Goal: Task Accomplishment & Management: Manage account settings

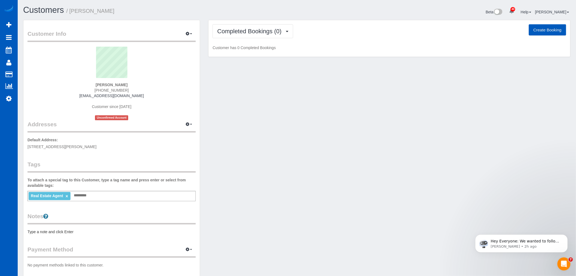
drag, startPoint x: 87, startPoint y: 95, endPoint x: 135, endPoint y: 96, distance: 47.7
click at [135, 96] on div "Frank Li (808) 344-1619 franklihomes@icloud.com Customer since 2025 Unconfirmed…" at bounding box center [112, 84] width 168 height 74
click at [243, 26] on button "Completed Bookings (0)" at bounding box center [253, 31] width 81 height 14
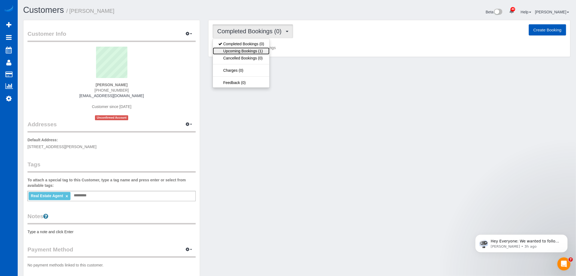
click at [253, 53] on link "Upcoming Bookings (1)" at bounding box center [241, 50] width 57 height 7
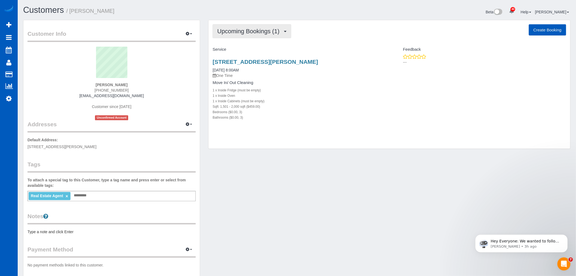
click at [263, 36] on button "Upcoming Bookings (1)" at bounding box center [252, 31] width 79 height 14
click at [262, 51] on link "Upcoming Bookings (1)" at bounding box center [241, 50] width 57 height 7
click at [238, 63] on link "2707 S Molter Rd, Liberty Lake, WA 99019" at bounding box center [265, 62] width 105 height 6
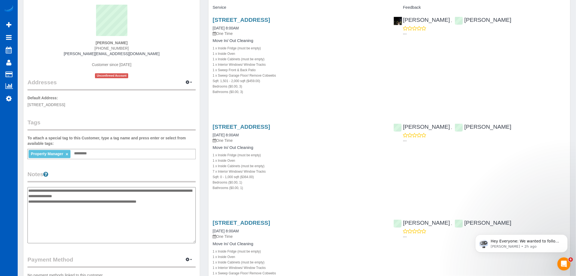
scroll to position [2654, 576]
drag, startPoint x: 166, startPoint y: 200, endPoint x: 100, endPoint y: 206, distance: 66.5
click at [30, 191] on textarea "**********" at bounding box center [112, 215] width 168 height 56
click at [100, 206] on textarea "**********" at bounding box center [112, 215] width 168 height 56
drag, startPoint x: 176, startPoint y: 202, endPoint x: 16, endPoint y: 191, distance: 160.6
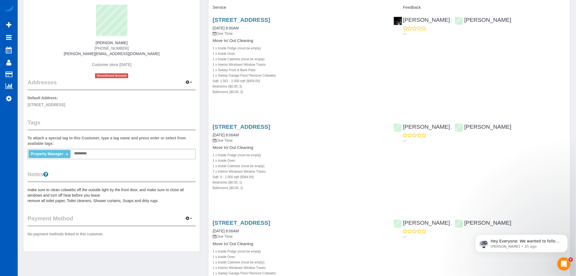
click at [68, 199] on pre "make sure to clean cobwebs off the outside light by the front door, and make su…" at bounding box center [112, 195] width 168 height 16
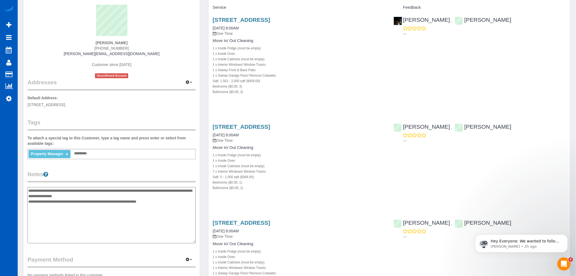
click at [170, 201] on textarea "**********" at bounding box center [112, 215] width 168 height 56
drag, startPoint x: 107, startPoint y: 193, endPoint x: 78, endPoint y: 190, distance: 28.7
click at [78, 190] on textarea "**********" at bounding box center [112, 215] width 168 height 56
click at [172, 199] on textarea "**********" at bounding box center [112, 215] width 168 height 56
click at [95, 203] on textarea "**********" at bounding box center [112, 215] width 168 height 56
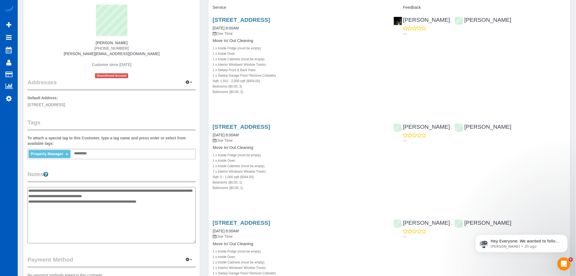
click at [69, 202] on textarea "**********" at bounding box center [112, 215] width 168 height 56
click at [123, 203] on textarea "**********" at bounding box center [112, 215] width 168 height 56
type textarea "**********"
click at [167, 200] on textarea "**********" at bounding box center [112, 215] width 168 height 56
drag, startPoint x: 166, startPoint y: 201, endPoint x: 22, endPoint y: 180, distance: 144.8
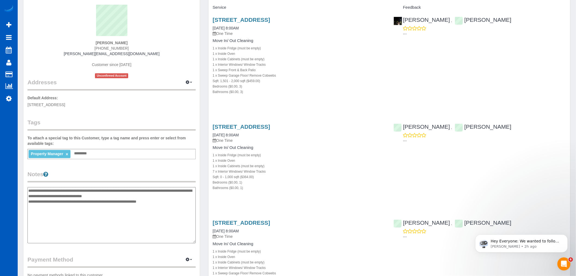
click at [22, 180] on div "Customer Info Edit Contact Info Send Message Email Preferences Special Sales Ta…" at bounding box center [111, 138] width 185 height 320
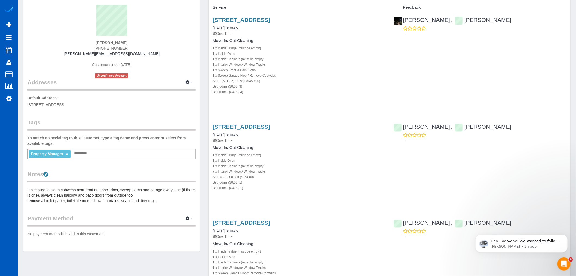
drag, startPoint x: 159, startPoint y: 203, endPoint x: 155, endPoint y: 200, distance: 5.0
click at [157, 202] on div "Customer Info Edit Contact Info Send Message Email Preferences Special Sales Ta…" at bounding box center [111, 114] width 177 height 273
click at [155, 200] on pre "make sure to clean cobwebs near front and back door, sweep porch and garage eve…" at bounding box center [112, 195] width 168 height 16
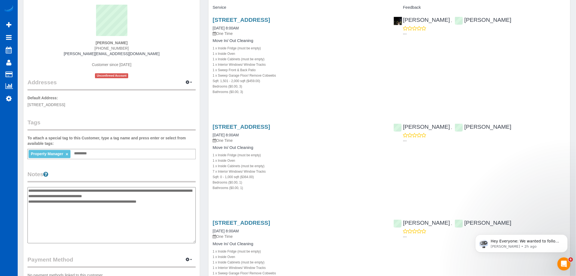
drag, startPoint x: 158, startPoint y: 202, endPoint x: 7, endPoint y: 177, distance: 152.7
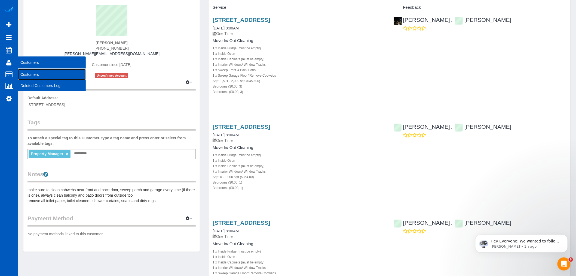
click at [25, 74] on link "Customers" at bounding box center [52, 74] width 68 height 11
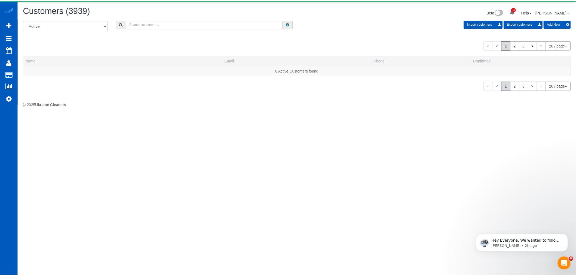
scroll to position [353, 576]
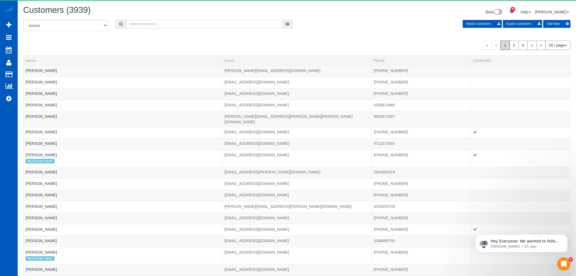
click at [145, 25] on input "text" at bounding box center [204, 24] width 157 height 8
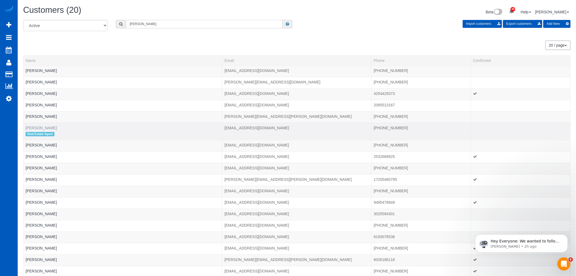
scroll to position [27122, 26663]
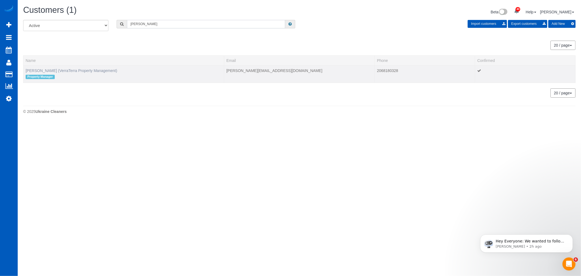
type input "jessica we"
click at [70, 69] on link "Jessica Welch (VerraTerra Property Management)" at bounding box center [72, 70] width 92 height 4
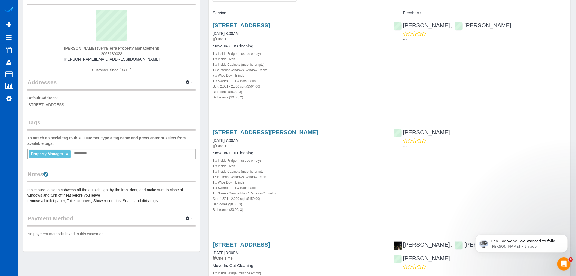
scroll to position [2742, 576]
click at [146, 200] on pre "make sure to clean cobwebs off the outside light by the front door, and make su…" at bounding box center [112, 195] width 168 height 16
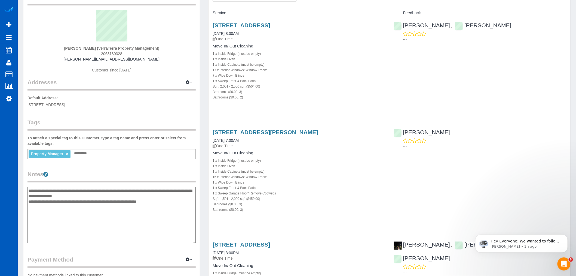
drag, startPoint x: 172, startPoint y: 200, endPoint x: 26, endPoint y: 178, distance: 147.7
click at [26, 178] on div "Customer Info Edit Contact Info Send Message Email Preferences Special Sales Ta…" at bounding box center [111, 138] width 177 height 309
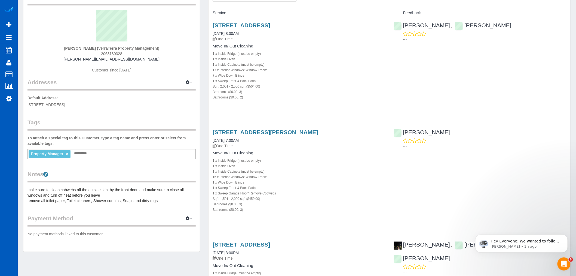
click at [122, 202] on pre "make sure to clean cobwebs off the outside light by the front door, and make su…" at bounding box center [112, 195] width 168 height 16
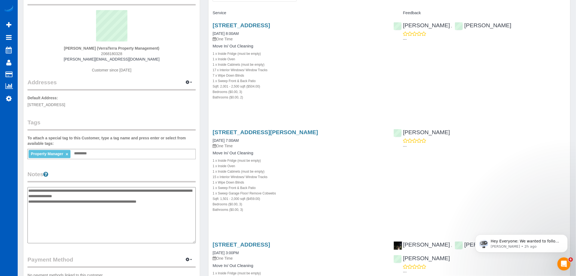
drag, startPoint x: 161, startPoint y: 204, endPoint x: 17, endPoint y: 186, distance: 144.7
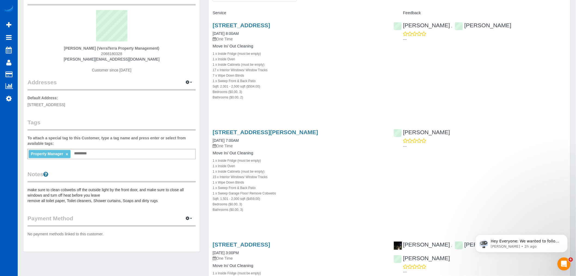
click at [44, 193] on pre "make sure to clean cobwebs off the outside light by the front door, and make su…" at bounding box center [112, 195] width 168 height 16
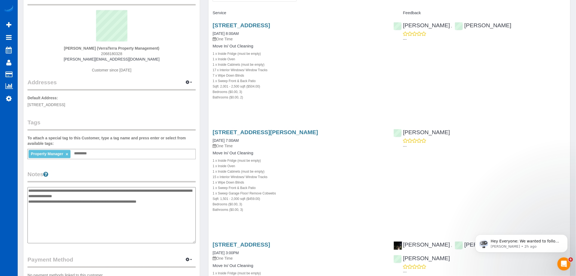
click at [44, 193] on textarea "**********" at bounding box center [112, 215] width 168 height 56
drag, startPoint x: 30, startPoint y: 191, endPoint x: 162, endPoint y: 213, distance: 134.1
click at [162, 213] on textarea "**********" at bounding box center [112, 215] width 168 height 56
type textarea "*"
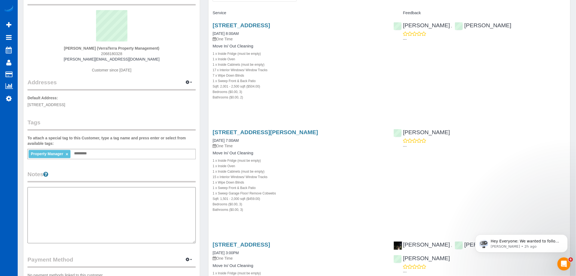
type textarea "******"
drag, startPoint x: 78, startPoint y: 196, endPoint x: -19, endPoint y: 196, distance: 96.7
click at [0, 196] on html "40 Beta Your Notifications You have 0 alerts × You have 3 to charge for 10/04/2…" at bounding box center [288, 101] width 576 height 276
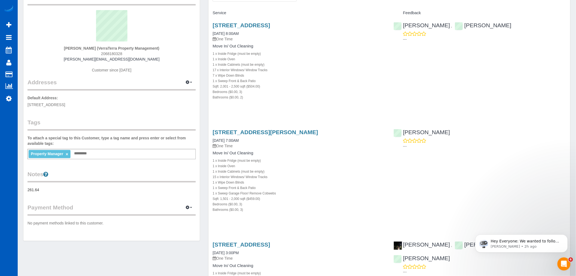
click at [49, 191] on pre "261.64" at bounding box center [112, 189] width 168 height 5
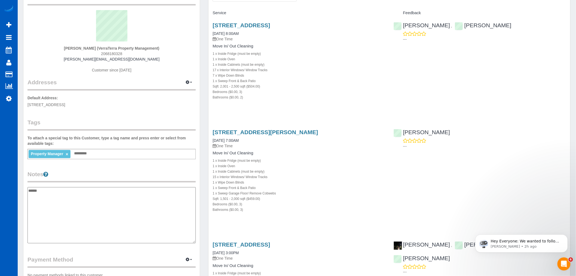
drag, startPoint x: 42, startPoint y: 187, endPoint x: 27, endPoint y: 189, distance: 15.4
click at [27, 189] on div "Customer Info Edit Contact Info Send Message Email Preferences Special Sales Ta…" at bounding box center [111, 138] width 177 height 309
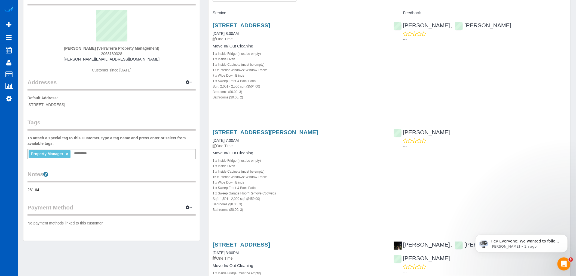
click at [44, 193] on div "Customer Info Edit Contact Info Send Message Email Preferences Special Sales Ta…" at bounding box center [111, 112] width 177 height 257
click at [42, 191] on pre "261.64" at bounding box center [112, 189] width 168 height 5
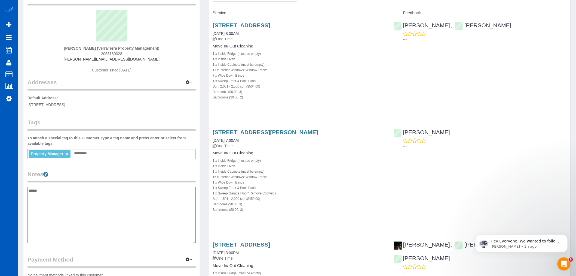
click at [41, 190] on textarea "******" at bounding box center [112, 215] width 168 height 56
drag, startPoint x: 42, startPoint y: 191, endPoint x: 37, endPoint y: 190, distance: 5.4
click at [37, 190] on textarea "******" at bounding box center [112, 215] width 168 height 56
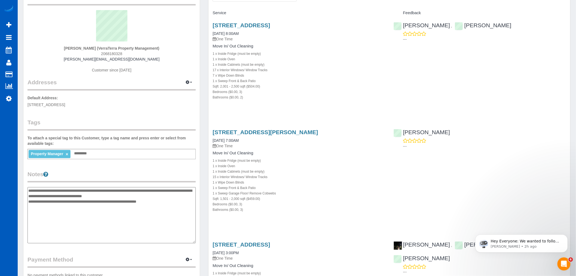
type textarea "**********"
click at [164, 260] on legend "Payment Method View Payment Methods Add Credit/Debit Card Change Stripe ID: Cha…" at bounding box center [112, 261] width 168 height 12
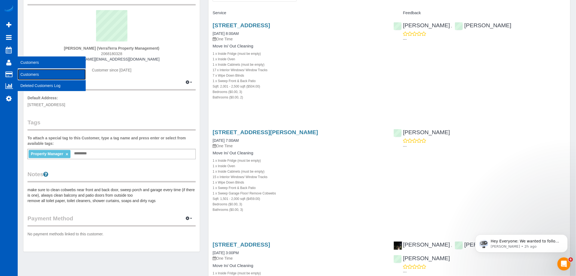
click at [28, 72] on link "Customers" at bounding box center [52, 74] width 68 height 11
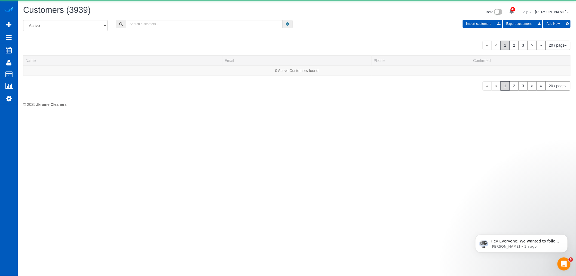
scroll to position [353, 576]
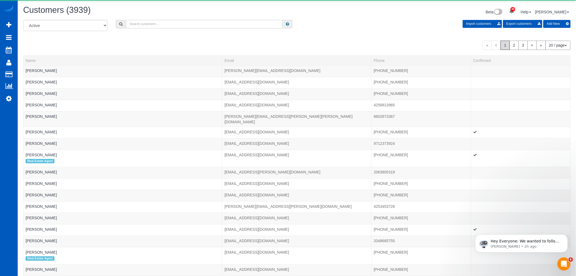
click at [144, 23] on input "text" at bounding box center [204, 24] width 157 height 8
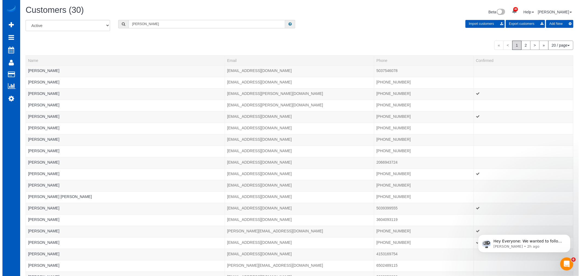
scroll to position [27148, 26663]
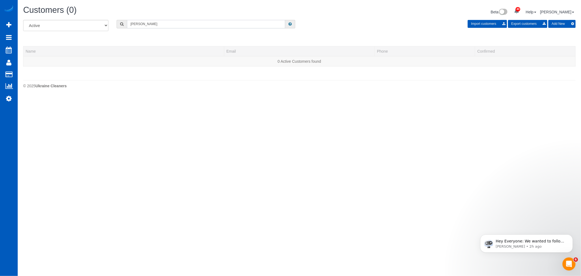
drag, startPoint x: 158, startPoint y: 24, endPoint x: 135, endPoint y: 28, distance: 23.5
click at [135, 28] on input "eric ga" at bounding box center [206, 24] width 158 height 8
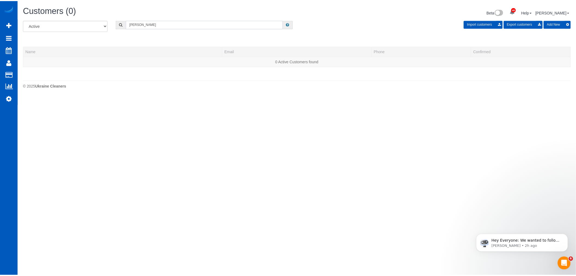
scroll to position [168, 581]
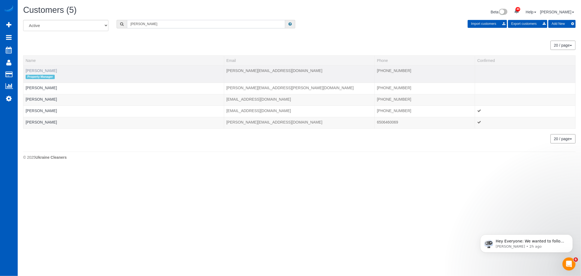
type input "erik"
click at [38, 71] on link "Erik Garcia" at bounding box center [41, 70] width 31 height 4
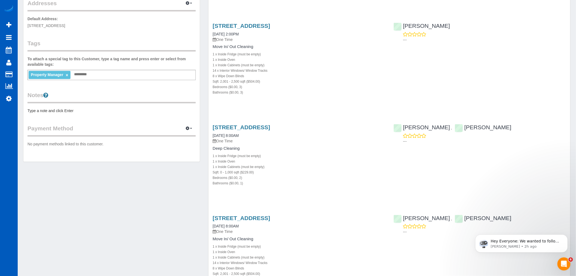
click at [67, 112] on pre "Type a note and click Enter" at bounding box center [112, 110] width 168 height 5
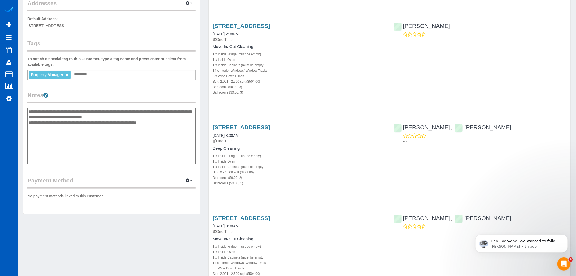
type textarea "**********"
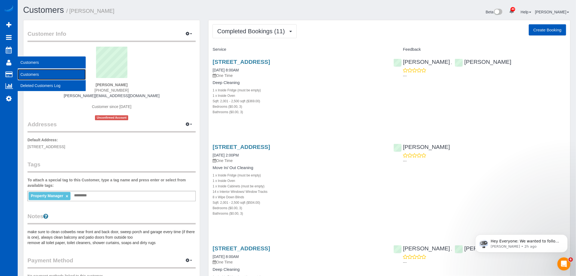
click at [24, 78] on link "Customers" at bounding box center [52, 74] width 68 height 11
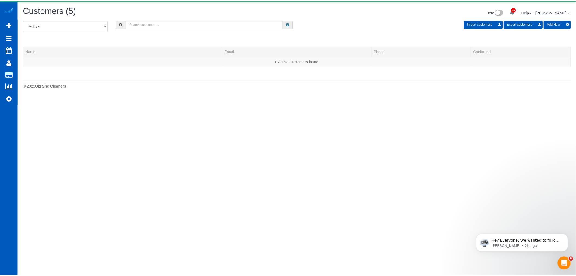
scroll to position [116, 581]
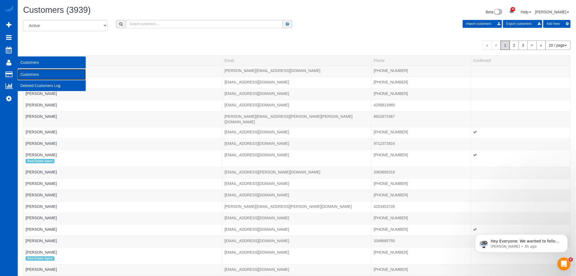
click at [39, 73] on link "Customers" at bounding box center [52, 74] width 68 height 11
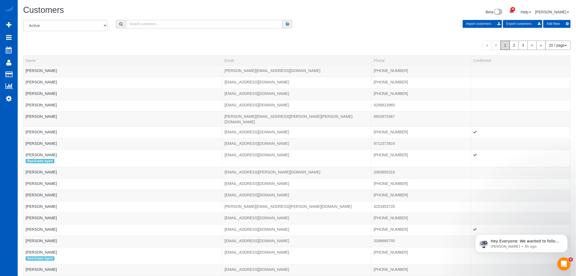
click at [142, 20] on input "text" at bounding box center [204, 24] width 157 height 8
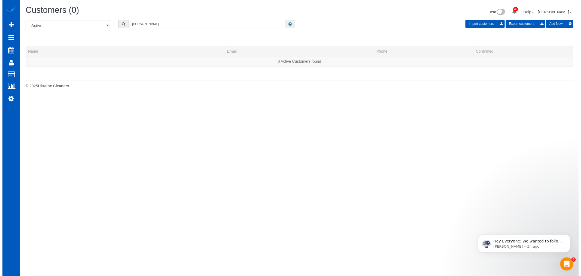
scroll to position [27148, 26663]
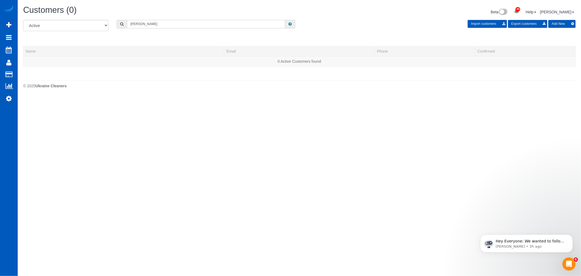
type input "galina"
click at [151, 37] on div "All Active Archived galina Import customers Export customers Add New Name Email…" at bounding box center [299, 46] width 553 height 52
click at [347, 74] on div "All Active Archived galina Import customers Export customers Add New Name Email…" at bounding box center [299, 48] width 553 height 57
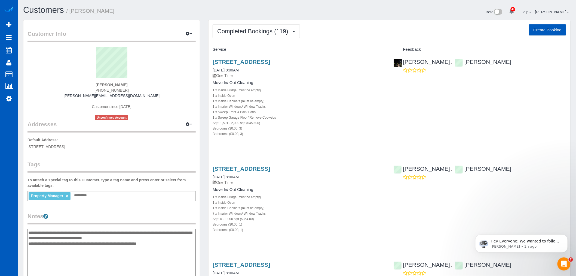
drag, startPoint x: 31, startPoint y: 232, endPoint x: 168, endPoint y: 245, distance: 136.9
click at [168, 245] on textarea "**********" at bounding box center [112, 257] width 168 height 56
click at [265, 62] on link "[STREET_ADDRESS]" at bounding box center [241, 62] width 57 height 6
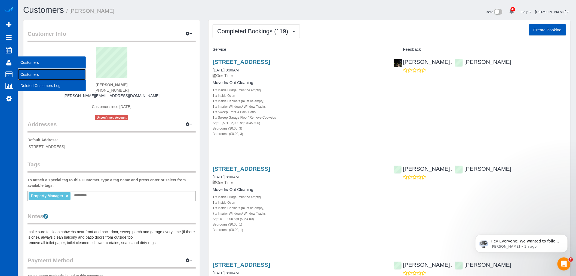
click at [40, 75] on link "Customers" at bounding box center [52, 74] width 68 height 11
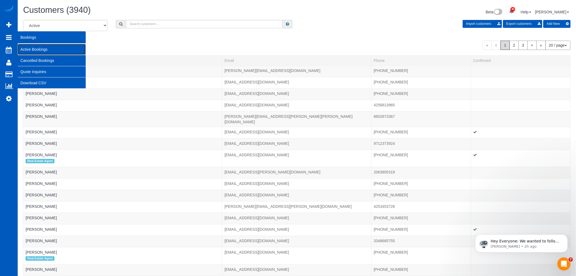
click at [36, 50] on link "Active Bookings" at bounding box center [52, 49] width 68 height 11
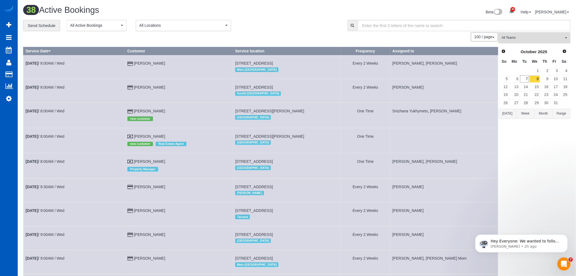
click at [529, 40] on span "All Teams" at bounding box center [533, 37] width 62 height 5
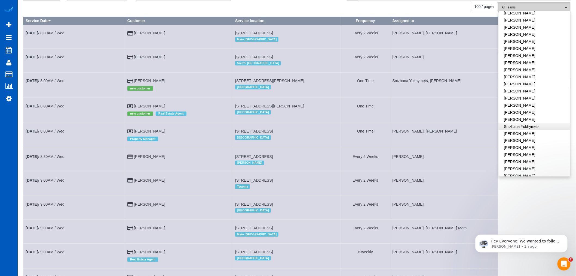
scroll to position [293, 0]
click at [531, 119] on link "Rymma Volkova" at bounding box center [535, 122] width 72 height 7
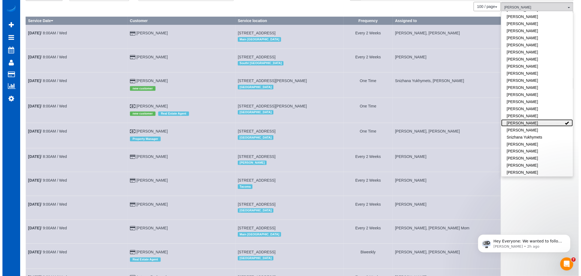
scroll to position [0, 0]
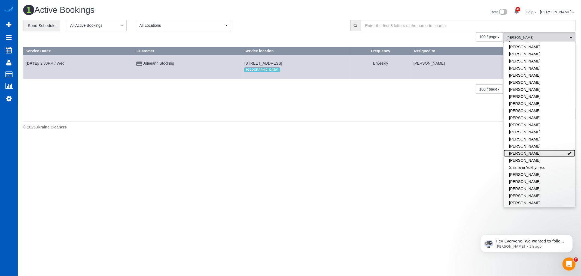
click at [541, 150] on link "Rymma Volkova" at bounding box center [540, 153] width 72 height 7
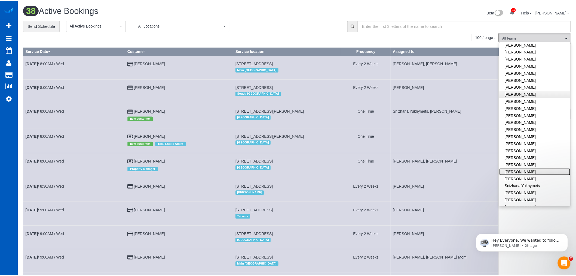
scroll to position [233, 0]
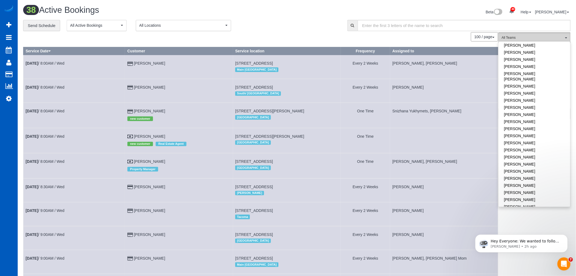
click at [528, 34] on button "All Teams" at bounding box center [535, 37] width 72 height 11
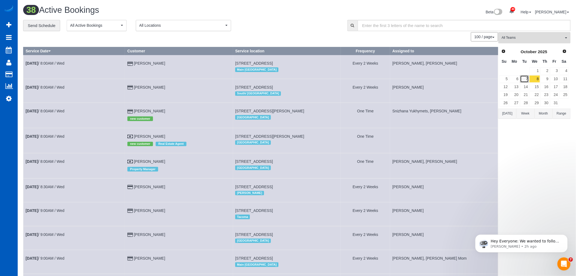
click at [525, 80] on link "7" at bounding box center [525, 78] width 9 height 7
click at [533, 81] on link "8" at bounding box center [535, 78] width 10 height 7
click at [544, 83] on link "9" at bounding box center [545, 78] width 9 height 7
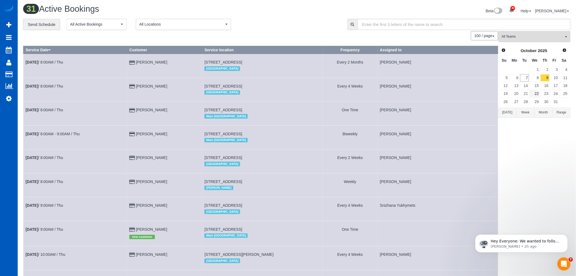
scroll to position [0, 0]
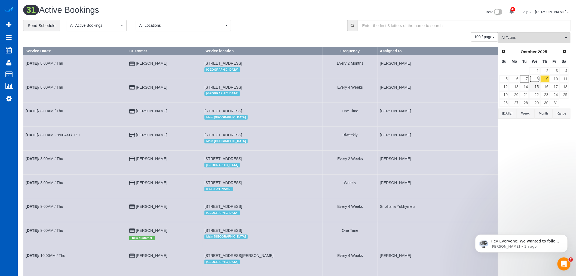
click at [540, 80] on link "8" at bounding box center [535, 78] width 10 height 7
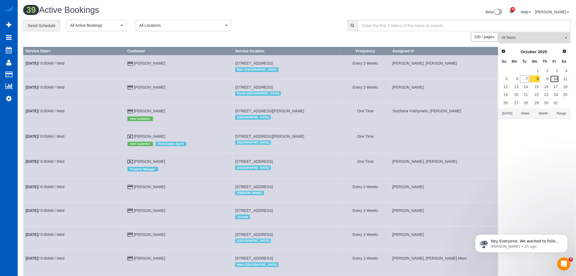
click at [554, 80] on link "10" at bounding box center [555, 78] width 9 height 7
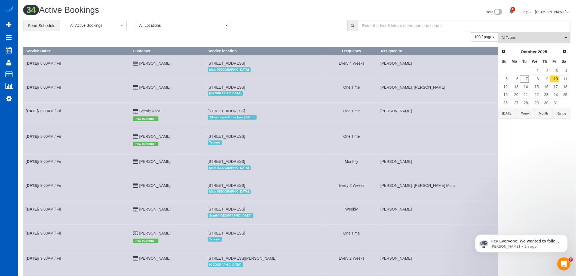
click at [534, 39] on span "All Teams" at bounding box center [533, 37] width 62 height 5
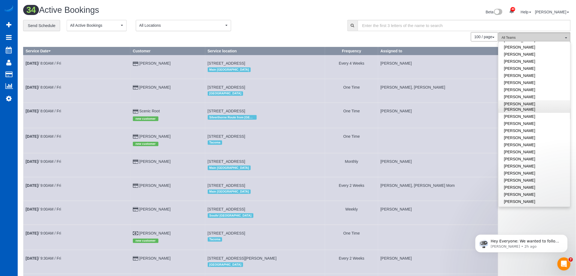
scroll to position [142, 0]
click at [527, 73] on link "Karyna Butov" at bounding box center [535, 72] width 72 height 7
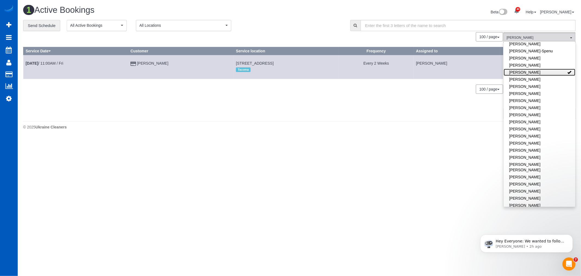
click at [527, 72] on link "Karyna Butov" at bounding box center [540, 72] width 72 height 7
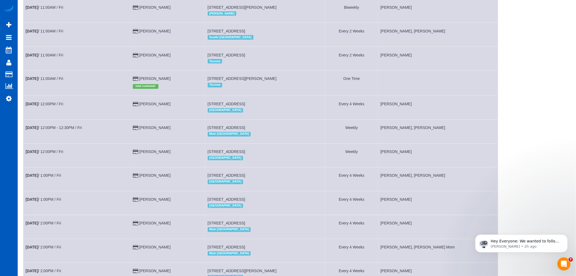
scroll to position [321, 0]
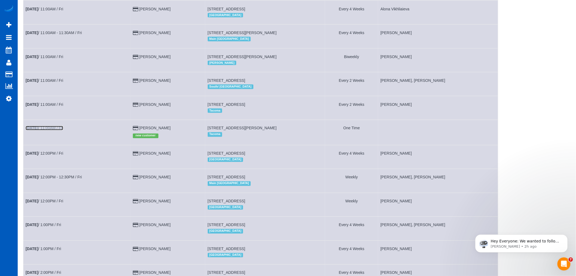
click at [63, 130] on link "Oct 10th / 11:00AM / Fri" at bounding box center [45, 128] width 38 height 4
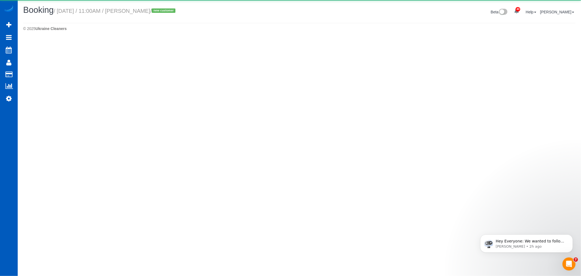
select select "WA"
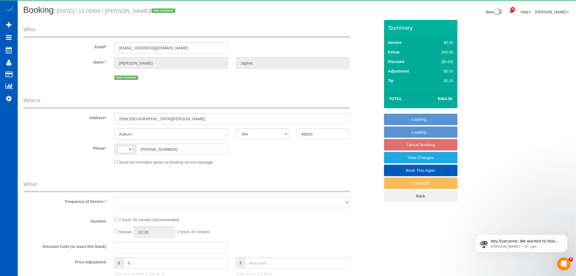
select select "string:[GEOGRAPHIC_DATA]"
select select "string:fspay-4dbf19ad-72a6-4e0e-801e-f2e028809ee2"
select select "object:16022"
select select "199"
select select "1501"
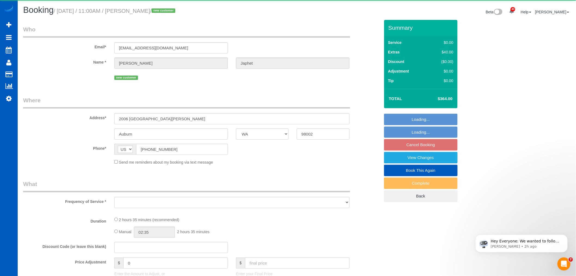
select select "4"
select select "2"
select select "spot1"
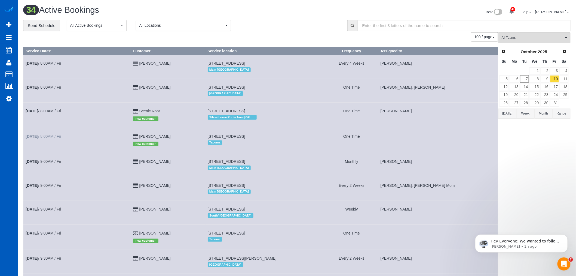
click at [50, 135] on td "Oct 10th / 8:00AM / Fri" at bounding box center [76, 140] width 107 height 25
click at [47, 138] on link "Oct 10th / 8:00AM / Fri" at bounding box center [43, 136] width 35 height 4
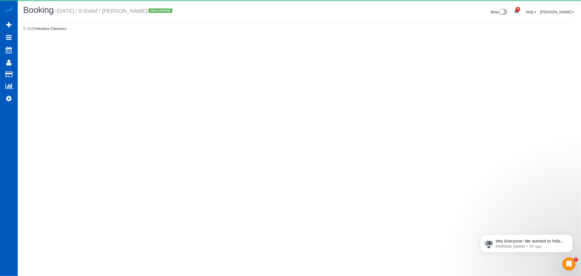
select select "WA"
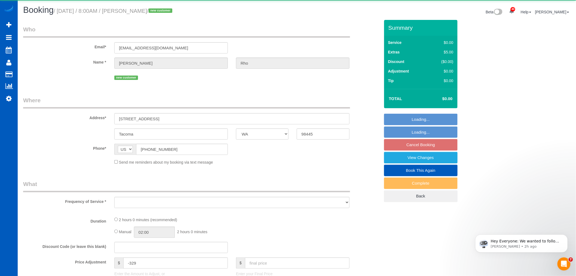
select select "object:17311"
select select "199"
select select "1501"
select select "3"
select select "2"
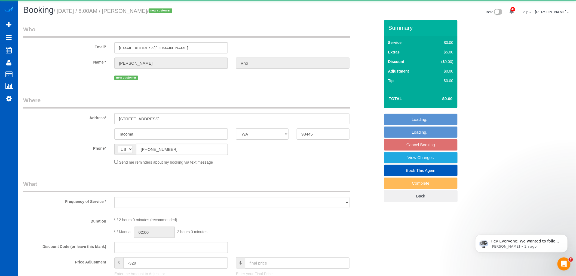
select select "spot11"
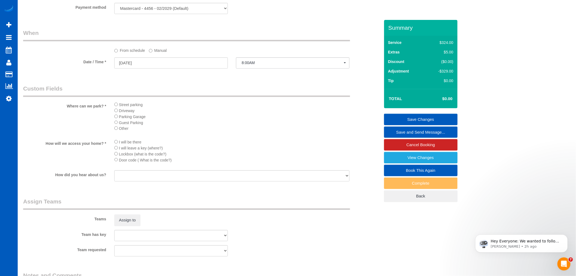
scroll to position [525, 0]
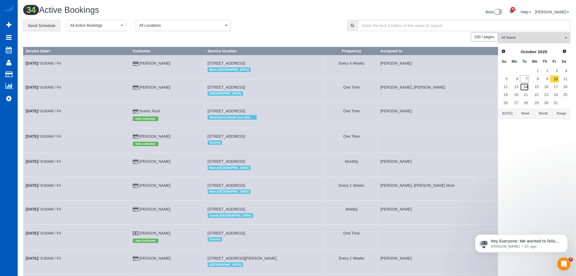
click at [523, 88] on link "14" at bounding box center [525, 86] width 9 height 7
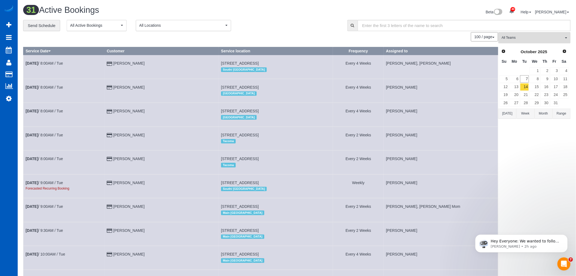
click at [527, 48] on div "Prev Next October 2025" at bounding box center [535, 51] width 70 height 9
click at [527, 40] on span "All Teams" at bounding box center [533, 37] width 62 height 5
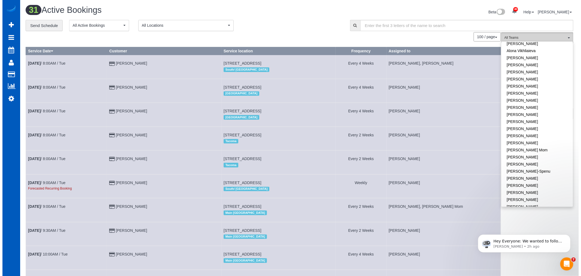
scroll to position [60, 0]
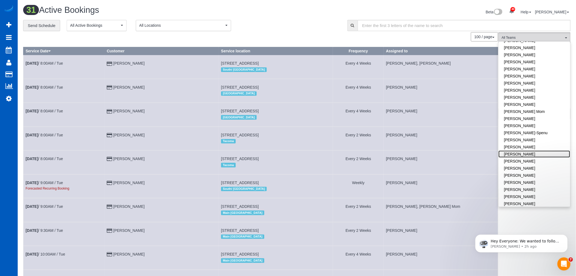
click at [529, 156] on link "[PERSON_NAME]" at bounding box center [535, 153] width 72 height 7
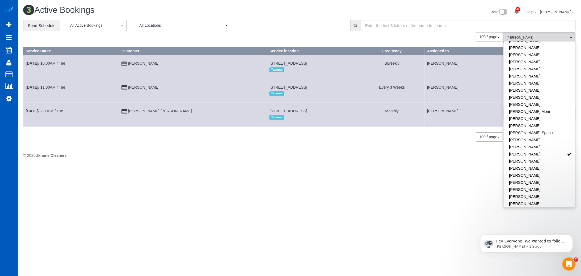
drag, startPoint x: 482, startPoint y: 190, endPoint x: 495, endPoint y: 194, distance: 13.7
click at [483, 191] on body "40 Beta Your Notifications You have 0 alerts × You have 3 to charge for 10/04/2…" at bounding box center [290, 138] width 581 height 276
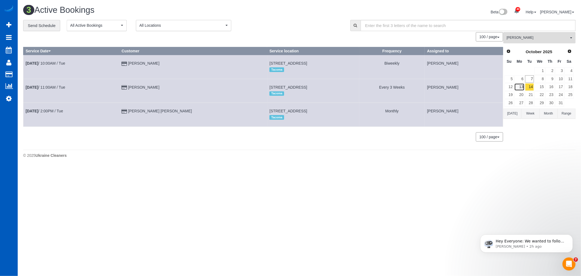
click at [523, 84] on link "13" at bounding box center [519, 86] width 10 height 7
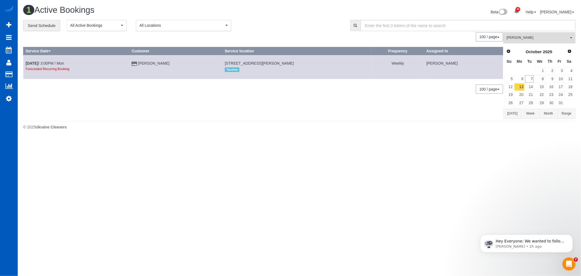
click at [522, 40] on span "[PERSON_NAME]" at bounding box center [538, 37] width 62 height 5
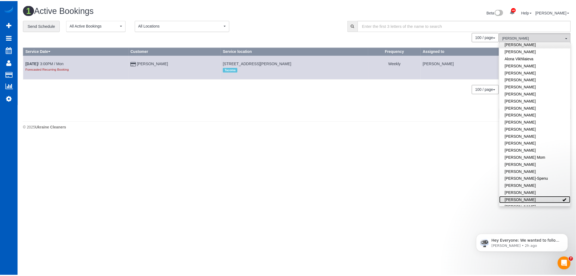
scroll to position [0, 0]
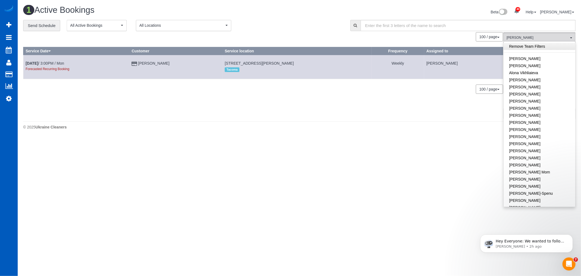
click at [526, 48] on link "Remove Team Filters" at bounding box center [540, 46] width 72 height 7
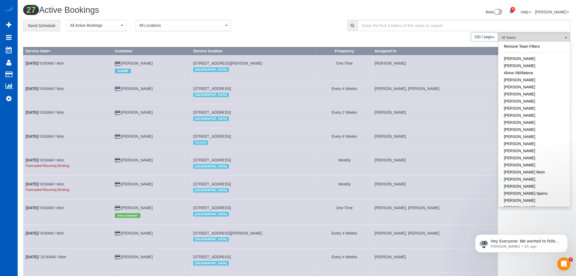
click at [154, 19] on div "27 Active Bookings Beta 40 Your Notifications You have 0 alerts × You have 3 to…" at bounding box center [297, 12] width 556 height 14
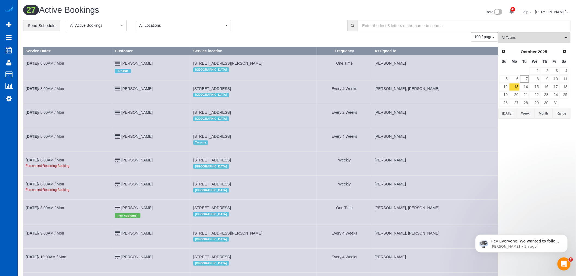
click at [151, 24] on span "All Locations" at bounding box center [181, 25] width 85 height 5
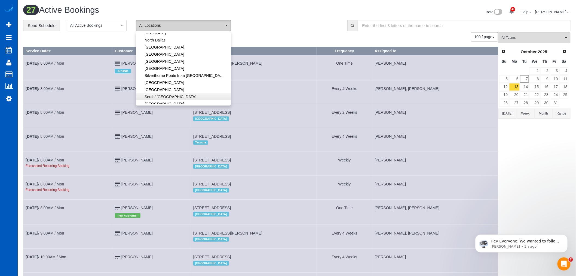
scroll to position [121, 0]
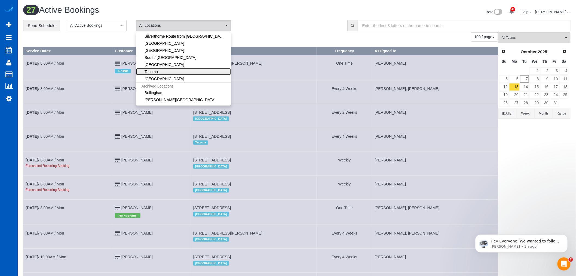
click at [174, 71] on link "Tacoma" at bounding box center [183, 71] width 95 height 7
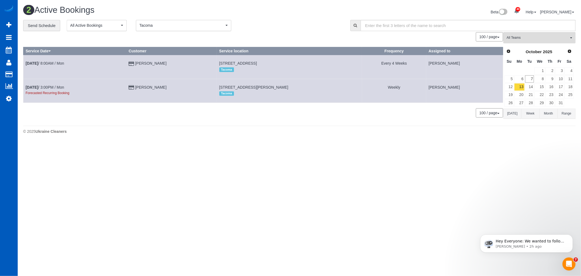
click at [293, 39] on div "100 / page 10 / page 20 / page 30 / page 40 / page 50 / page 100 / page" at bounding box center [263, 36] width 480 height 9
click at [530, 86] on link "14" at bounding box center [529, 86] width 9 height 7
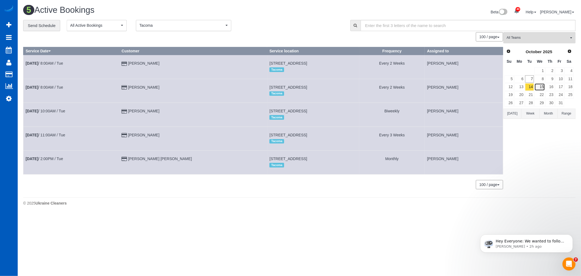
click at [540, 87] on link "15" at bounding box center [540, 86] width 10 height 7
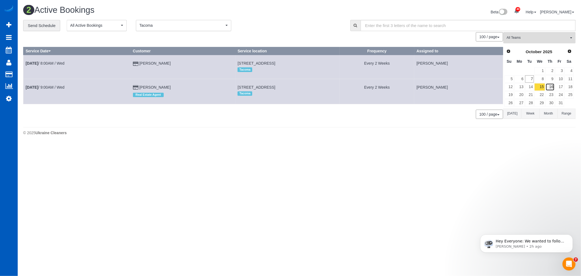
click at [548, 87] on link "16" at bounding box center [550, 86] width 9 height 7
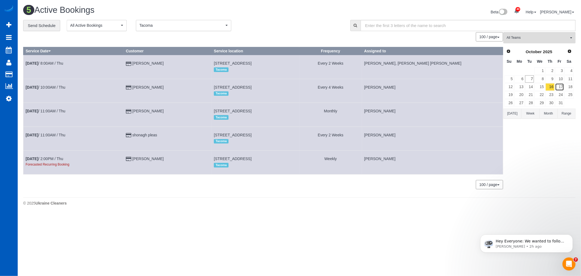
click at [556, 87] on link "17" at bounding box center [559, 86] width 9 height 7
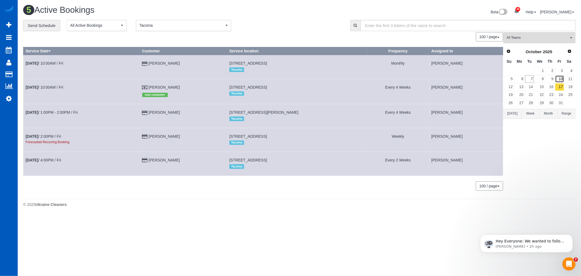
click at [557, 79] on link "10" at bounding box center [559, 78] width 9 height 7
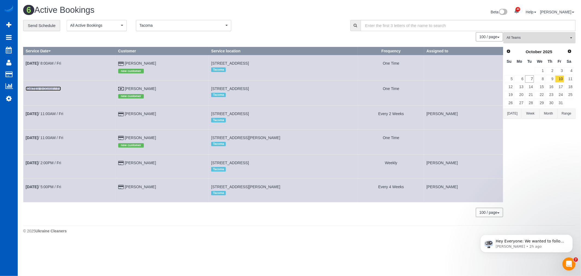
click at [53, 89] on link "Oct 10th / 9:00AM / Fri" at bounding box center [43, 88] width 35 height 4
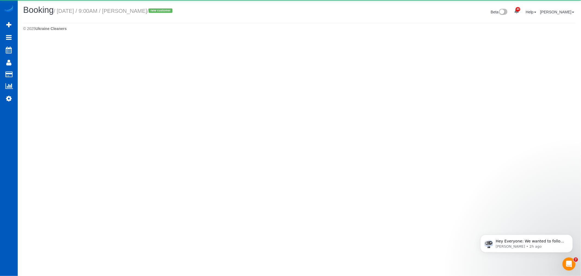
select select "WA"
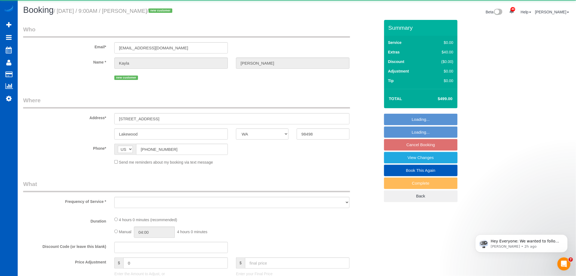
select select "object:19800"
select select "199"
select select "1501"
select select "3"
select select "2"
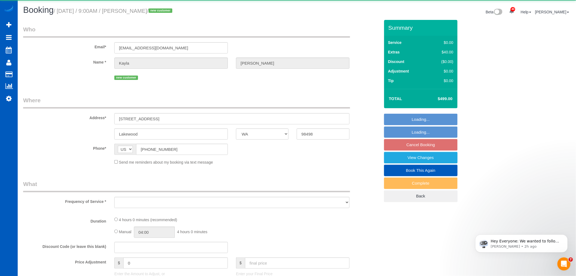
select select "number:33"
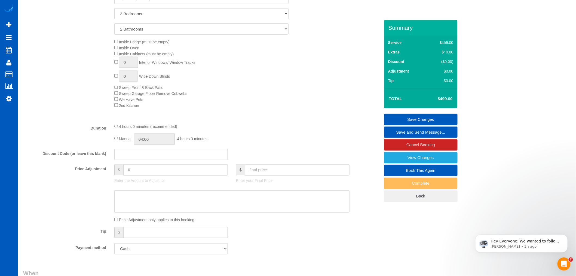
scroll to position [116, 0]
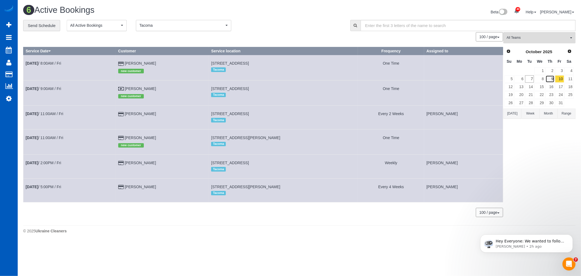
click at [551, 76] on link "9" at bounding box center [550, 78] width 9 height 7
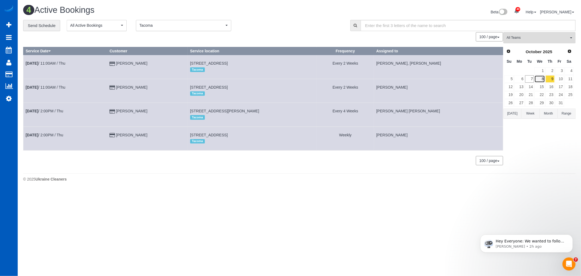
click at [541, 77] on link "8" at bounding box center [540, 78] width 10 height 7
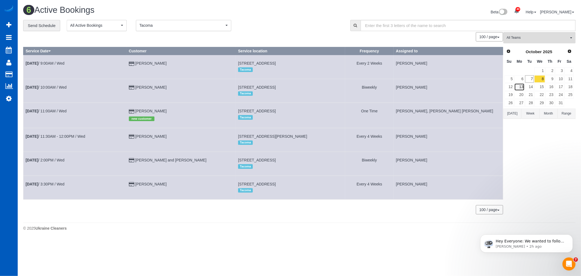
click at [515, 90] on link "13" at bounding box center [519, 86] width 10 height 7
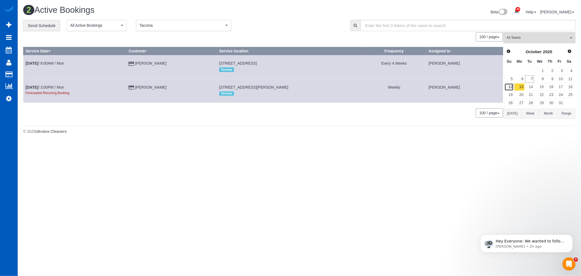
click at [510, 86] on link "12" at bounding box center [509, 86] width 9 height 7
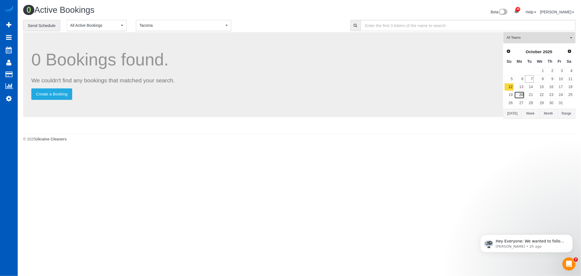
click at [520, 94] on link "20" at bounding box center [519, 94] width 10 height 7
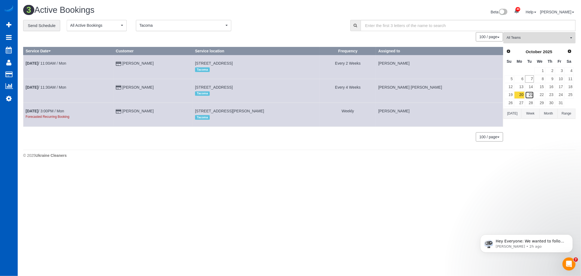
click at [533, 96] on link "21" at bounding box center [529, 94] width 9 height 7
click at [538, 94] on link "22" at bounding box center [540, 94] width 10 height 7
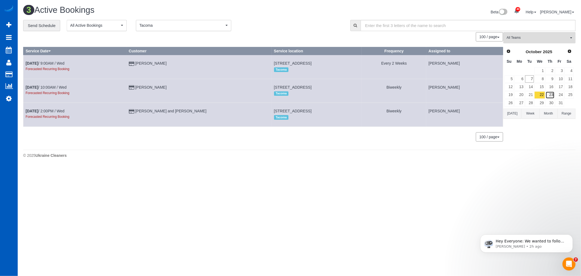
click at [548, 95] on link "23" at bounding box center [550, 94] width 9 height 7
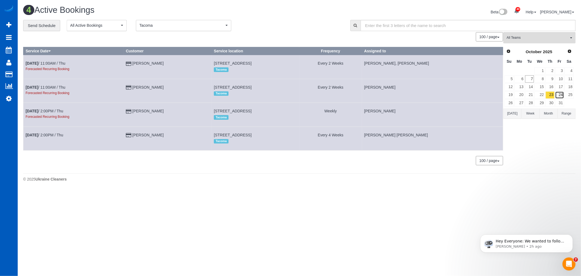
click at [557, 95] on link "24" at bounding box center [559, 94] width 9 height 7
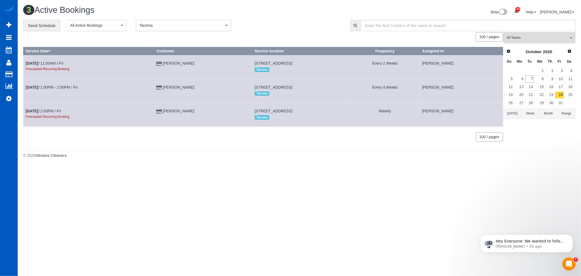
click at [525, 100] on td "28" at bounding box center [530, 103] width 10 height 8
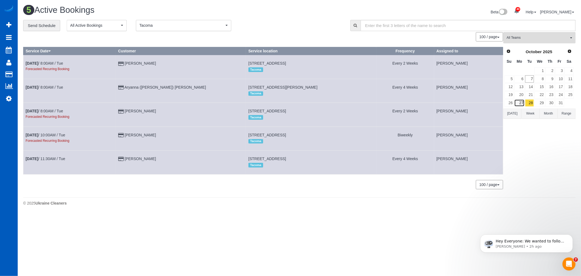
click at [524, 102] on link "27" at bounding box center [519, 102] width 10 height 7
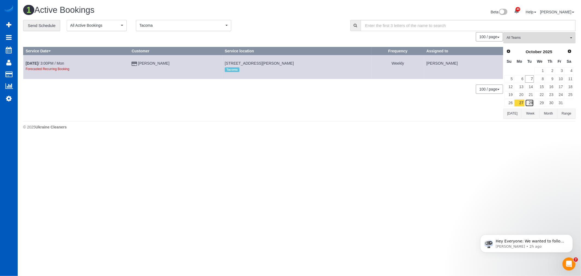
click at [530, 101] on link "28" at bounding box center [529, 102] width 9 height 7
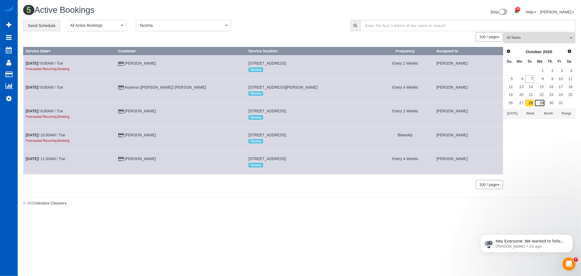
click at [538, 100] on link "29" at bounding box center [540, 102] width 10 height 7
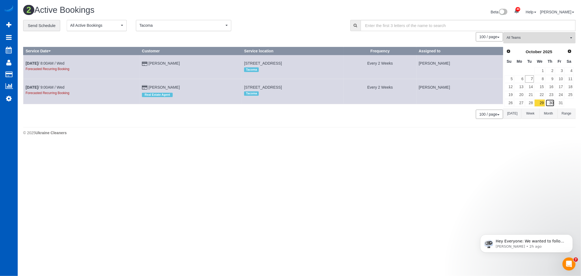
click at [546, 101] on link "30" at bounding box center [550, 102] width 9 height 7
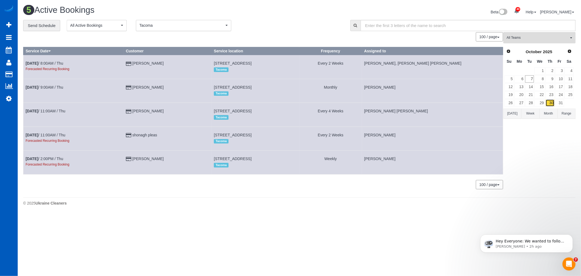
click at [550, 101] on link "30" at bounding box center [550, 102] width 9 height 7
click at [559, 101] on link "31" at bounding box center [559, 102] width 9 height 7
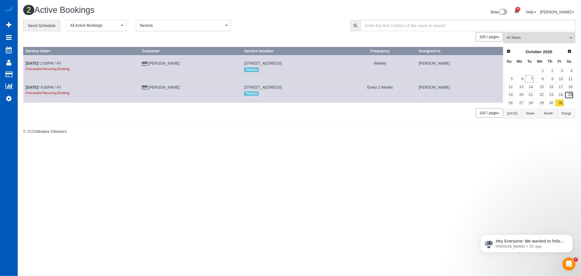
click at [567, 95] on link "25" at bounding box center [569, 94] width 9 height 7
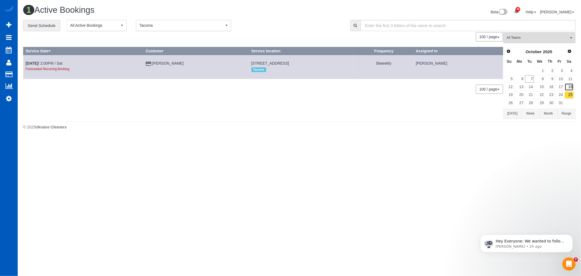
click at [568, 84] on link "18" at bounding box center [569, 86] width 9 height 7
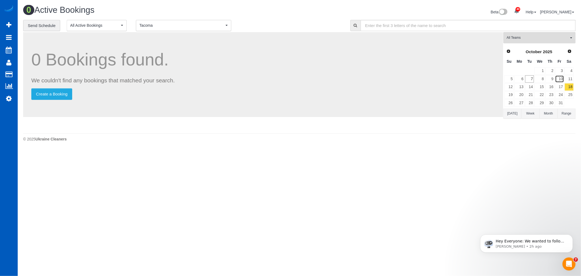
click at [562, 83] on link "10" at bounding box center [559, 78] width 9 height 7
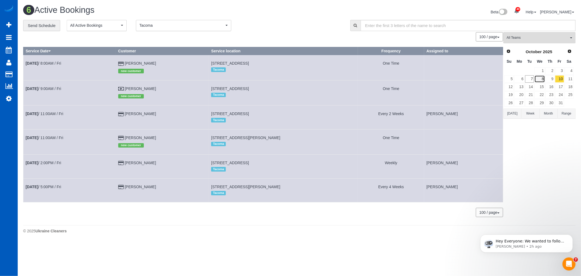
click at [542, 82] on link "8" at bounding box center [540, 78] width 10 height 7
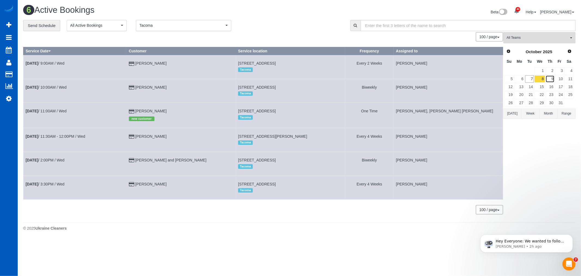
click at [548, 81] on link "9" at bounding box center [550, 78] width 9 height 7
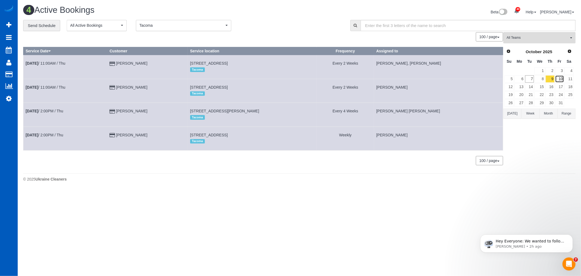
click at [559, 83] on link "10" at bounding box center [559, 78] width 9 height 7
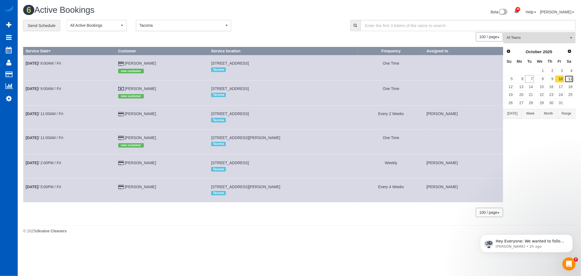
click at [571, 83] on link "11" at bounding box center [569, 78] width 9 height 7
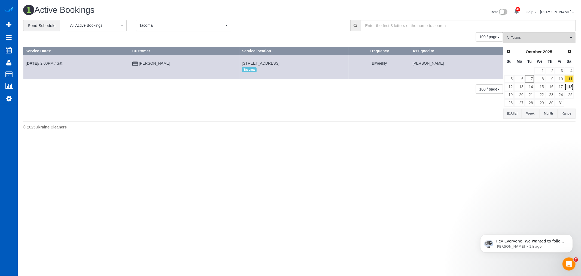
click at [570, 87] on link "18" at bounding box center [569, 86] width 9 height 7
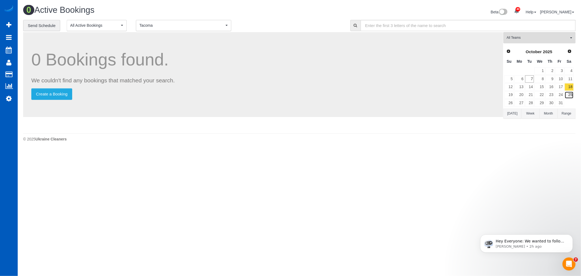
click at [572, 95] on link "25" at bounding box center [569, 94] width 9 height 7
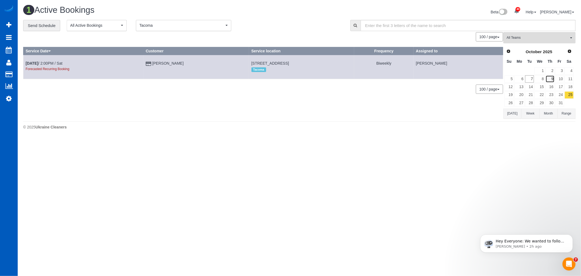
click at [551, 79] on link "9" at bounding box center [550, 78] width 9 height 7
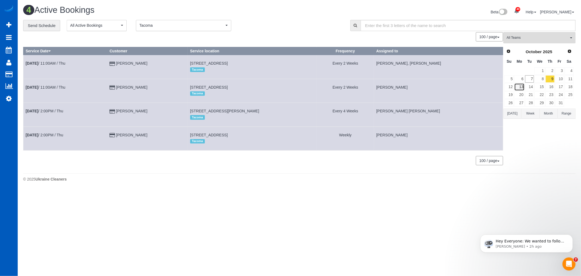
click at [523, 89] on link "13" at bounding box center [519, 86] width 10 height 7
click at [531, 89] on link "14" at bounding box center [529, 86] width 9 height 7
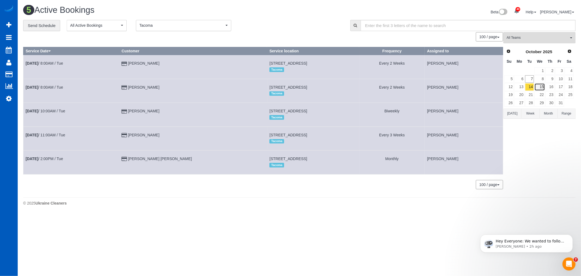
click at [537, 85] on link "15" at bounding box center [540, 86] width 10 height 7
click at [549, 89] on link "16" at bounding box center [550, 86] width 9 height 7
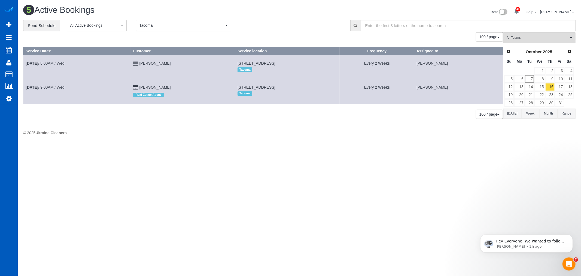
click at [555, 87] on td "17" at bounding box center [560, 87] width 10 height 8
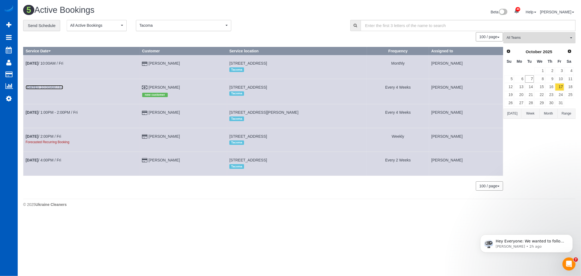
click at [46, 87] on link "Oct 17th / 10:00AM / Fri" at bounding box center [45, 87] width 38 height 4
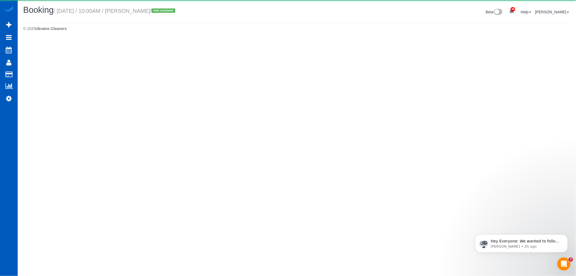
select select "WA"
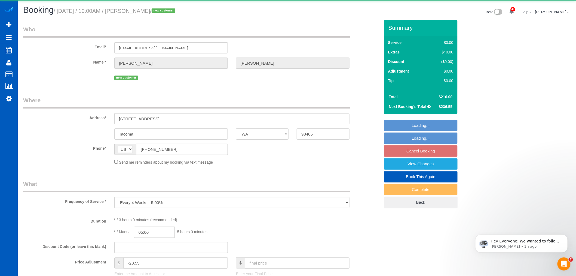
select select "object:22255"
select select "199"
select select "1501"
select select "4"
select select "3"
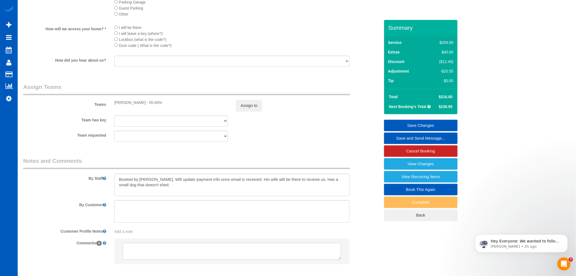
scroll to position [696, 0]
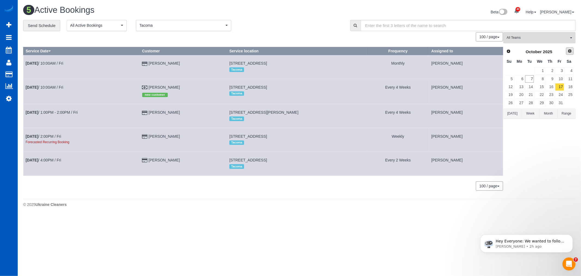
click at [570, 50] on span "Next" at bounding box center [570, 51] width 4 height 4
click at [560, 89] on link "14" at bounding box center [559, 86] width 9 height 7
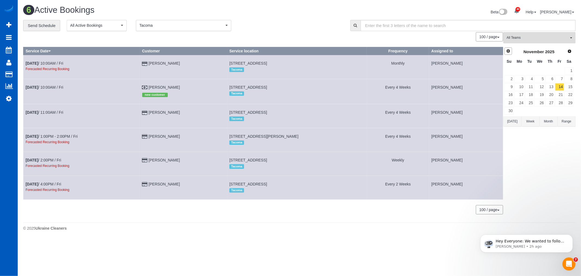
click at [506, 50] on link "Prev" at bounding box center [509, 51] width 8 height 8
click at [560, 78] on link "10" at bounding box center [559, 78] width 9 height 7
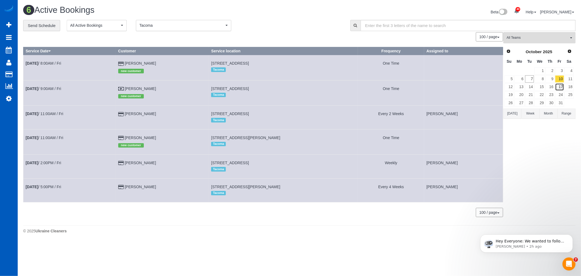
click at [562, 89] on link "17" at bounding box center [559, 86] width 9 height 7
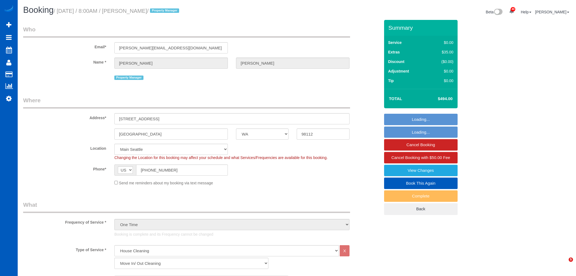
select select "WA"
select select "199"
select select "1501"
select select "3"
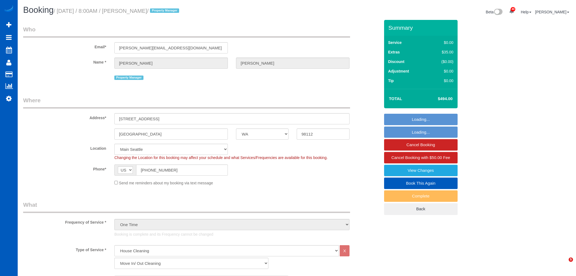
select select "spot1"
select select "WA"
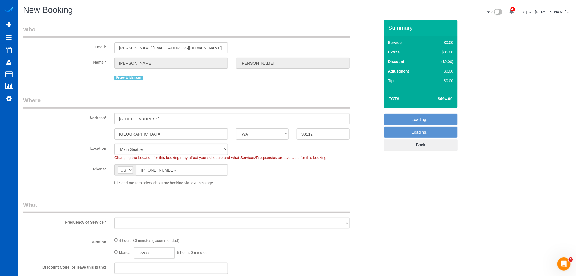
select select "object:1926"
select select "199"
select select "1501"
select select "3"
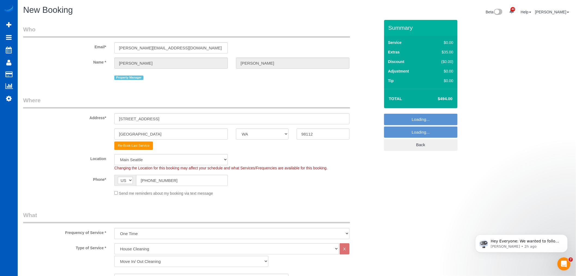
select select "1501"
select select "3"
select select "object:2020"
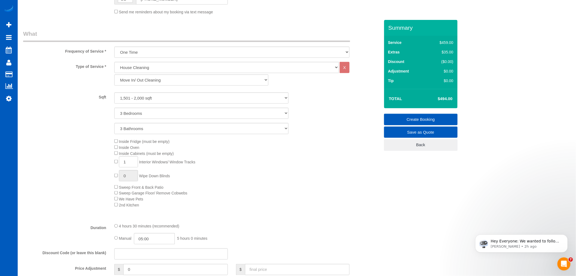
scroll to position [181, 0]
click at [116, 164] on span "1 Interior Windows/ Window Tracks" at bounding box center [154, 161] width 81 height 4
click at [115, 164] on span "1 Interior Windows/ Window Tracks" at bounding box center [154, 161] width 81 height 4
type input "0"
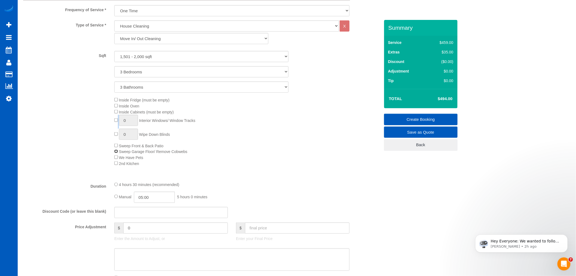
scroll to position [242, 0]
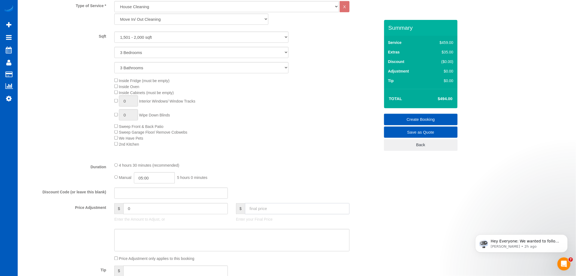
click at [266, 213] on input "text" at bounding box center [297, 208] width 105 height 11
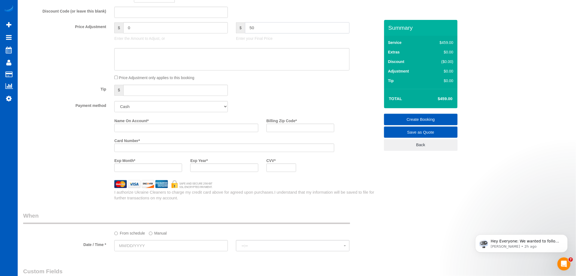
scroll to position [424, 0]
type input "50"
type input "-409"
click at [159, 111] on select "Add Credit Card Cash Check Paypal" at bounding box center [171, 105] width 114 height 11
select select "string:cash"
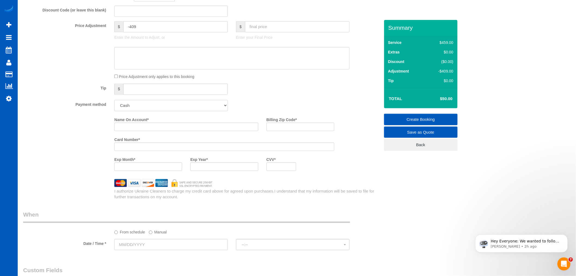
click at [114, 105] on select "Add Credit Card Cash Check Paypal" at bounding box center [171, 105] width 114 height 11
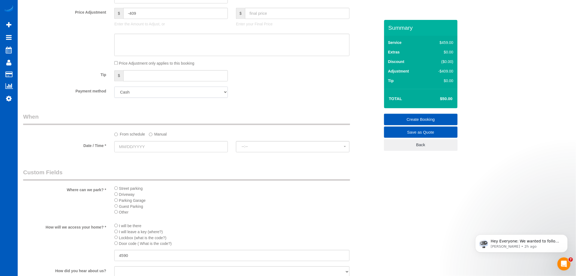
scroll to position [454, 0]
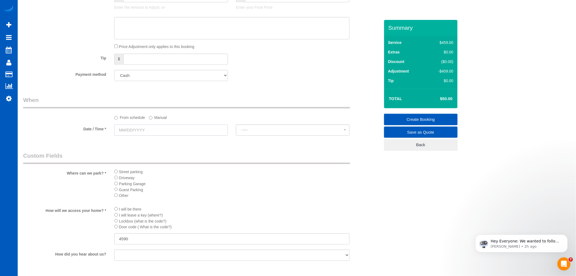
click at [135, 130] on input "text" at bounding box center [171, 129] width 114 height 11
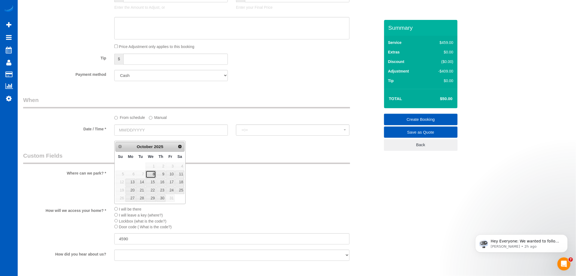
click at [148, 172] on link "8" at bounding box center [151, 173] width 10 height 7
type input "10/08/2025"
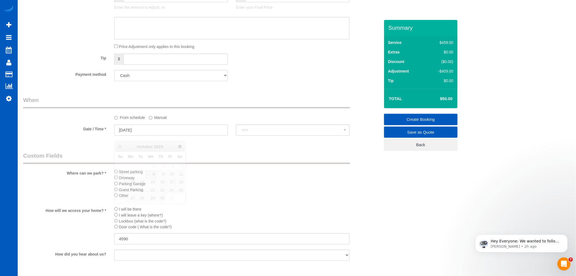
select select "spot11"
click at [264, 132] on span "5:00PM" at bounding box center [293, 130] width 102 height 4
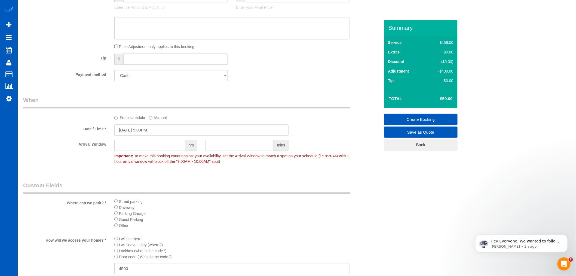
click at [148, 133] on input "10/08/2025 5:00PM" at bounding box center [201, 129] width 174 height 11
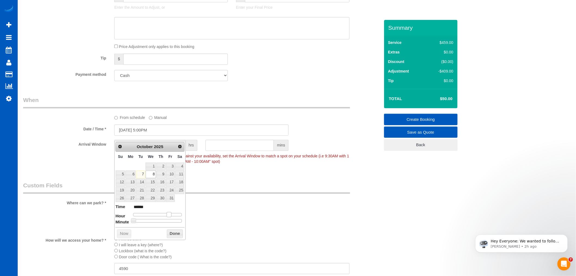
type input "10/08/2025 4:00PM"
type input "******"
type input "10/08/2025 3:00PM"
type input "******"
type input "10/08/2025 2:00PM"
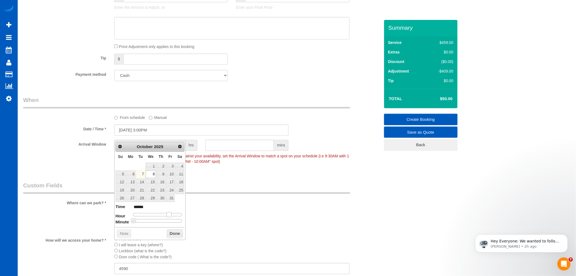
type input "******"
type input "10/08/2025 1:00PM"
type input "******"
type input "10/08/2025 12:00PM"
type input "*******"
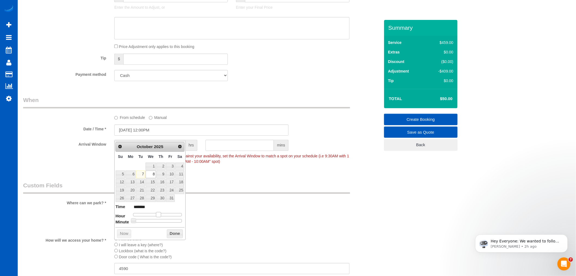
type input "10/08/2025 11:00AM"
type input "*******"
type input "10/08/2025 10:00AM"
type input "*******"
type input "10/08/2025 9:00AM"
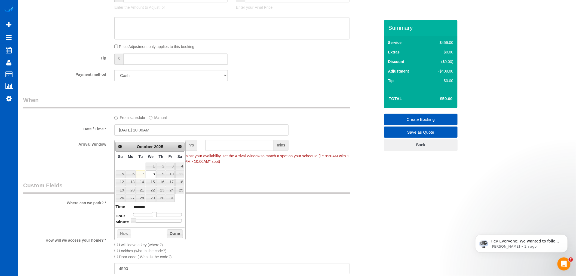
type input "******"
type input "10/08/2025 10:00AM"
type input "*******"
type input "10/08/2025 11:00AM"
type input "*******"
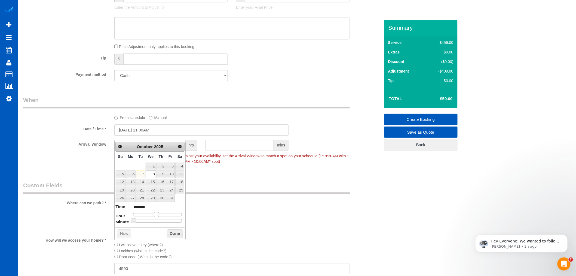
drag, startPoint x: 170, startPoint y: 215, endPoint x: 158, endPoint y: 218, distance: 12.4
click at [158, 218] on dl "Time ******* Hour Minute Second Millisecond Microsecond Time Zone ***** ***** *…" at bounding box center [150, 213] width 69 height 19
click at [198, 222] on li "Guest Parking" at bounding box center [231, 219] width 235 height 6
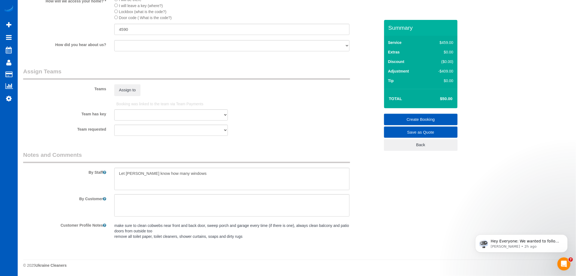
scroll to position [702, 0]
drag, startPoint x: 197, startPoint y: 182, endPoint x: 57, endPoint y: 181, distance: 140.6
click at [57, 181] on div "By Staff" at bounding box center [201, 170] width 365 height 39
type textarea "You need to clean the shelf on top of the fridge - throw everything away, clean…"
click at [134, 89] on button "Assign to" at bounding box center [127, 89] width 26 height 11
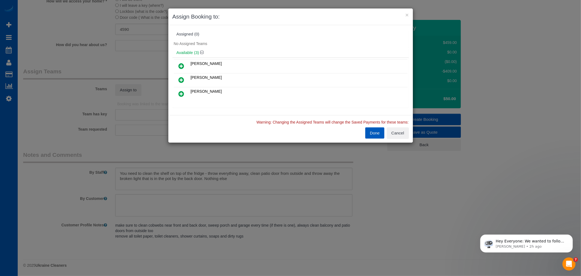
click at [181, 64] on icon at bounding box center [182, 66] width 6 height 7
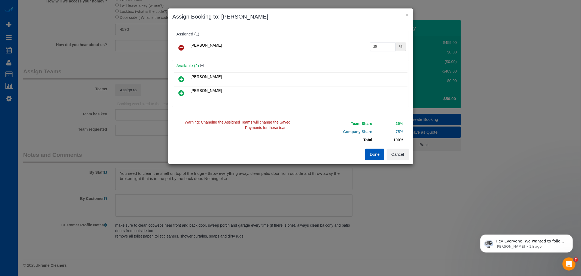
drag, startPoint x: 388, startPoint y: 46, endPoint x: 357, endPoint y: 51, distance: 31.2
click at [357, 51] on tr "Alona Tarasiuk 25 %" at bounding box center [291, 48] width 234 height 14
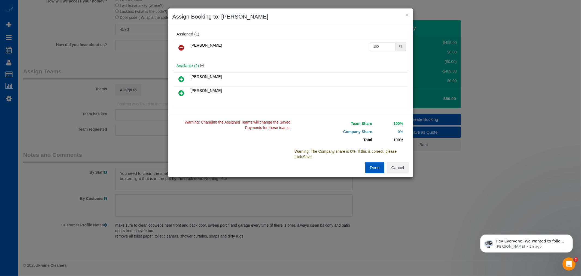
type input "100"
click at [370, 166] on button "Done" at bounding box center [374, 167] width 19 height 11
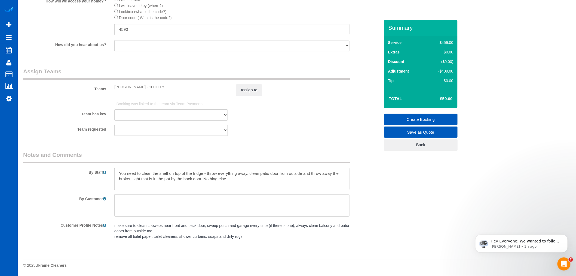
click at [425, 118] on link "Create Booking" at bounding box center [421, 119] width 74 height 11
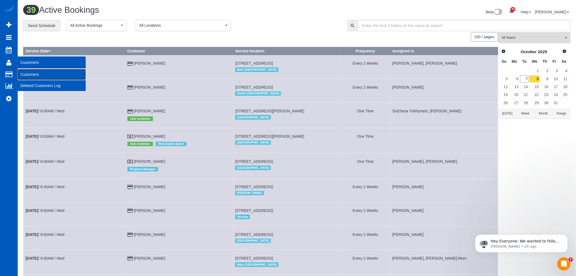
click at [28, 72] on link "Customers" at bounding box center [52, 74] width 68 height 11
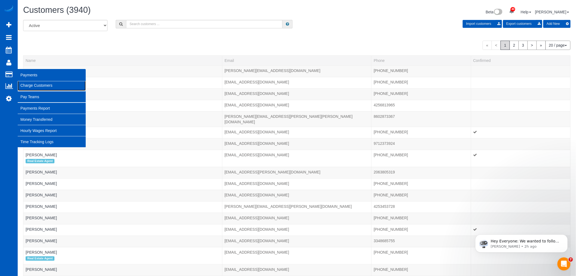
click at [44, 86] on link "Charge Customers" at bounding box center [52, 85] width 68 height 11
select select
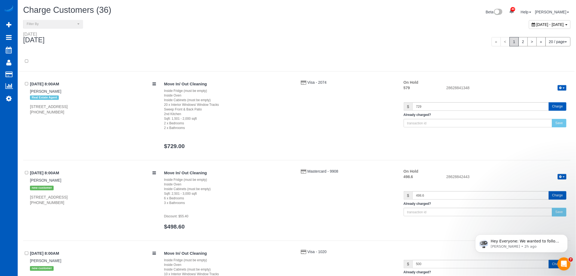
click at [529, 20] on div "October 07, 2025 - October 07, 2025" at bounding box center [550, 24] width 42 height 9
type input "**********"
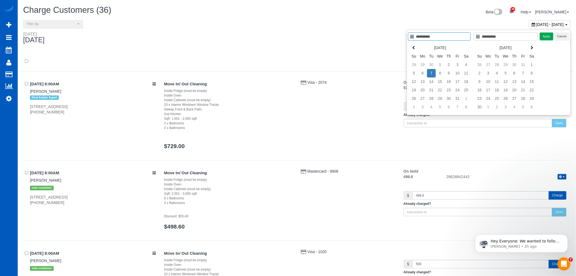
type input "**********"
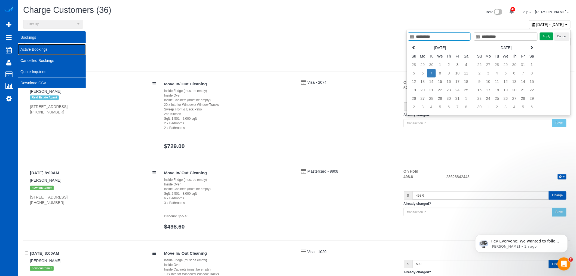
click at [37, 46] on link "Active Bookings" at bounding box center [52, 49] width 68 height 11
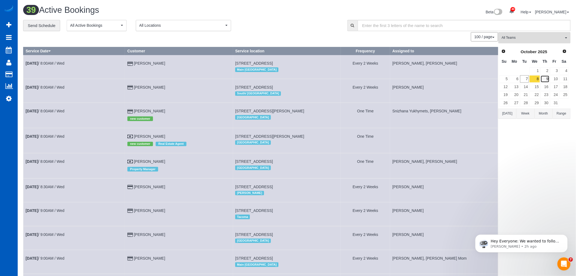
click at [545, 80] on link "9" at bounding box center [545, 78] width 9 height 7
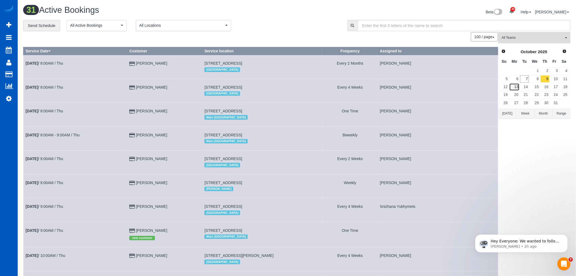
click at [516, 86] on link "13" at bounding box center [515, 86] width 10 height 7
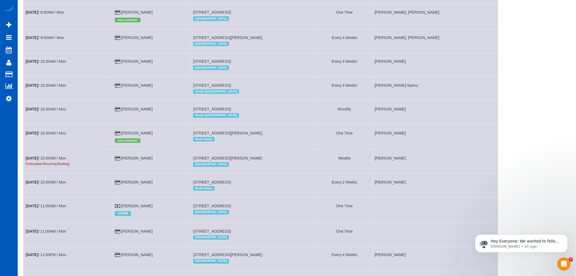
scroll to position [272, 0]
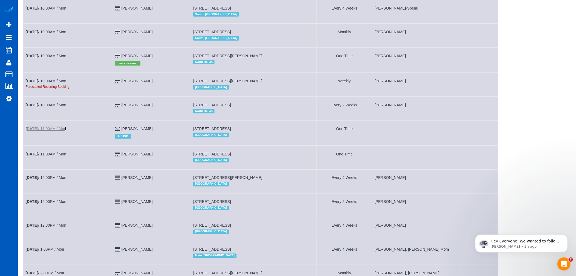
click at [34, 131] on b "Oct 13th" at bounding box center [32, 128] width 13 height 4
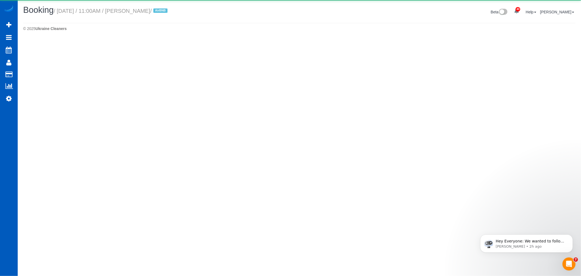
select select "OR"
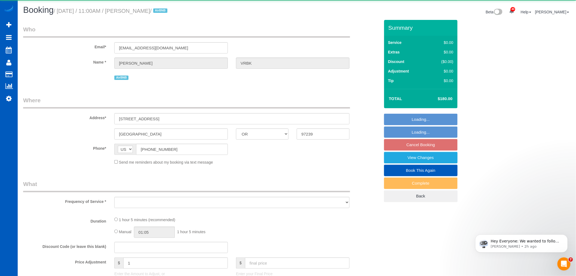
select select "object:7002"
select select "199"
select select "1001"
select select "2"
select select "spot25"
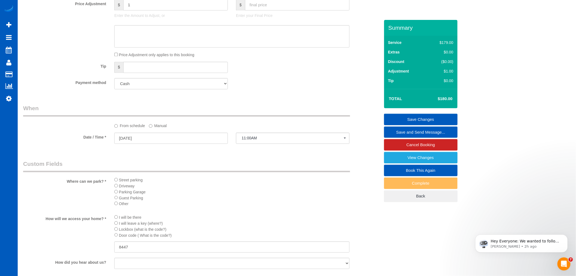
scroll to position [454, 0]
click at [131, 141] on input "10/13/2025" at bounding box center [171, 135] width 114 height 11
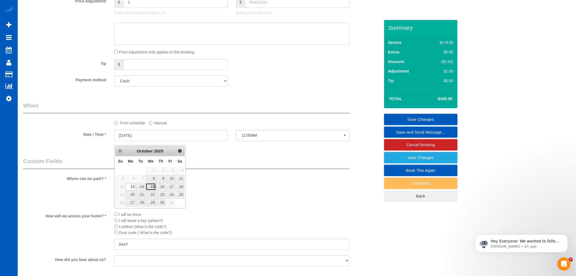
click at [154, 184] on link "15" at bounding box center [151, 186] width 10 height 7
type input "10/15/2025"
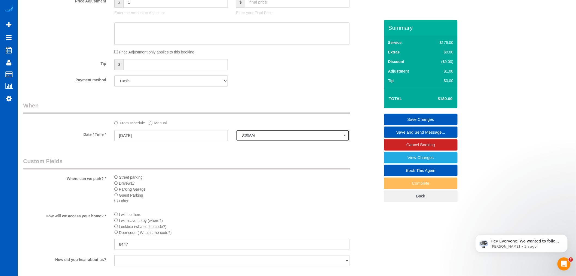
click at [242, 137] on span "8:00AM" at bounding box center [293, 135] width 102 height 4
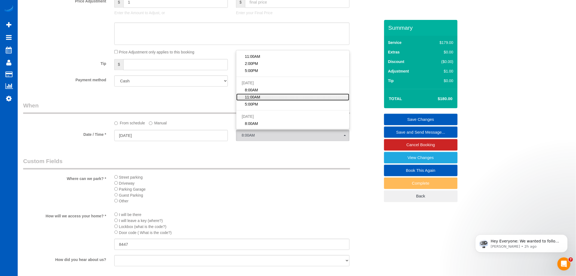
click at [254, 100] on span "11:00AM" at bounding box center [252, 96] width 15 height 5
select select "spot33"
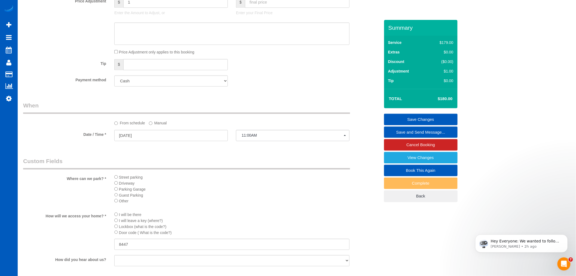
click at [418, 116] on link "Save Changes" at bounding box center [421, 119] width 74 height 11
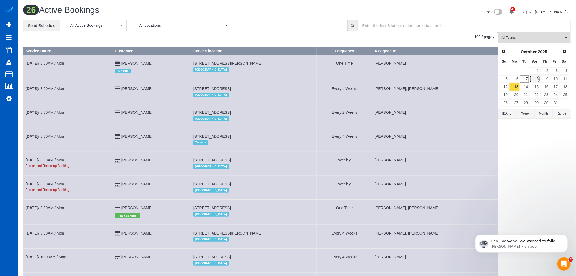
click at [532, 79] on link "8" at bounding box center [535, 78] width 10 height 7
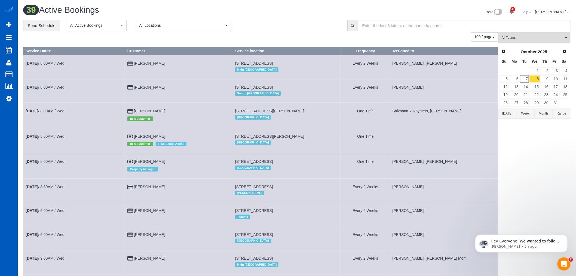
click at [533, 38] on span "All Teams" at bounding box center [533, 37] width 62 height 5
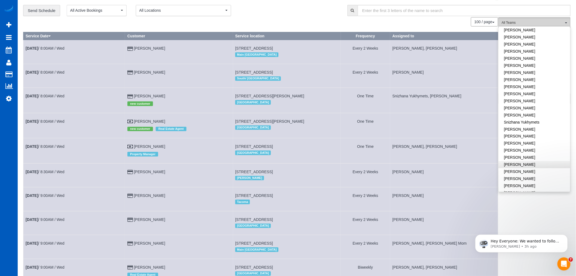
scroll to position [30, 0]
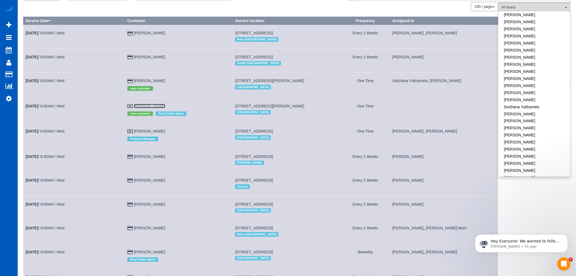
click at [144, 107] on link "[PERSON_NAME]" at bounding box center [149, 106] width 31 height 4
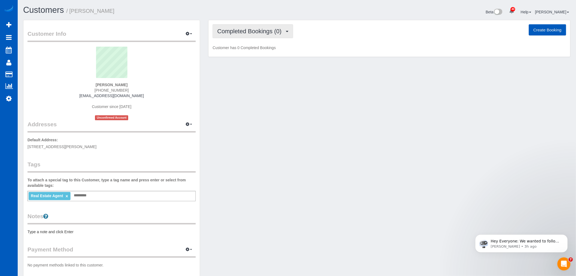
click at [254, 25] on button "Completed Bookings (0)" at bounding box center [253, 31] width 81 height 14
click at [244, 50] on link "Upcoming Bookings (1)" at bounding box center [241, 50] width 57 height 7
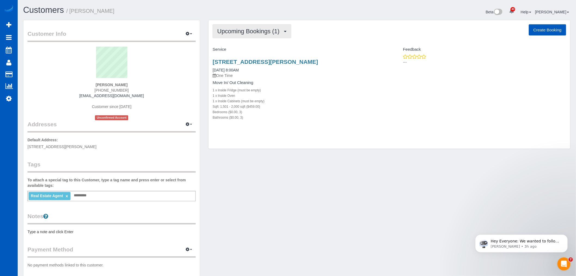
click at [246, 35] on button "Upcoming Bookings (1)" at bounding box center [252, 31] width 79 height 14
drag, startPoint x: 310, startPoint y: 84, endPoint x: 288, endPoint y: 77, distance: 22.9
click at [308, 84] on h4 "Move In/ Out Cleaning" at bounding box center [299, 82] width 173 height 5
click at [245, 63] on link "[STREET_ADDRESS][PERSON_NAME]" at bounding box center [265, 62] width 105 height 6
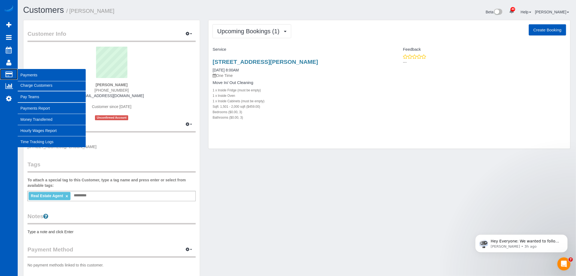
drag, startPoint x: 24, startPoint y: 75, endPoint x: 21, endPoint y: 74, distance: 3.1
click at [24, 75] on span "Payments" at bounding box center [52, 75] width 68 height 13
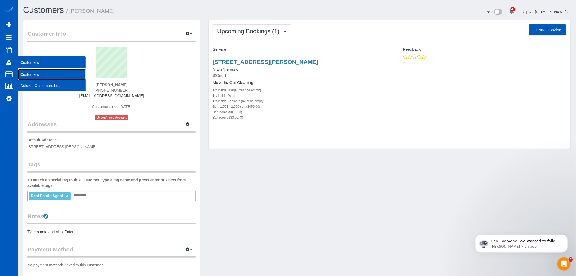
click at [33, 75] on link "Customers" at bounding box center [52, 74] width 68 height 11
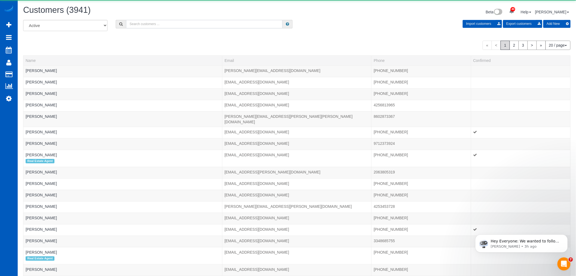
click at [141, 26] on input "text" at bounding box center [204, 24] width 157 height 8
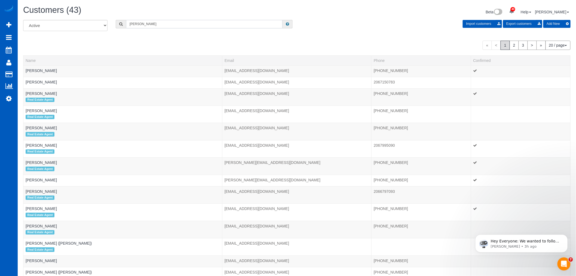
click at [141, 26] on input "scott" at bounding box center [204, 24] width 157 height 8
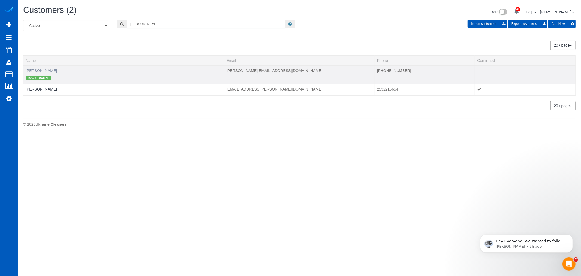
type input "scott mc"
click at [41, 71] on link "[PERSON_NAME]" at bounding box center [41, 70] width 31 height 4
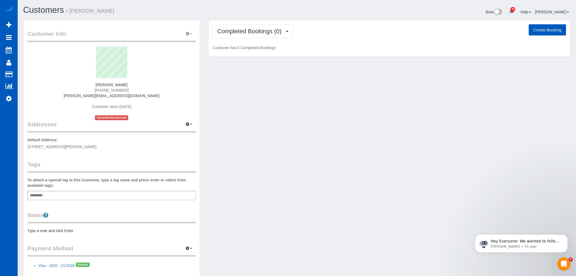
click at [184, 34] on button "button" at bounding box center [189, 34] width 14 height 8
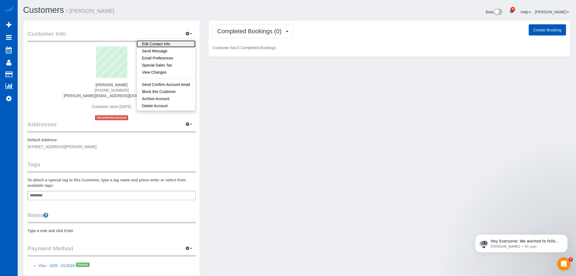
click at [175, 43] on link "Edit Contact Info" at bounding box center [166, 43] width 59 height 7
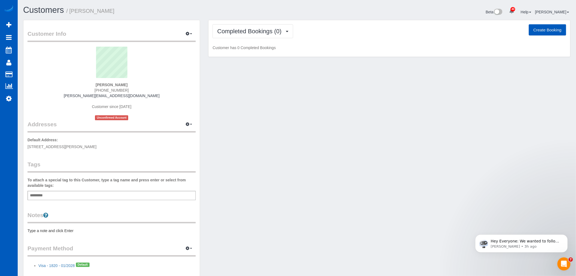
select select "WA"
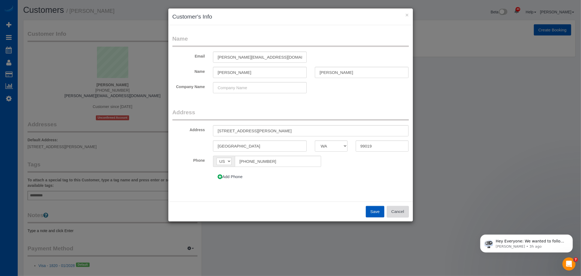
drag, startPoint x: 403, startPoint y: 215, endPoint x: 376, endPoint y: 193, distance: 35.0
click at [403, 214] on button "Cancel" at bounding box center [398, 211] width 22 height 11
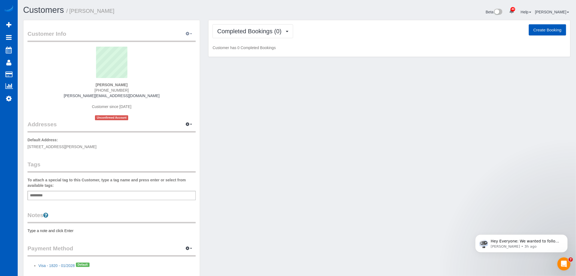
click at [194, 34] on button "button" at bounding box center [189, 34] width 14 height 8
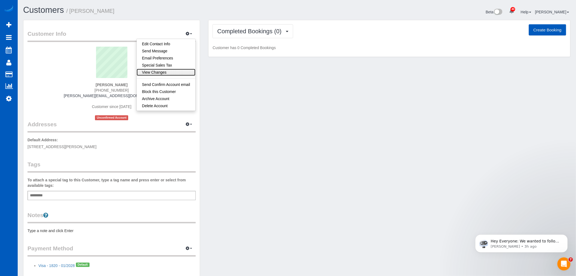
click at [167, 72] on link "View Changes" at bounding box center [166, 72] width 59 height 7
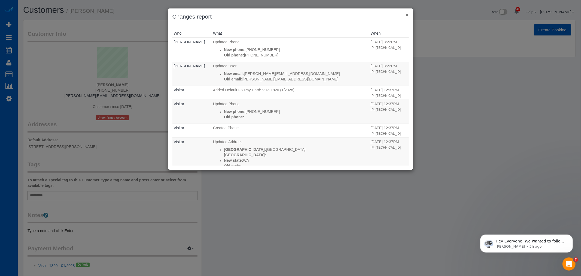
click at [409, 16] on button "×" at bounding box center [406, 15] width 3 height 6
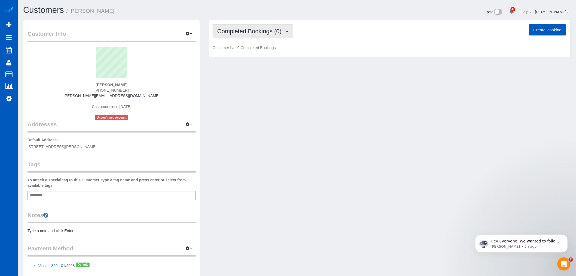
click at [253, 35] on button "Completed Bookings (0)" at bounding box center [253, 31] width 81 height 14
click at [247, 49] on link "Upcoming Bookings (12)" at bounding box center [241, 50] width 57 height 7
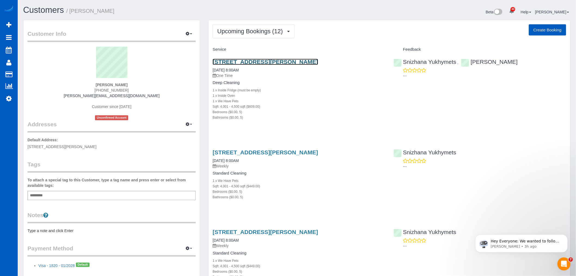
click at [228, 59] on link "[STREET_ADDRESS][PERSON_NAME]" at bounding box center [265, 62] width 105 height 6
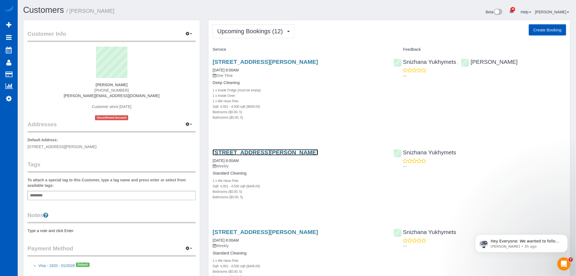
click at [243, 151] on link "[STREET_ADDRESS][PERSON_NAME]" at bounding box center [265, 152] width 105 height 6
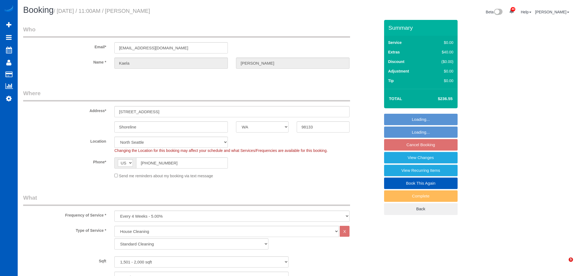
select select "WA"
select select "199"
select select "1501"
select select "3"
select select "4"
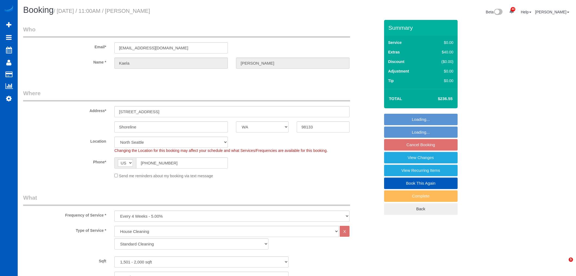
select select "spot2"
select select "number:8"
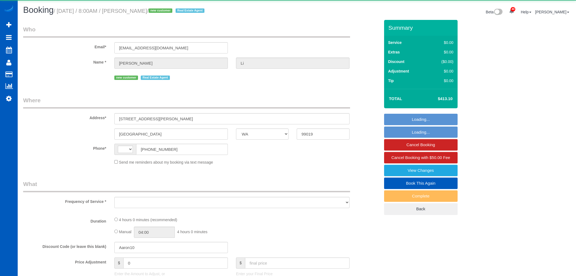
select select "WA"
select select "string:[GEOGRAPHIC_DATA]"
select select "object:1166"
select select "199"
select select "1501"
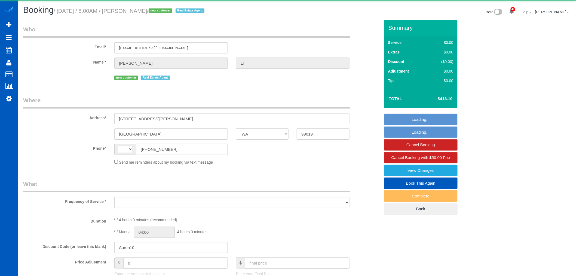
select select "3"
select select "spot1"
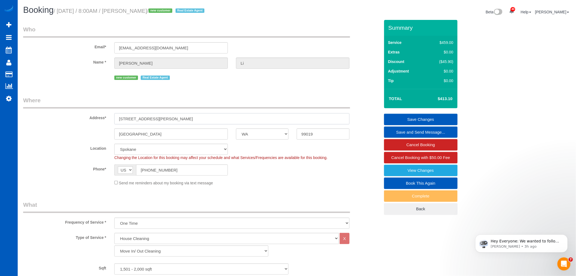
click at [163, 119] on input "[STREET_ADDRESS][PERSON_NAME]" at bounding box center [231, 118] width 235 height 11
drag, startPoint x: 165, startPoint y: 119, endPoint x: 118, endPoint y: 122, distance: 47.2
click at [118, 122] on input "[STREET_ADDRESS][PERSON_NAME]" at bounding box center [231, 118] width 235 height 11
click at [249, 184] on div "Send me reminders about my booking via text message" at bounding box center [232, 183] width 244 height 6
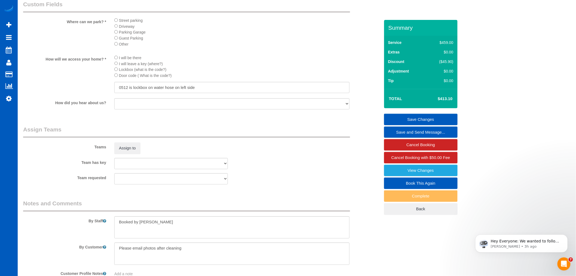
scroll to position [605, 0]
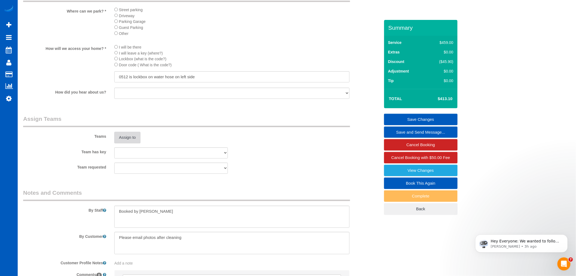
click at [136, 143] on button "Assign to" at bounding box center [127, 137] width 26 height 11
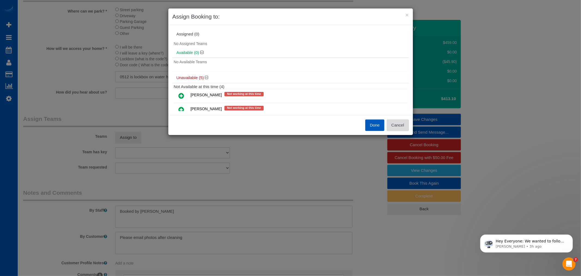
click at [388, 127] on button "Cancel" at bounding box center [398, 124] width 22 height 11
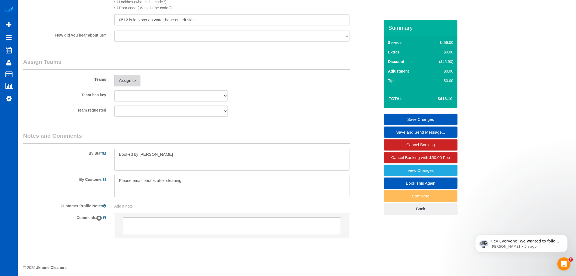
scroll to position [666, 0]
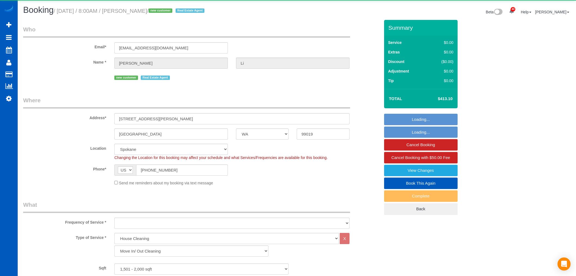
select select "WA"
select select "199"
select select "1501"
select select "3"
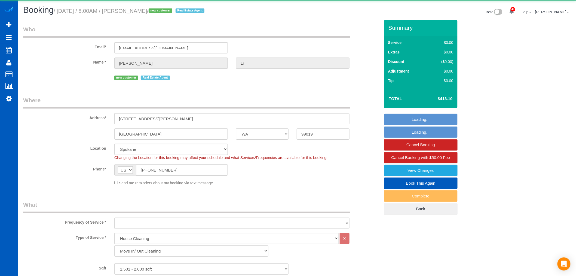
select select "object:1166"
select select "1501"
select select "3"
select select "spot1"
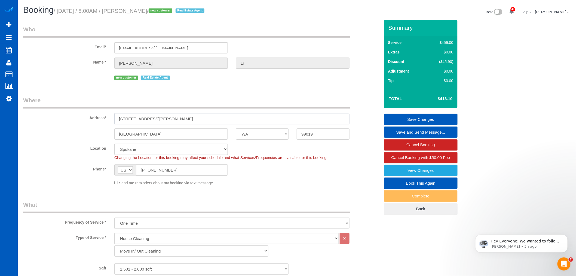
drag, startPoint x: 164, startPoint y: 120, endPoint x: 120, endPoint y: 121, distance: 43.9
click at [120, 121] on input "[STREET_ADDRESS][PERSON_NAME]" at bounding box center [231, 118] width 235 height 11
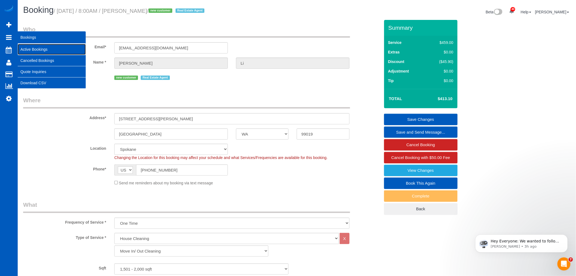
click at [32, 47] on link "Active Bookings" at bounding box center [52, 49] width 68 height 11
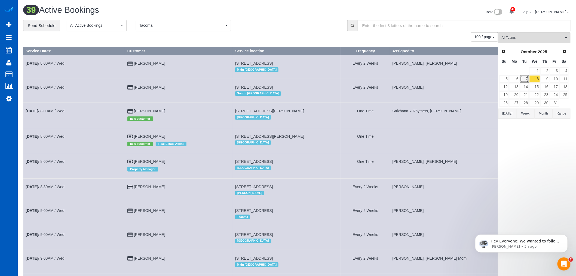
click at [524, 78] on link "7" at bounding box center [525, 78] width 9 height 7
click at [537, 81] on link "8" at bounding box center [535, 78] width 10 height 7
click at [546, 79] on link "9" at bounding box center [545, 78] width 9 height 7
click at [559, 80] on link "10" at bounding box center [555, 78] width 9 height 7
click at [545, 79] on link "9" at bounding box center [545, 78] width 9 height 7
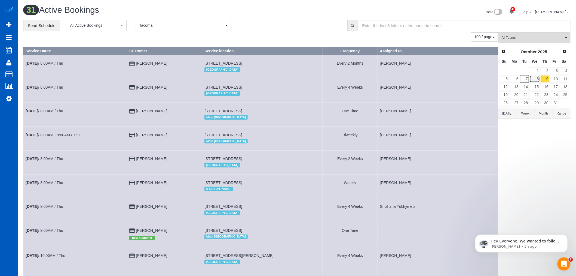
click at [539, 78] on link "8" at bounding box center [535, 78] width 10 height 7
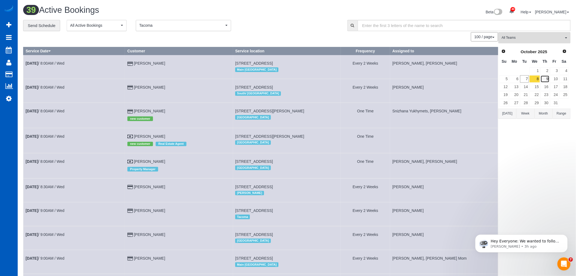
click at [546, 80] on link "9" at bounding box center [545, 78] width 9 height 7
click at [554, 80] on link "10" at bounding box center [555, 78] width 9 height 7
click at [551, 80] on link "10" at bounding box center [555, 78] width 9 height 7
click at [549, 80] on link "9" at bounding box center [545, 78] width 9 height 7
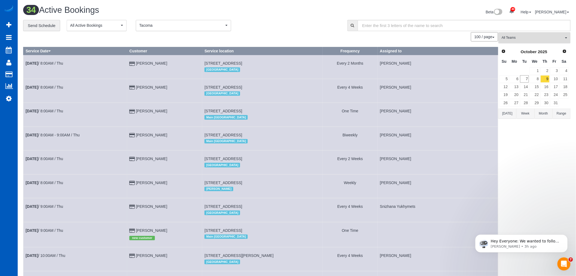
click at [533, 35] on button "All Teams" at bounding box center [535, 37] width 72 height 11
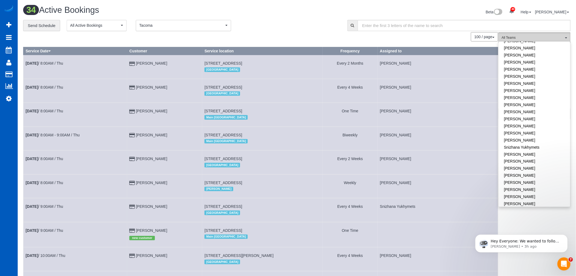
scroll to position [324, 0]
click at [520, 224] on div "Hey Everyone: We wanted to follow up and let you know we have been closely moni…" at bounding box center [522, 218] width 100 height 68
click at [535, 35] on button "All Teams" at bounding box center [535, 37] width 72 height 11
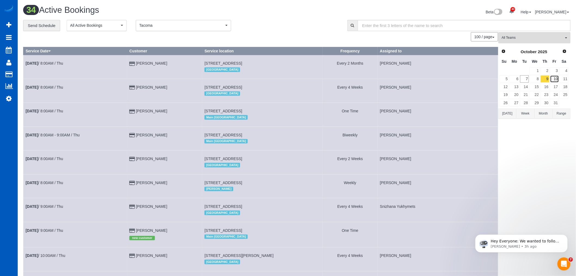
click at [556, 80] on link "10" at bounding box center [555, 78] width 9 height 7
click at [549, 77] on link "9" at bounding box center [545, 78] width 9 height 7
click at [555, 77] on link "10" at bounding box center [555, 78] width 9 height 7
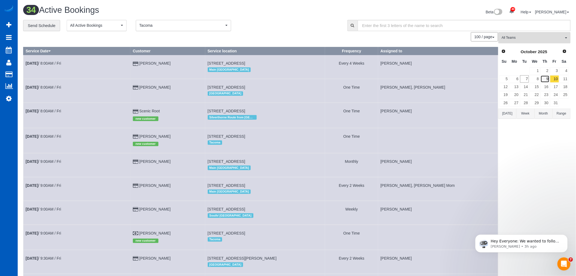
click at [546, 78] on link "9" at bounding box center [545, 78] width 9 height 7
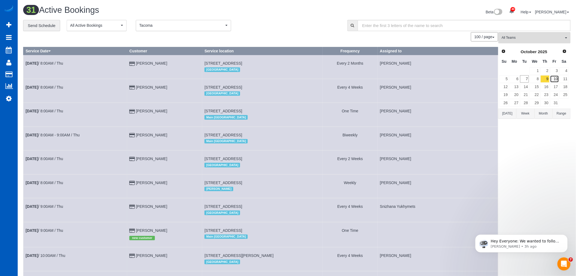
click at [559, 82] on link "10" at bounding box center [555, 78] width 9 height 7
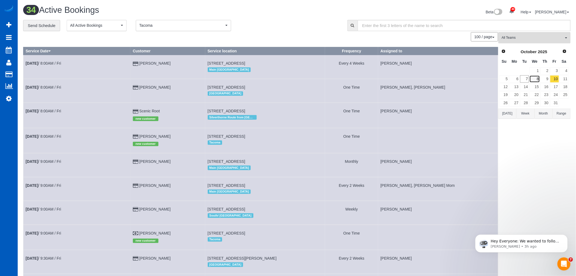
click at [536, 78] on link "8" at bounding box center [535, 78] width 10 height 7
click at [548, 80] on link "9" at bounding box center [545, 78] width 9 height 7
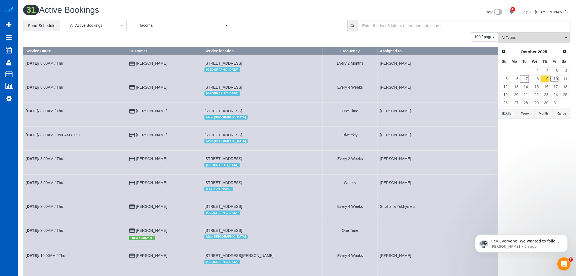
click at [558, 78] on link "10" at bounding box center [555, 78] width 9 height 7
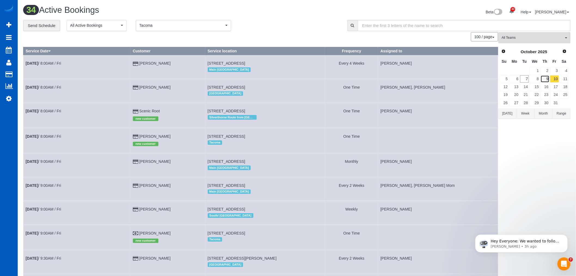
click at [550, 78] on link "9" at bounding box center [545, 78] width 9 height 7
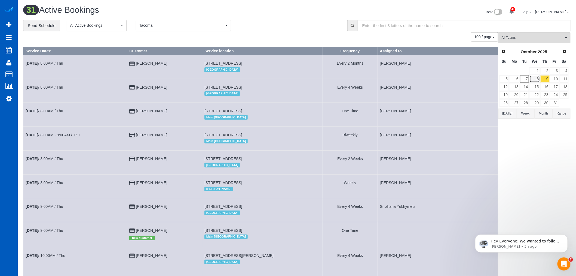
click at [539, 80] on link "8" at bounding box center [535, 78] width 10 height 7
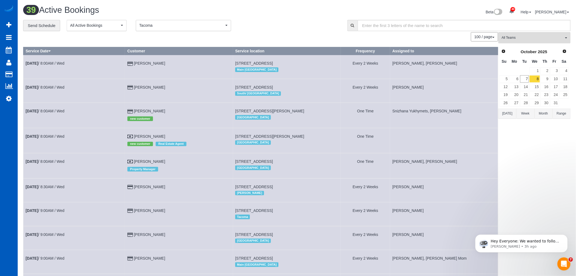
click at [550, 81] on td "10" at bounding box center [555, 79] width 10 height 8
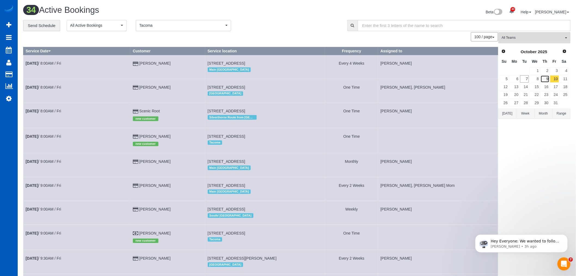
click at [548, 81] on link "9" at bounding box center [545, 78] width 9 height 7
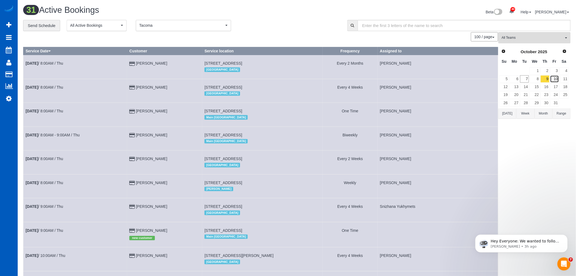
click at [558, 79] on link "10" at bounding box center [555, 78] width 9 height 7
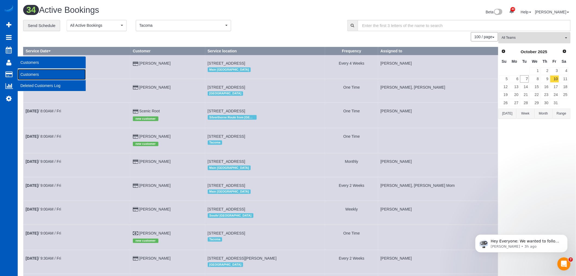
click at [39, 77] on link "Customers" at bounding box center [52, 74] width 68 height 11
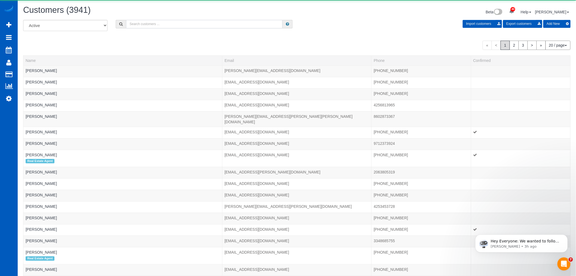
click at [168, 26] on input "text" at bounding box center [204, 24] width 157 height 8
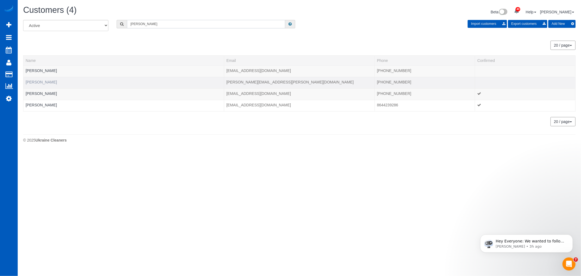
type input "[PERSON_NAME]"
click at [34, 80] on td "[PERSON_NAME]" at bounding box center [123, 82] width 201 height 11
click at [37, 77] on td "[PERSON_NAME]" at bounding box center [123, 82] width 201 height 11
click at [37, 81] on link "Kayla Henry" at bounding box center [41, 82] width 31 height 4
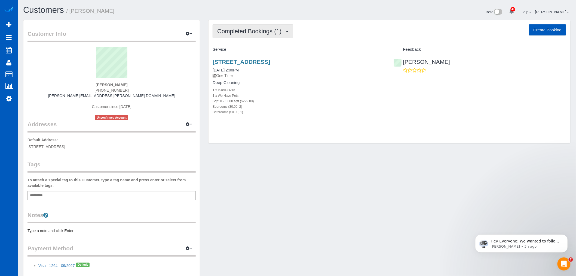
click at [266, 32] on span "Completed Bookings (1)" at bounding box center [250, 31] width 67 height 7
click at [304, 88] on div "1 x Inside Oven" at bounding box center [299, 89] width 173 height 5
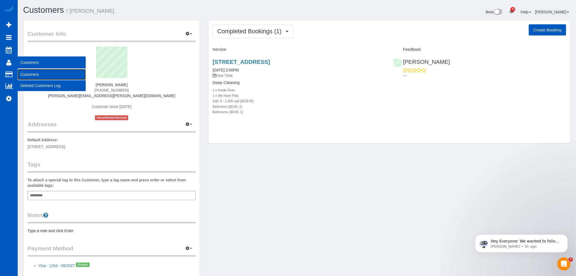
click at [42, 73] on link "Customers" at bounding box center [52, 74] width 68 height 11
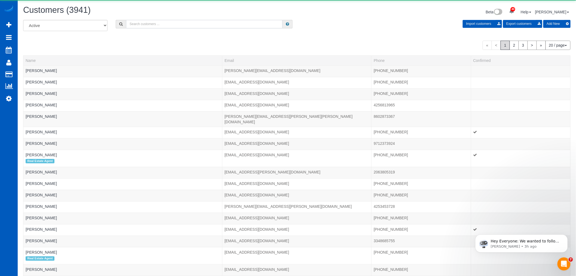
click at [148, 23] on input "text" at bounding box center [204, 24] width 157 height 8
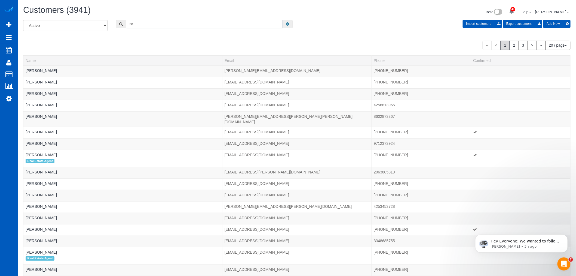
type input "s"
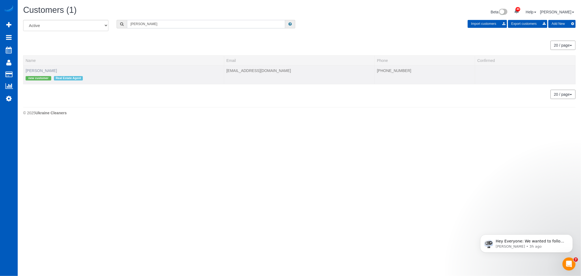
type input "frank li"
click at [29, 72] on link "Frank Li" at bounding box center [41, 70] width 31 height 4
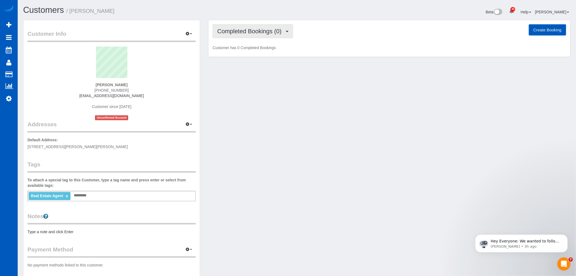
click at [231, 34] on span "Completed Bookings (0)" at bounding box center [250, 31] width 67 height 7
click at [232, 53] on link "Upcoming Bookings (1)" at bounding box center [241, 50] width 57 height 7
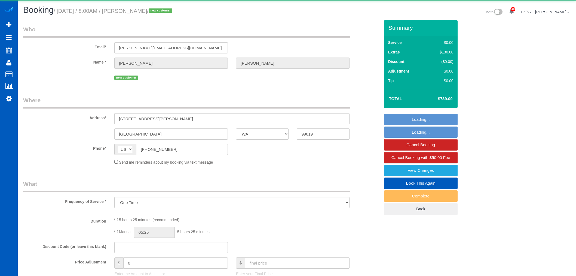
select select "WA"
select select "number:33"
select select "object:1106"
select select "199"
select select "4001"
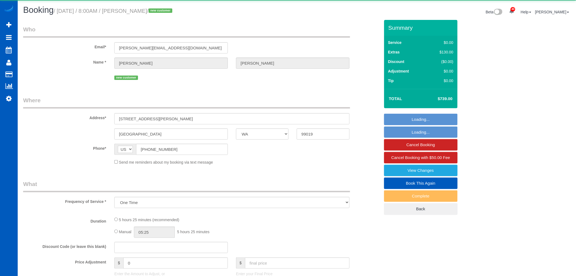
select select "5"
select select "spot1"
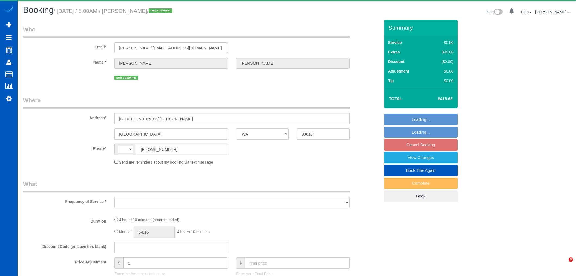
select select "WA"
select select "string:[GEOGRAPHIC_DATA]"
select select "object:954"
select select "string:fspay-c7029251-eded-41ec-ab0a-953fed219f17"
select select "199"
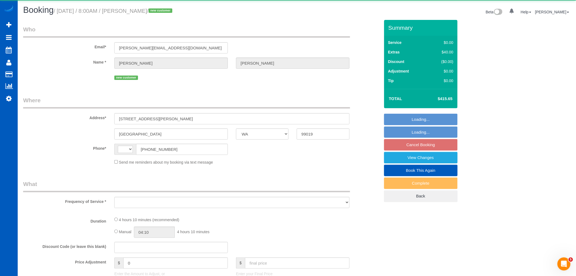
select select "4001"
select select "5"
select select "spot17"
select select "number:33"
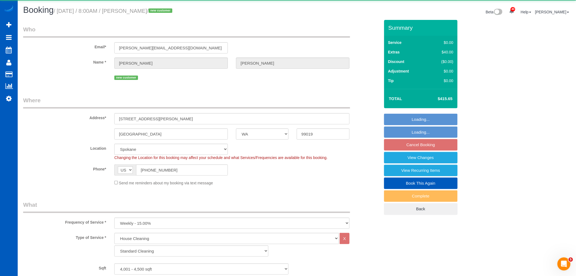
select select "object:1100"
select select "4001"
select select "5"
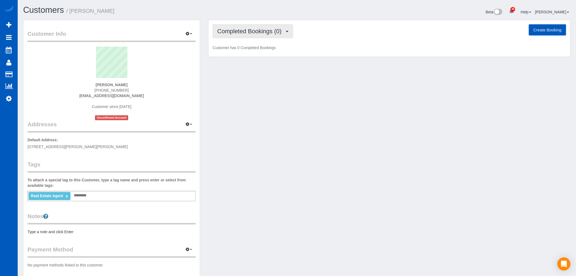
click at [239, 31] on span "Completed Bookings (0)" at bounding box center [250, 31] width 67 height 7
click at [241, 50] on link "Upcoming Bookings (1)" at bounding box center [241, 50] width 57 height 7
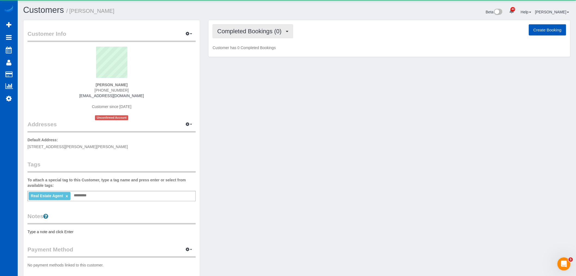
click at [236, 29] on span "Completed Bookings (0)" at bounding box center [250, 31] width 67 height 7
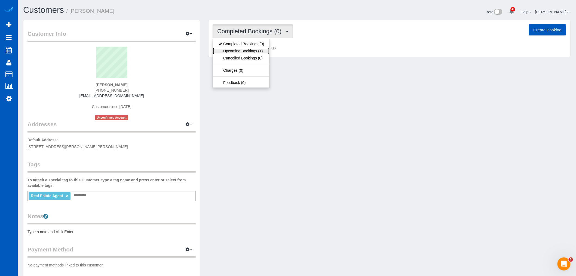
click at [244, 50] on link "Upcoming Bookings (1)" at bounding box center [241, 50] width 57 height 7
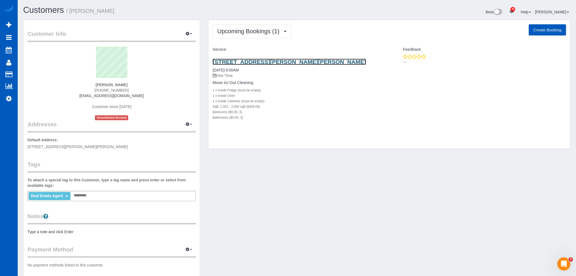
click at [236, 61] on link "[STREET_ADDRESS][PERSON_NAME][PERSON_NAME]" at bounding box center [290, 62] width 154 height 6
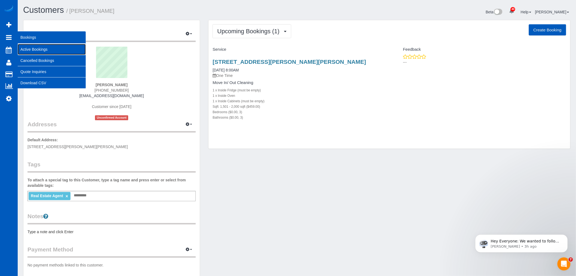
click at [46, 48] on link "Active Bookings" at bounding box center [52, 49] width 68 height 11
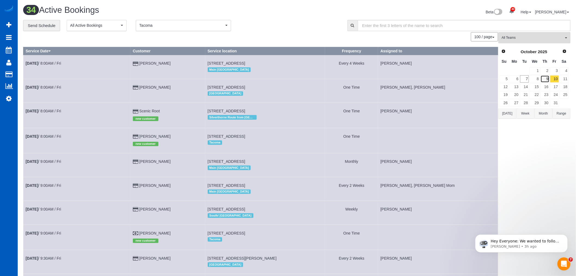
click at [541, 81] on link "9" at bounding box center [545, 78] width 9 height 7
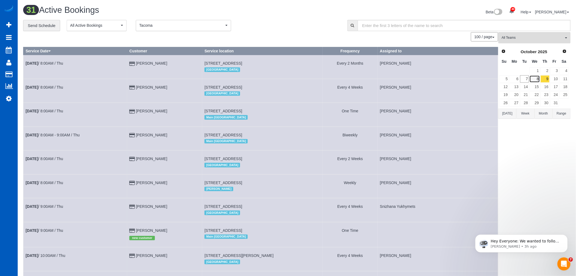
click at [538, 81] on link "8" at bounding box center [535, 78] width 10 height 7
drag, startPoint x: 529, startPoint y: 47, endPoint x: 521, endPoint y: 42, distance: 9.3
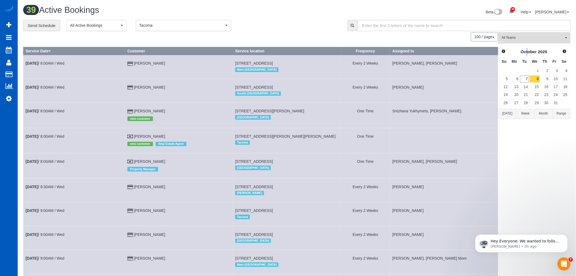
click at [513, 36] on span "All Teams" at bounding box center [533, 37] width 62 height 5
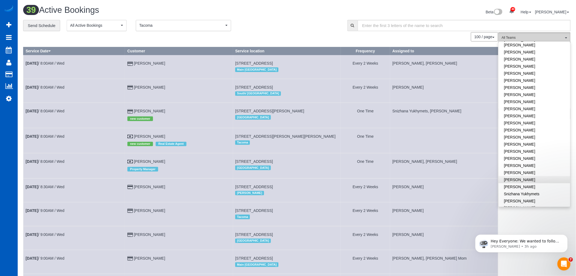
scroll to position [272, 0]
click at [522, 142] on link "[PERSON_NAME]" at bounding box center [535, 145] width 72 height 7
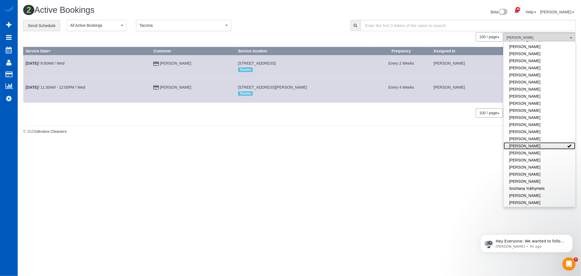
click at [522, 142] on link "[PERSON_NAME]" at bounding box center [540, 145] width 72 height 7
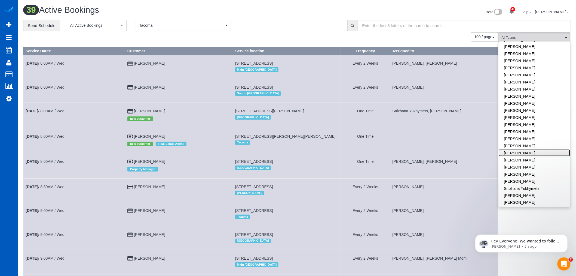
click at [522, 149] on link "[PERSON_NAME]" at bounding box center [535, 152] width 72 height 7
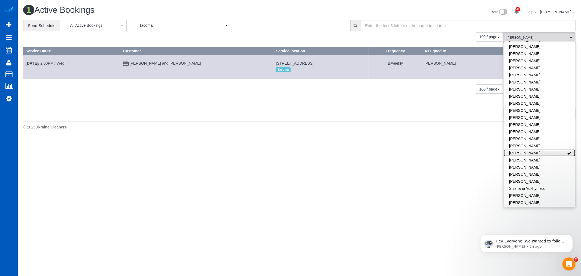
click at [522, 149] on link "[PERSON_NAME]" at bounding box center [540, 152] width 72 height 7
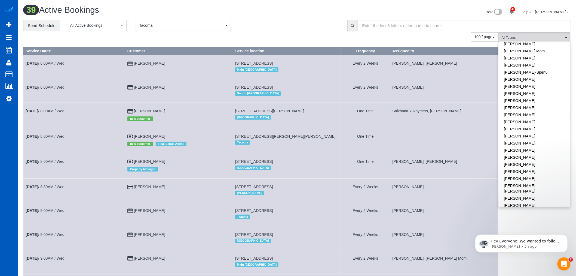
scroll to position [0, 0]
click at [538, 56] on link "[PERSON_NAME]" at bounding box center [535, 58] width 72 height 7
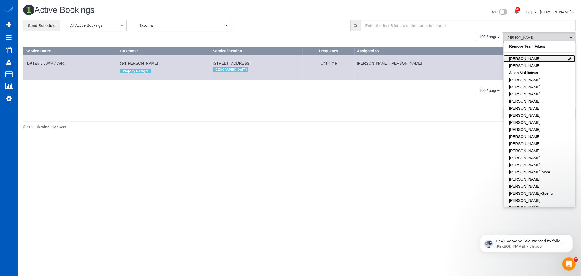
click at [538, 56] on link "[PERSON_NAME]" at bounding box center [540, 58] width 72 height 7
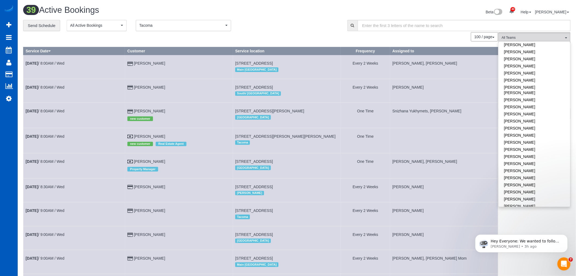
scroll to position [272, 0]
click at [521, 93] on link "[PERSON_NAME]" at bounding box center [535, 96] width 72 height 7
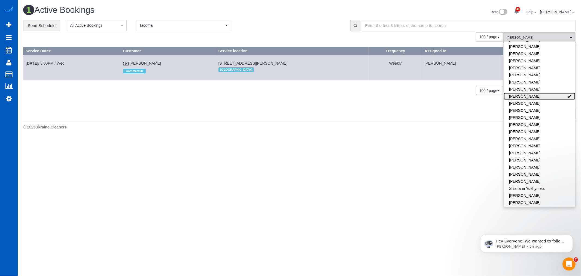
click at [522, 93] on link "[PERSON_NAME]" at bounding box center [540, 96] width 72 height 7
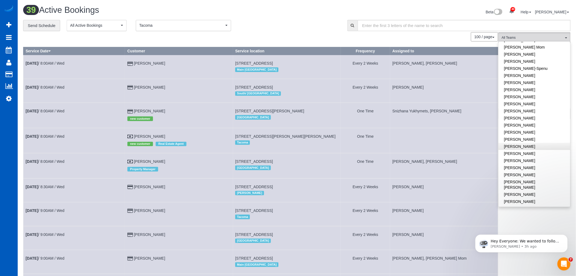
scroll to position [112, 0]
click at [530, 99] on link "[PERSON_NAME]" at bounding box center [535, 102] width 72 height 7
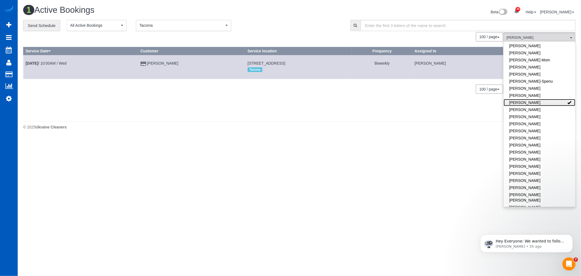
click at [530, 99] on link "[PERSON_NAME]" at bounding box center [540, 102] width 72 height 7
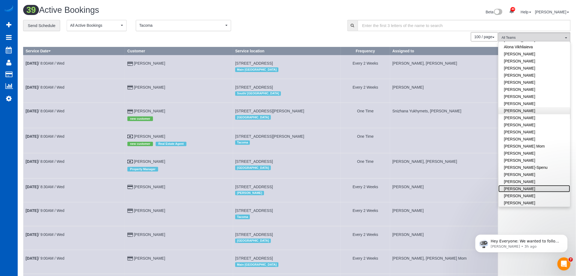
scroll to position [0, 0]
click at [535, 113] on link "[PERSON_NAME]" at bounding box center [535, 115] width 72 height 7
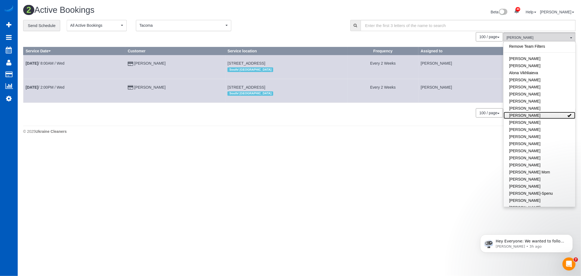
click at [535, 113] on link "[PERSON_NAME]" at bounding box center [540, 115] width 72 height 7
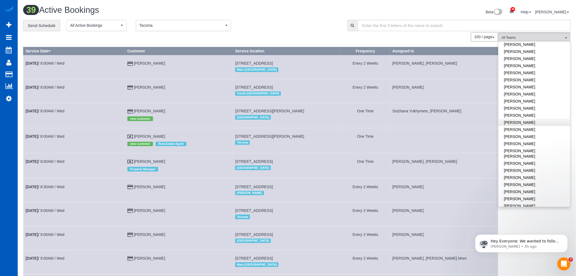
scroll to position [181, 0]
click at [520, 124] on link "[PERSON_NAME] [PERSON_NAME]" at bounding box center [535, 128] width 72 height 13
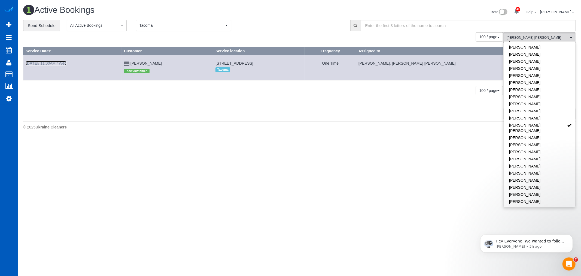
click at [51, 62] on link "Oct 8th / 11:00AM / Wed" at bounding box center [46, 63] width 41 height 4
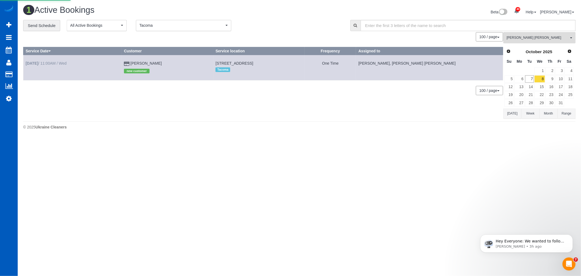
select select "WA"
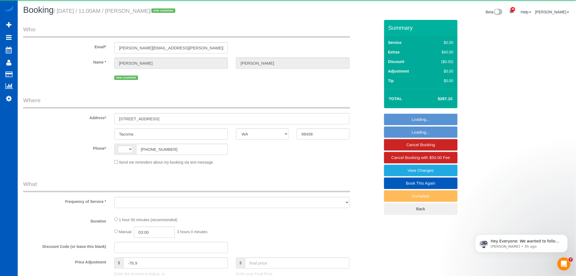
select select "string:US"
select select "object:6208"
select select "string:fspay-f77b219a-a7af-4966-923e-f799987f723e"
select select "199"
select select "1501"
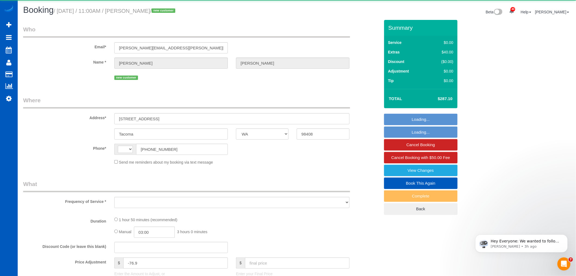
select select "3"
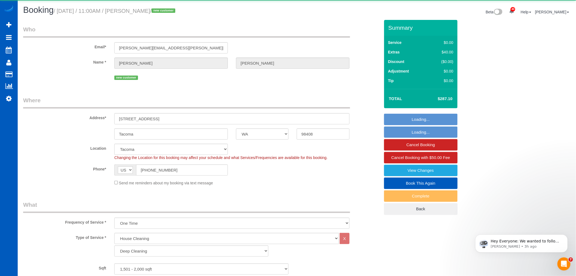
select select "object:6413"
select select "spot1"
select select "1501"
select select "3"
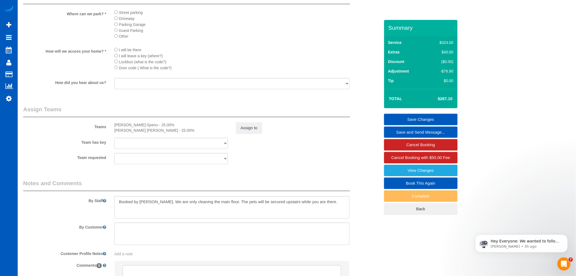
scroll to position [636, 0]
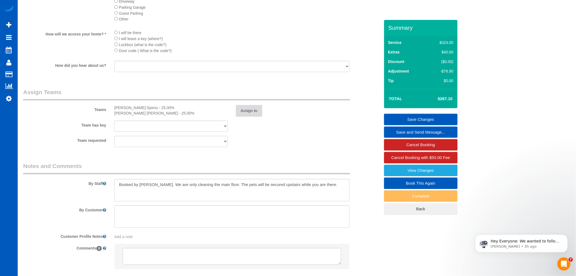
click at [241, 116] on button "Assign to" at bounding box center [249, 110] width 26 height 11
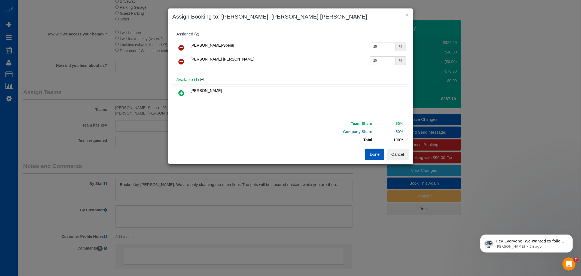
click at [184, 63] on icon at bounding box center [182, 61] width 6 height 7
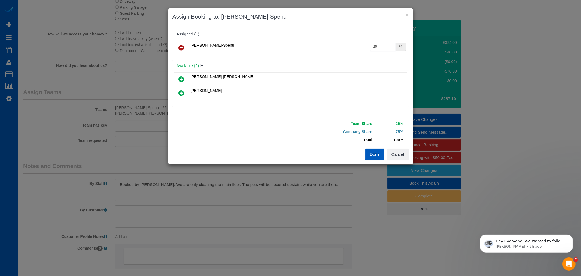
drag, startPoint x: 375, startPoint y: 45, endPoint x: 314, endPoint y: 47, distance: 61.0
click at [314, 47] on tr "Iryna Kuzmenko-Spenu 25 %" at bounding box center [291, 48] width 234 height 14
type input "50"
click at [380, 154] on button "Done" at bounding box center [374, 153] width 19 height 11
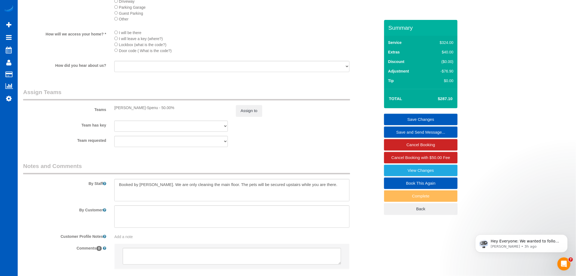
click at [417, 119] on link "Save Changes" at bounding box center [421, 119] width 74 height 11
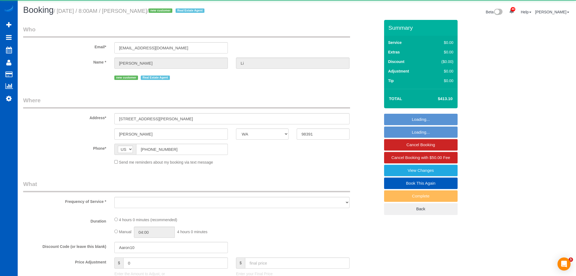
select select "WA"
select select "object:1191"
select select "199"
select select "1501"
select select "3"
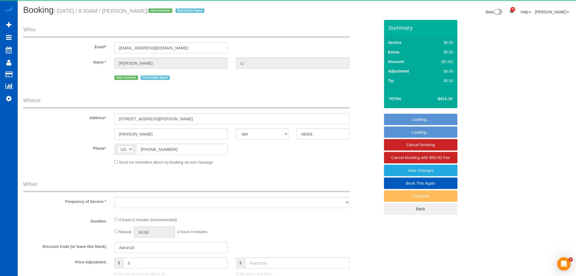
select select "3"
select select "spot1"
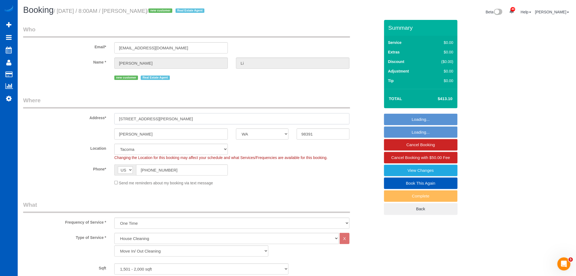
drag, startPoint x: 210, startPoint y: 115, endPoint x: 126, endPoint y: 120, distance: 83.5
click at [116, 123] on input "11601 188th Ave Ct E Sumner WA 98391" at bounding box center [231, 118] width 235 height 11
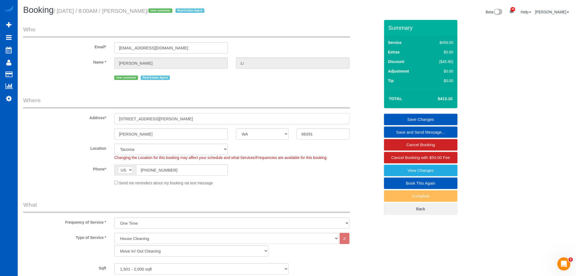
drag, startPoint x: 131, startPoint y: 118, endPoint x: 333, endPoint y: 115, distance: 201.9
click at [333, 115] on input "11601 188th Ave Ct E Sumner WA 98391" at bounding box center [231, 118] width 235 height 11
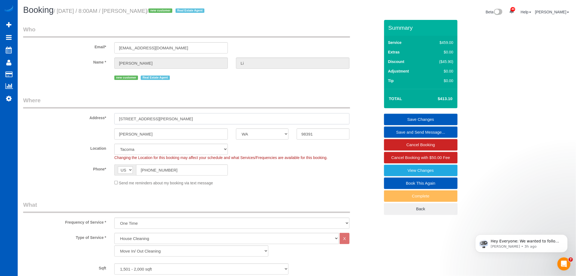
drag, startPoint x: 223, startPoint y: 119, endPoint x: 157, endPoint y: 119, distance: 65.1
click at [157, 119] on input "11601 188th Ave Ct E Sumner WA 98391" at bounding box center [231, 118] width 235 height 11
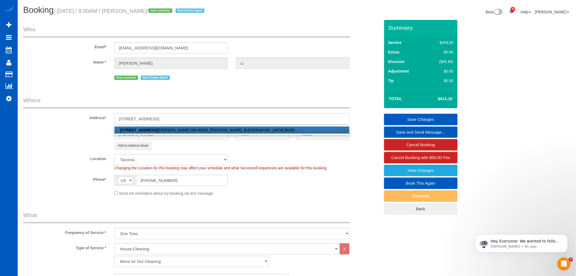
drag, startPoint x: 173, startPoint y: 115, endPoint x: 108, endPoint y: 125, distance: 65.7
click at [108, 125] on sui-booking-address "Address* 11601 188th Ave Ct E 11601 188th Ave Ct E Sumner WA 98391, Sumner, WA …" at bounding box center [201, 123] width 357 height 54
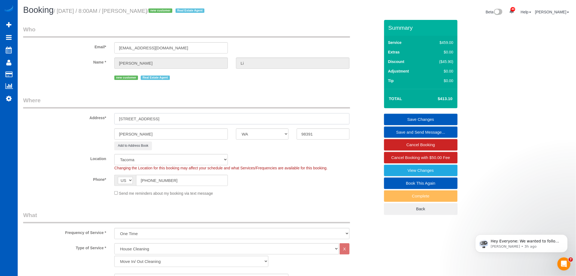
type input "[STREET_ADDRESS]"
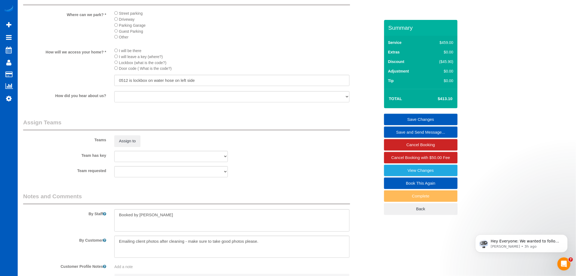
scroll to position [636, 0]
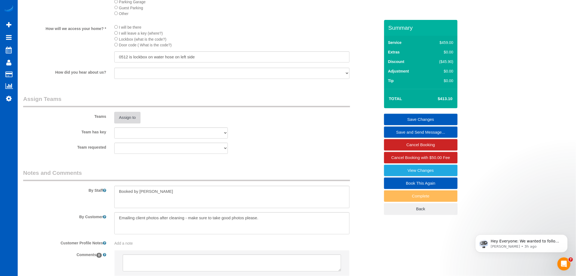
click at [134, 122] on button "Assign to" at bounding box center [127, 117] width 26 height 11
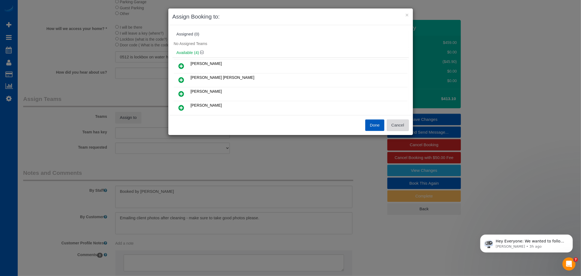
click at [398, 124] on button "Cancel" at bounding box center [398, 124] width 22 height 11
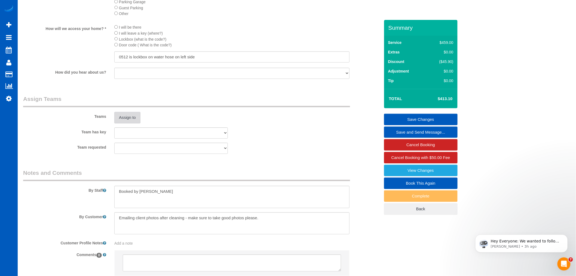
click at [134, 123] on button "Assign to" at bounding box center [127, 117] width 26 height 11
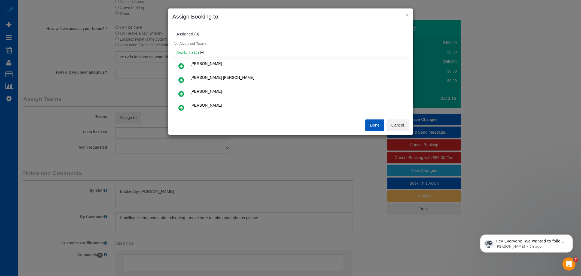
click at [181, 80] on icon at bounding box center [182, 80] width 6 height 7
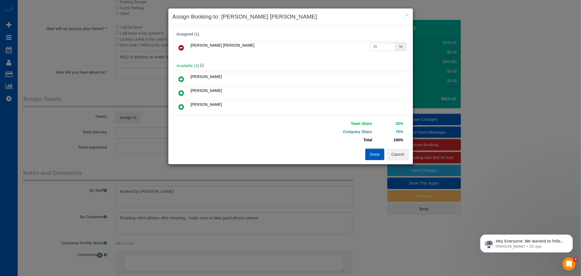
click at [183, 105] on icon at bounding box center [182, 107] width 6 height 7
click at [369, 153] on button "Done" at bounding box center [374, 153] width 19 height 11
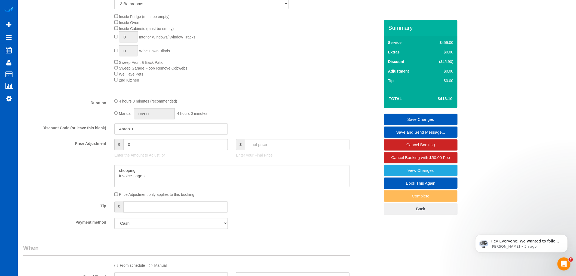
scroll to position [303, 0]
click at [423, 116] on link "Save Changes" at bounding box center [421, 119] width 74 height 11
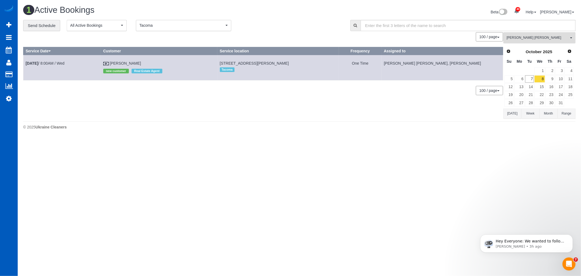
click at [540, 34] on button "Nadezhda Korina All Teams" at bounding box center [539, 37] width 72 height 11
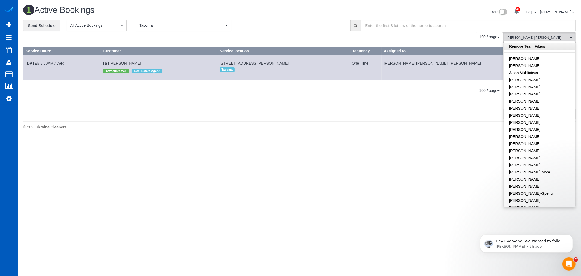
click at [531, 49] on link "Remove Team Filters" at bounding box center [540, 46] width 72 height 7
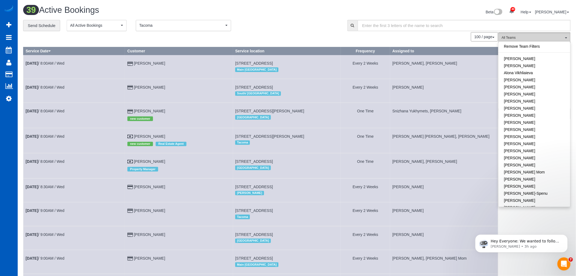
click at [521, 38] on span "All Teams" at bounding box center [533, 37] width 62 height 5
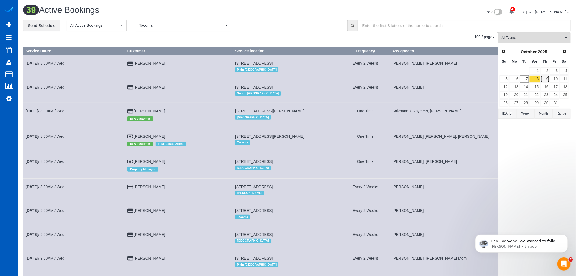
click at [545, 78] on link "9" at bounding box center [545, 78] width 9 height 7
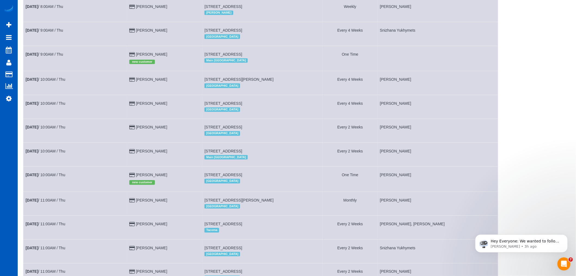
scroll to position [121, 0]
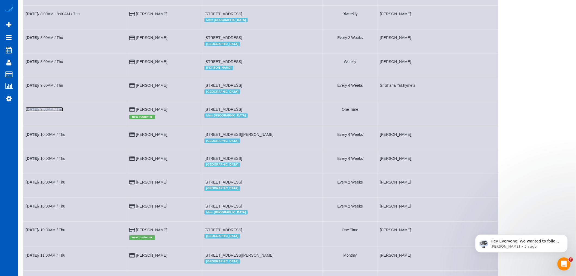
click at [54, 110] on td "Oct 9th / 9:00AM / Thu" at bounding box center [75, 113] width 104 height 25
click at [53, 111] on link "Oct 9th / 9:00AM / Thu" at bounding box center [45, 109] width 38 height 4
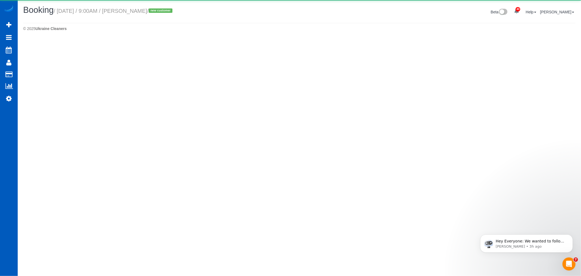
select select "WA"
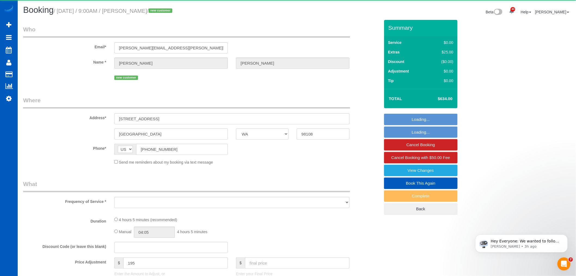
select select "object:3516"
select select "string:fspay-0073e21c-b491-4f31-bc20-e71a4a846a23"
select select "199"
select select "1001"
select select "2"
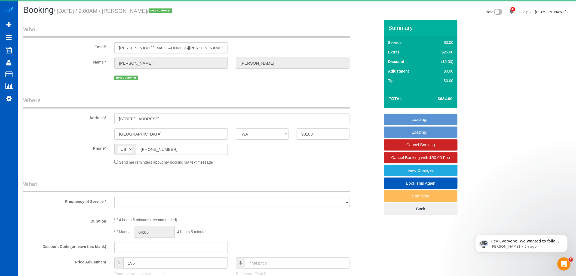
select select "2"
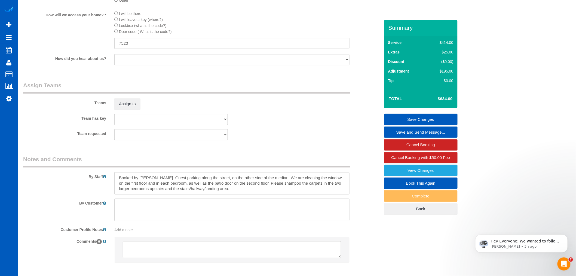
scroll to position [696, 0]
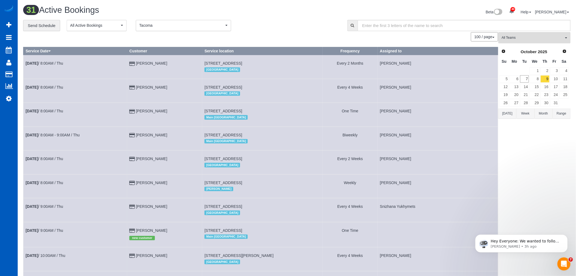
click at [531, 47] on div "Prev Next October 2025 Su Mo Tu We Th Fr Sa 1 2 3 4 5 6 7 8 9 10 11 12 13 14 15…" at bounding box center [534, 77] width 71 height 62
click at [529, 41] on button "All Teams" at bounding box center [535, 37] width 72 height 11
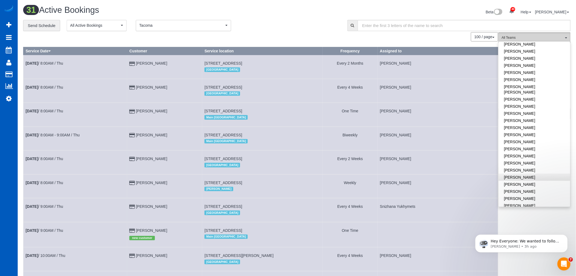
scroll to position [242, 0]
click at [521, 144] on link "[PERSON_NAME]" at bounding box center [535, 147] width 72 height 7
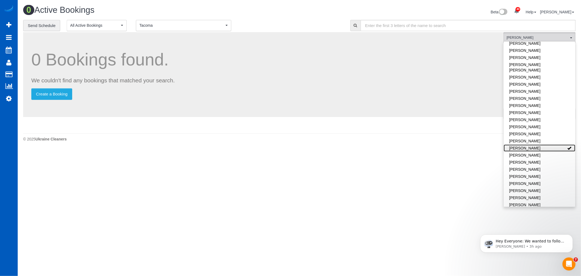
click at [521, 144] on link "[PERSON_NAME]" at bounding box center [540, 147] width 72 height 7
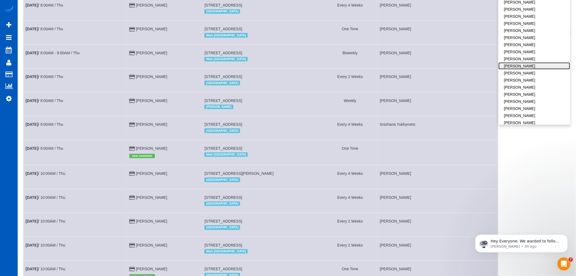
scroll to position [91, 0]
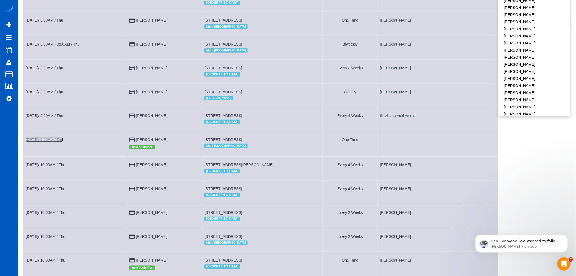
click at [44, 142] on link "Oct 9th / 9:00AM / Thu" at bounding box center [45, 139] width 38 height 4
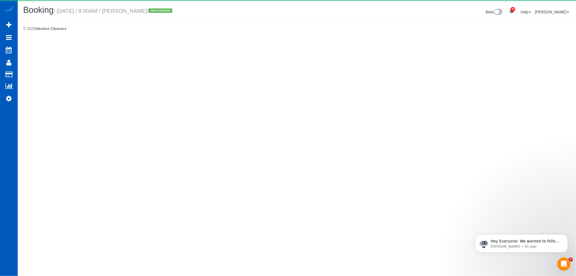
select select "WA"
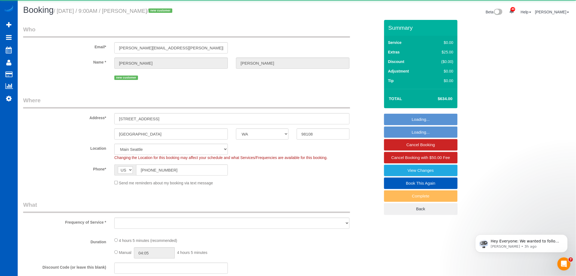
select select "object:5442"
select select "199"
select select "1001"
select select "2"
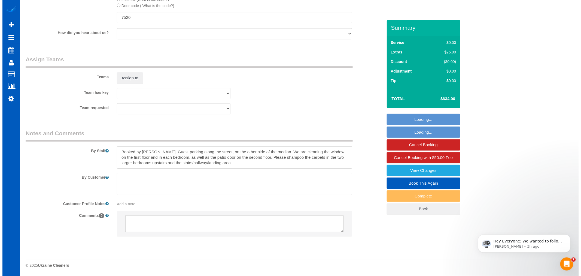
scroll to position [703, 0]
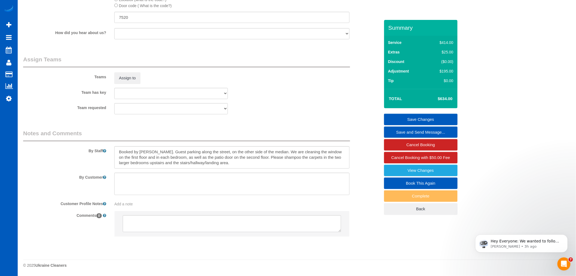
click at [141, 79] on div "Assign to" at bounding box center [171, 77] width 122 height 11
click at [137, 80] on button "Assign to" at bounding box center [127, 77] width 26 height 11
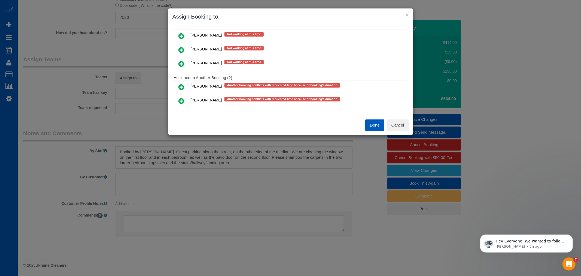
scroll to position [225, 0]
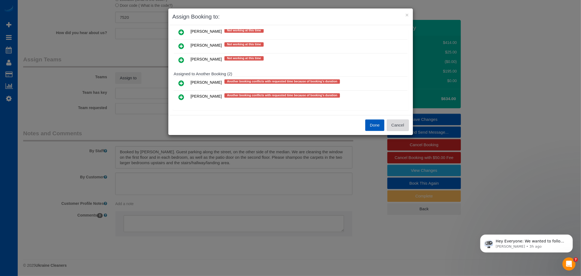
click at [402, 122] on button "Cancel" at bounding box center [398, 124] width 22 height 11
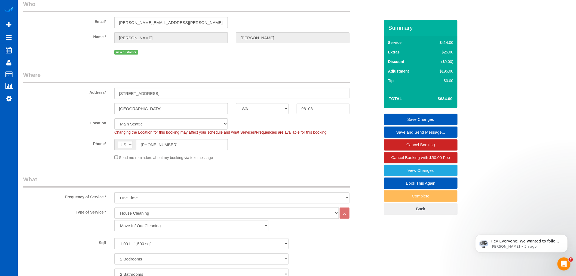
scroll to position [60, 0]
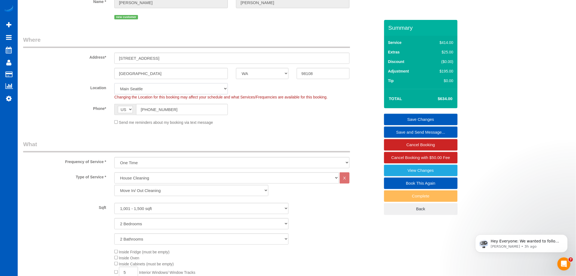
click at [137, 89] on select "North Seattle Atlanta GA Denver Everett Fort Worth TX Las Vegas Main Dallas Mai…" at bounding box center [171, 88] width 114 height 11
select select "1"
click at [114, 83] on select "North Seattle Atlanta GA Denver Everett Fort Worth TX Las Vegas Main Dallas Mai…" at bounding box center [171, 88] width 114 height 11
select select "object:5856"
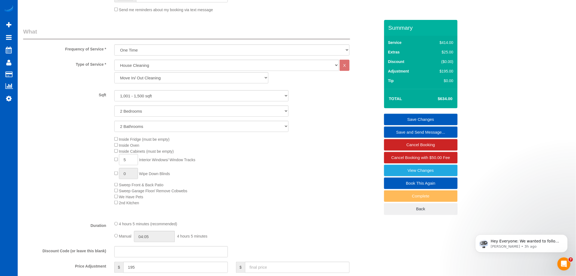
select select "1001"
select select "2"
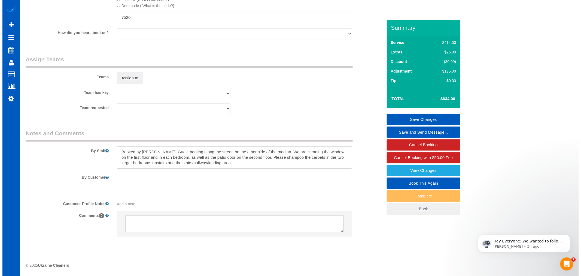
scroll to position [703, 0]
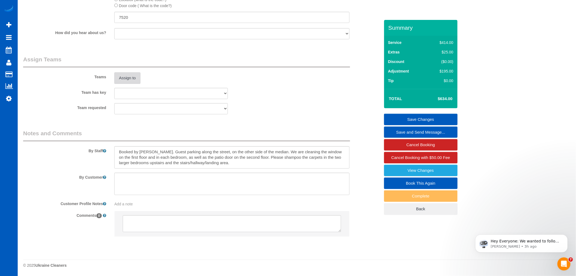
click at [129, 81] on button "Assign to" at bounding box center [127, 77] width 26 height 11
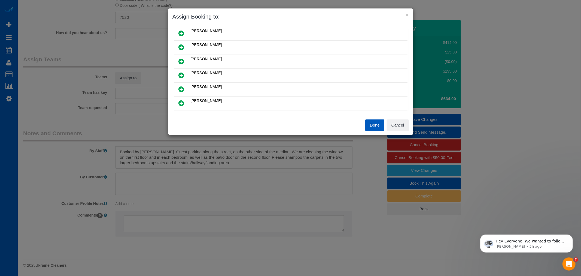
click at [185, 72] on link at bounding box center [181, 75] width 13 height 11
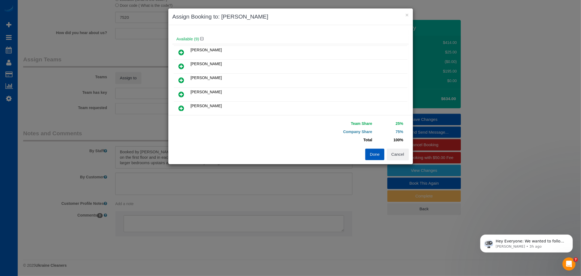
scroll to position [13, 0]
click at [186, 95] on link at bounding box center [181, 94] width 13 height 11
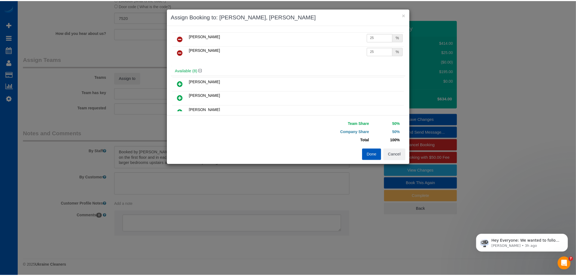
scroll to position [0, 0]
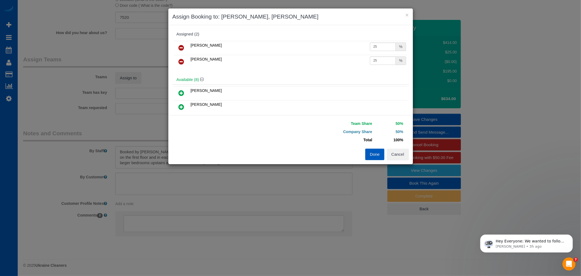
click at [377, 150] on button "Done" at bounding box center [374, 153] width 19 height 11
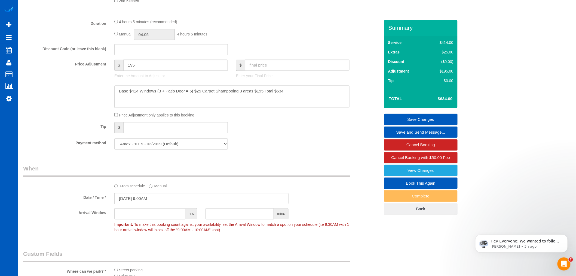
scroll to position [371, 0]
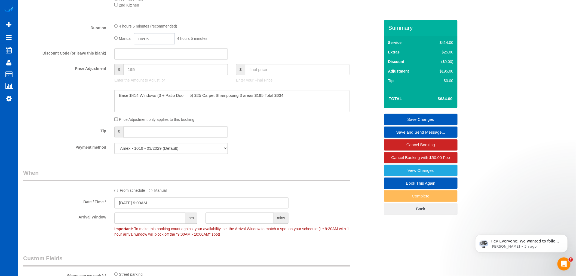
click at [148, 44] on input "04:05" at bounding box center [154, 38] width 41 height 11
type input "06:30"
click at [149, 81] on li "06:30" at bounding box center [148, 84] width 24 height 7
click at [221, 39] on div "Manual 06:30 6 hours 30 minutes" at bounding box center [231, 38] width 235 height 11
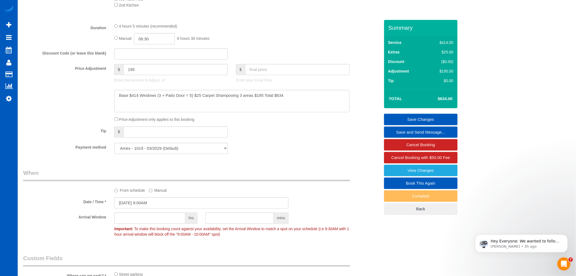
click at [413, 115] on link "Save Changes" at bounding box center [421, 119] width 74 height 11
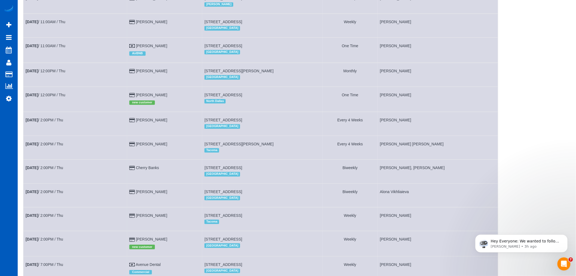
scroll to position [520, 0]
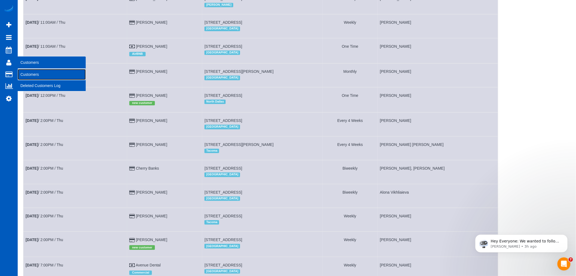
click at [25, 71] on link "Customers" at bounding box center [52, 74] width 68 height 11
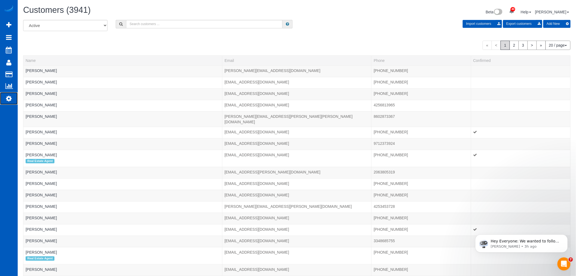
click at [10, 99] on icon at bounding box center [9, 98] width 6 height 7
select select "1"
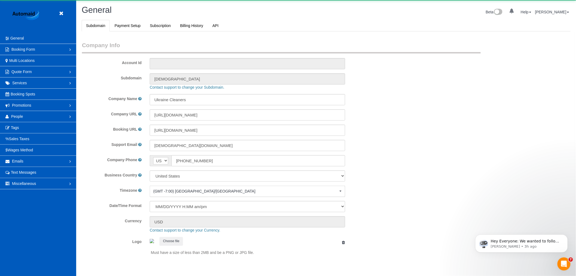
scroll to position [1191, 576]
click at [32, 111] on link "Promotions" at bounding box center [38, 105] width 76 height 11
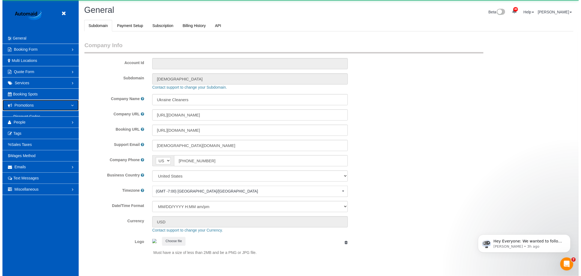
scroll to position [0, 0]
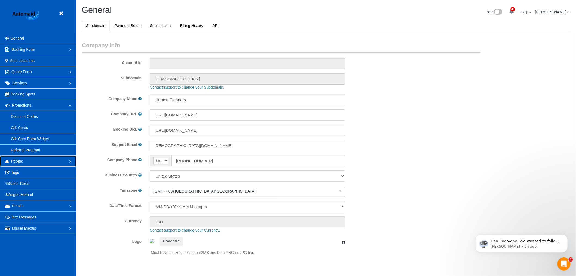
click at [31, 160] on link "People" at bounding box center [38, 161] width 76 height 11
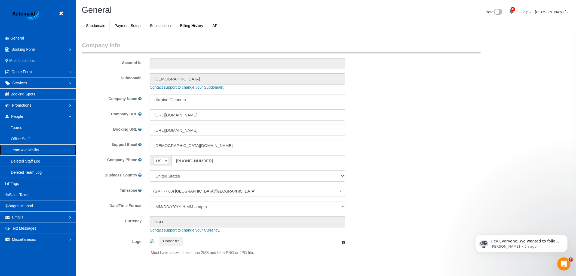
click at [32, 151] on link "Team Availability" at bounding box center [38, 149] width 76 height 11
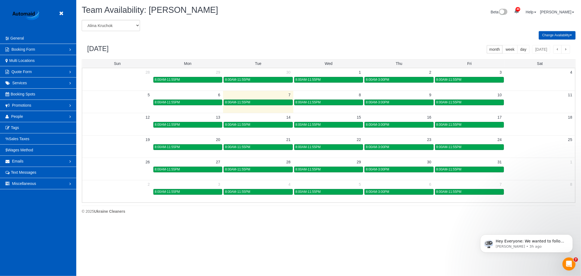
click at [108, 31] on div "Change Availability Default Availability Specific Date Request Time Off Exclude…" at bounding box center [329, 35] width 502 height 8
click at [110, 26] on select "Alina Kruchok Alona Tarasiuk Alona Vikhliaieva Anastasiia Demchenko Anastasiia …" at bounding box center [111, 25] width 58 height 11
click at [237, 25] on form "Alina Kruchok Alona Tarasiuk Alona Vikhliaieva Anastasiia Demchenko Anastasiia …" at bounding box center [203, 25] width 243 height 11
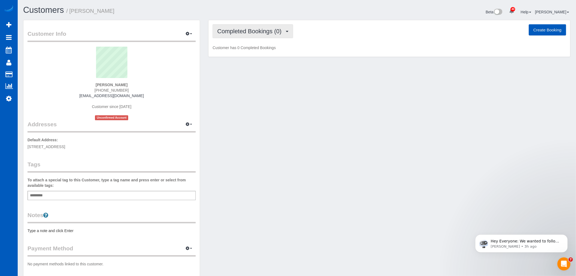
click at [252, 31] on span "Completed Bookings (0)" at bounding box center [250, 31] width 67 height 7
click at [245, 49] on link "Upcoming Bookings (12)" at bounding box center [241, 50] width 57 height 7
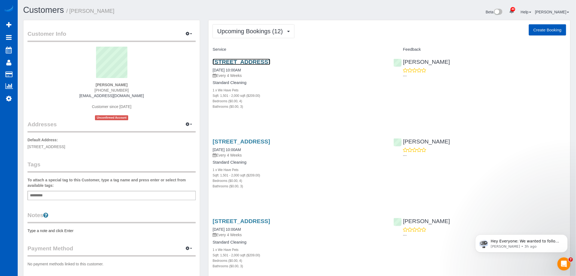
click at [255, 60] on link "[STREET_ADDRESS]" at bounding box center [241, 62] width 57 height 6
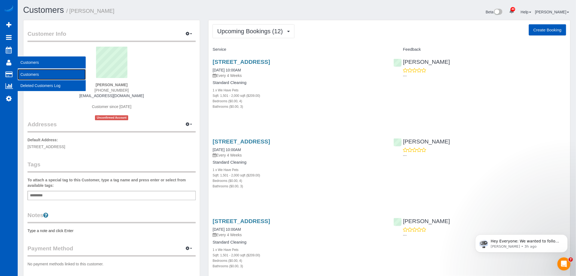
click at [26, 75] on link "Customers" at bounding box center [52, 74] width 68 height 11
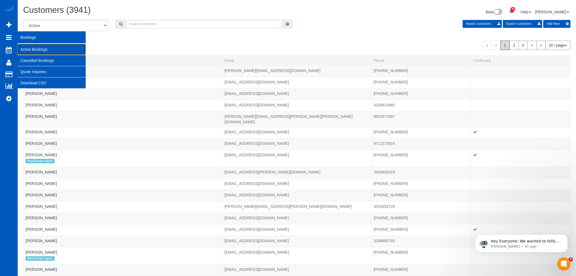
click at [34, 47] on link "Active Bookings" at bounding box center [52, 49] width 68 height 11
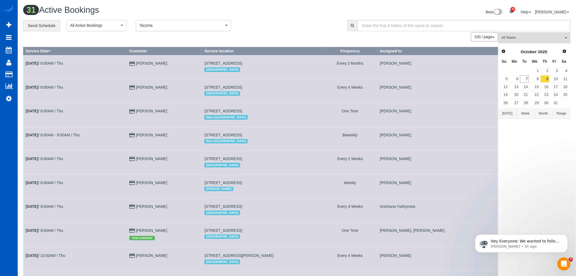
click at [529, 34] on button "All Teams" at bounding box center [535, 37] width 72 height 11
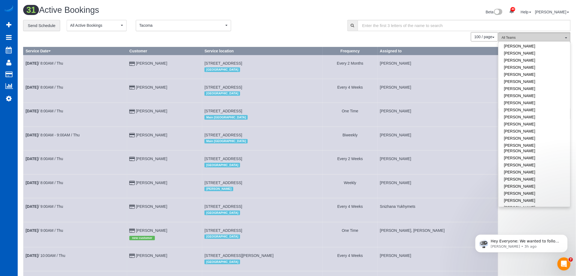
scroll to position [181, 0]
click at [384, 39] on div "100 / page 10 / page 20 / page 30 / page 40 / page 50 / page 100 / page" at bounding box center [260, 36] width 475 height 9
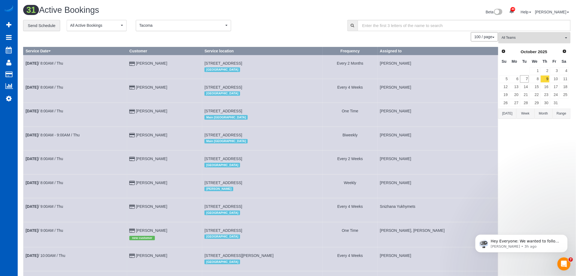
drag, startPoint x: 565, startPoint y: 152, endPoint x: 530, endPoint y: 104, distance: 59.6
click at [532, 77] on link "8" at bounding box center [535, 78] width 10 height 7
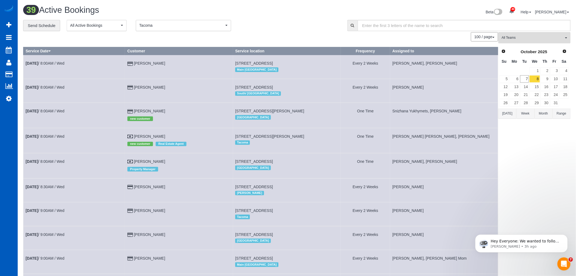
click at [550, 80] on td "10" at bounding box center [555, 79] width 10 height 8
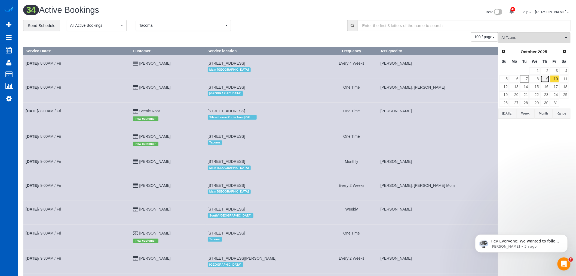
click at [548, 80] on link "9" at bounding box center [545, 78] width 9 height 7
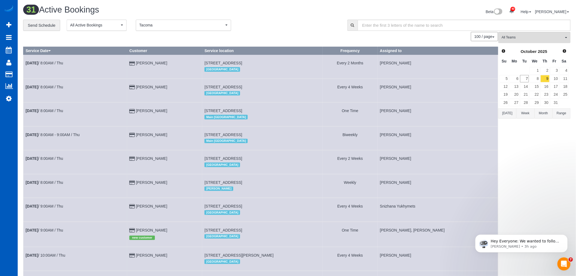
scroll to position [0, 0]
click at [551, 78] on link "10" at bounding box center [555, 78] width 9 height 7
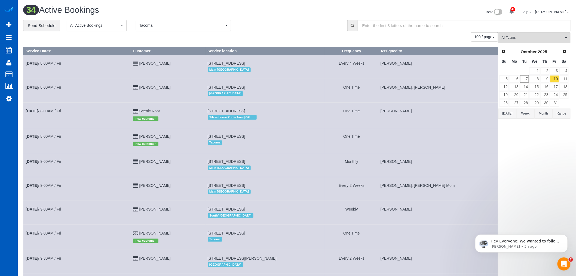
click at [211, 20] on button "Tacoma Tacoma" at bounding box center [183, 25] width 95 height 11
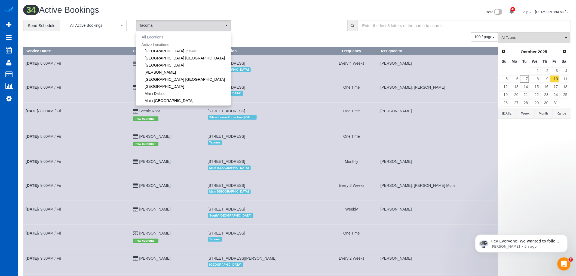
click at [157, 36] on button "All Locations" at bounding box center [152, 37] width 33 height 8
click at [171, 23] on span "All Locations" at bounding box center [181, 25] width 85 height 5
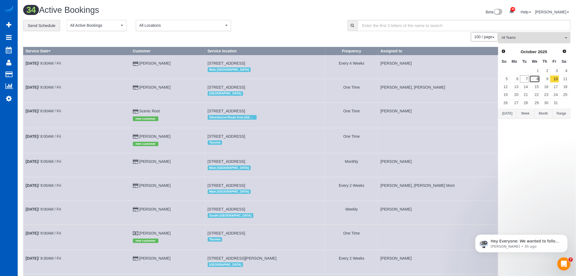
click at [537, 77] on link "8" at bounding box center [535, 78] width 10 height 7
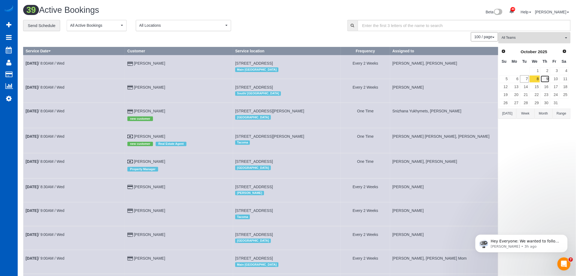
click at [544, 78] on link "9" at bounding box center [545, 78] width 9 height 7
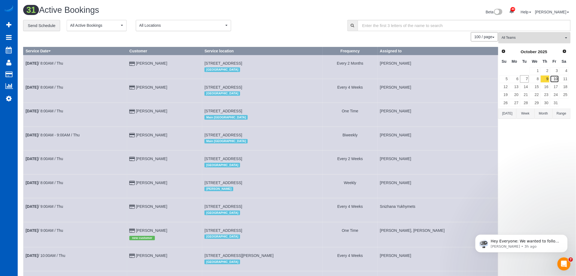
click at [552, 81] on link "10" at bounding box center [555, 78] width 9 height 7
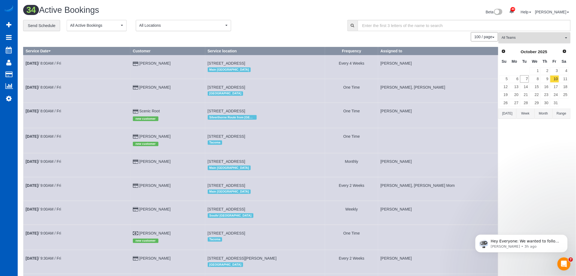
click at [530, 34] on button "All Teams" at bounding box center [535, 37] width 72 height 11
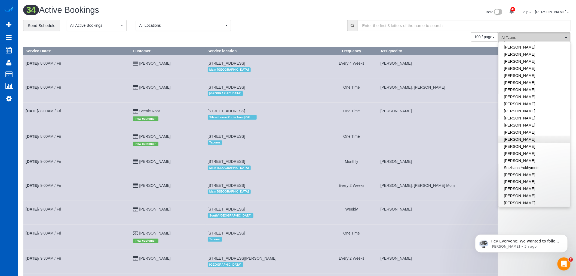
scroll to position [293, 0]
click at [520, 128] on link "[PERSON_NAME]" at bounding box center [535, 131] width 72 height 7
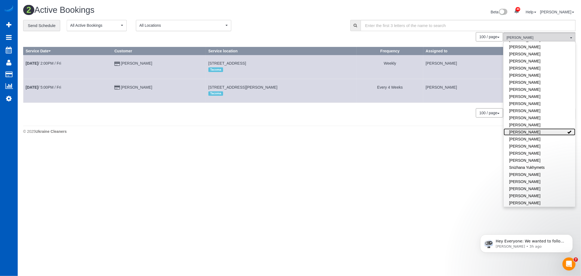
click at [520, 128] on link "[PERSON_NAME]" at bounding box center [540, 131] width 72 height 7
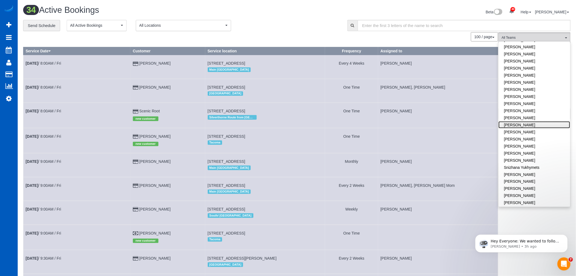
click at [518, 121] on link "[PERSON_NAME]" at bounding box center [535, 124] width 72 height 7
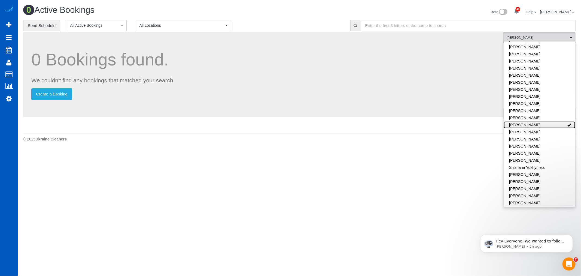
click at [518, 121] on link "[PERSON_NAME]" at bounding box center [540, 124] width 72 height 7
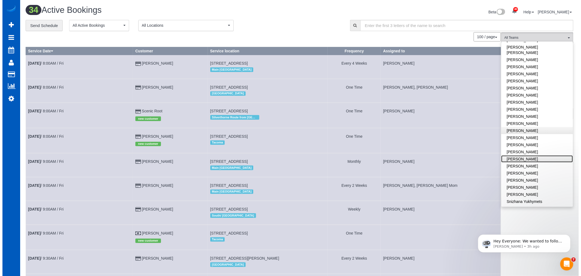
scroll to position [263, 0]
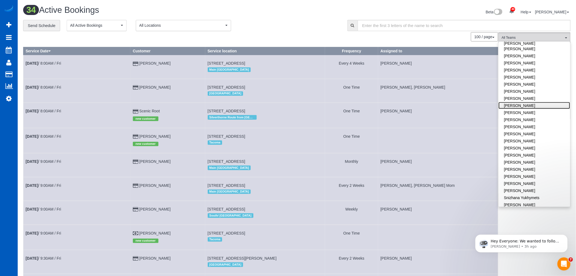
click at [513, 102] on link "Olena Datsyk" at bounding box center [535, 105] width 72 height 7
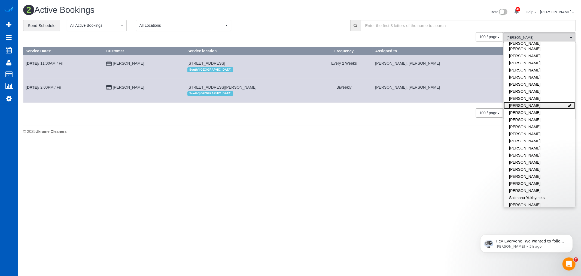
click at [513, 102] on link "Olena Datsyk" at bounding box center [540, 105] width 72 height 7
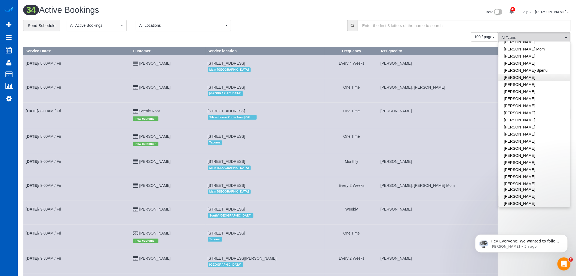
scroll to position [112, 0]
click at [535, 78] on link "[PERSON_NAME]-Spenu" at bounding box center [535, 81] width 72 height 7
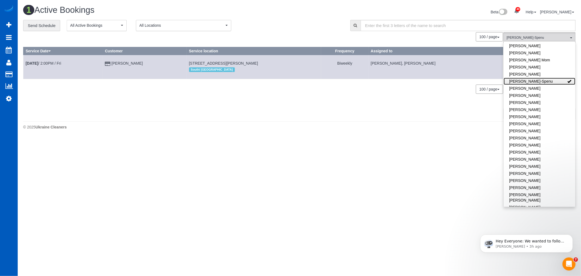
click at [535, 78] on link "[PERSON_NAME]-Spenu" at bounding box center [540, 81] width 72 height 7
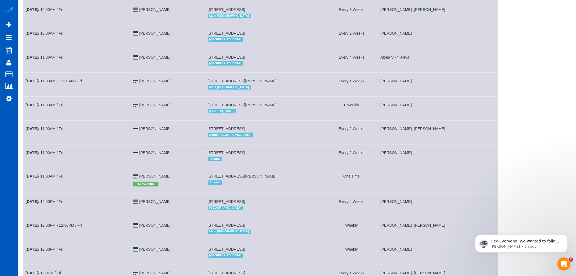
scroll to position [303, 0]
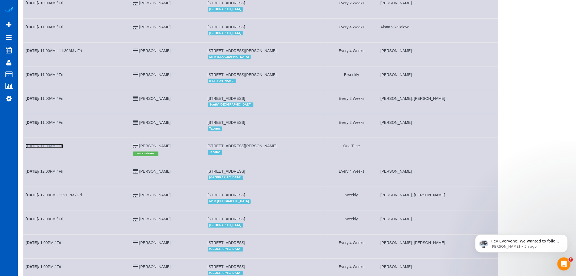
click at [38, 148] on b "Oct 10th" at bounding box center [32, 146] width 13 height 4
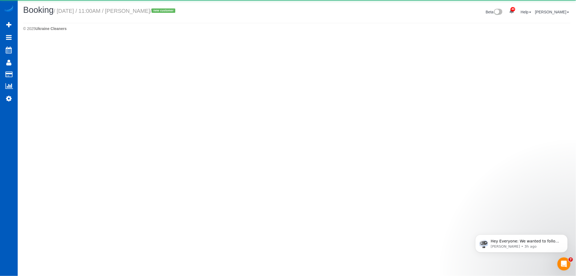
select select "WA"
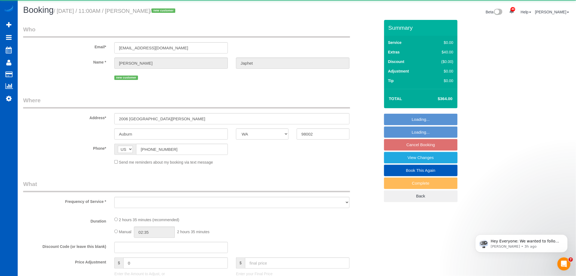
select select "object:30676"
select select "string:fspay-4dbf19ad-72a6-4e0e-801e-f2e028809ee2"
select select "199"
select select "1501"
select select "4"
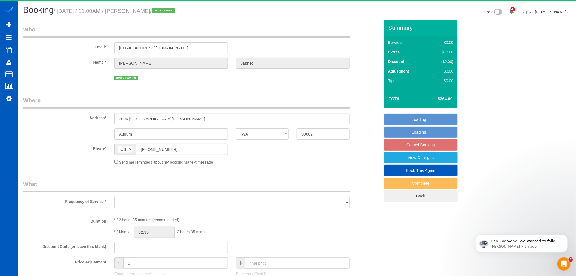
select select "2"
select select "spot44"
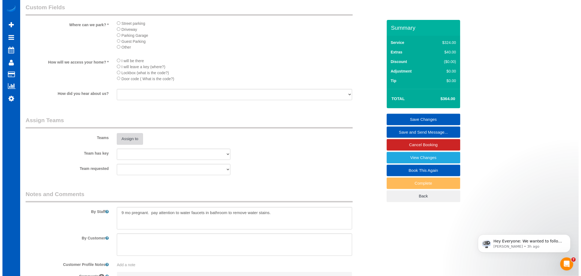
scroll to position [605, 0]
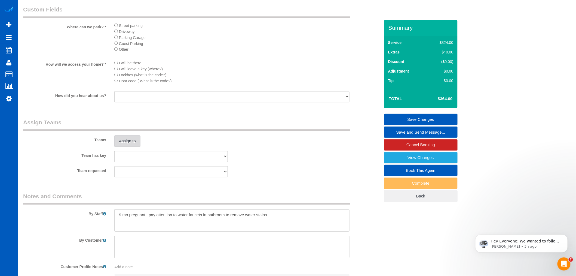
click at [123, 147] on button "Assign to" at bounding box center [127, 140] width 26 height 11
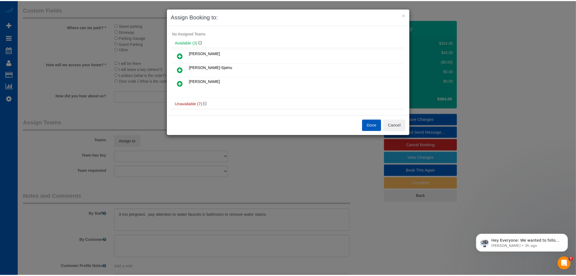
scroll to position [0, 0]
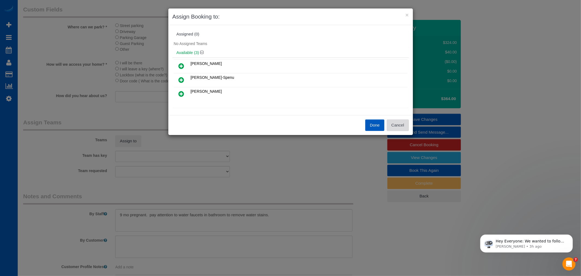
drag, startPoint x: 401, startPoint y: 121, endPoint x: 157, endPoint y: 12, distance: 267.8
click at [401, 121] on button "Cancel" at bounding box center [398, 124] width 22 height 11
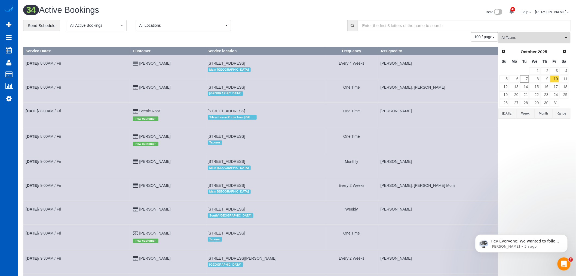
click at [530, 39] on span "All Teams" at bounding box center [533, 37] width 62 height 5
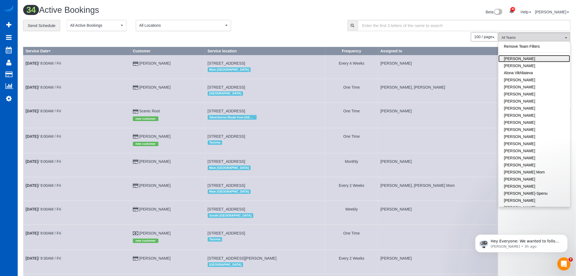
click at [535, 59] on link "[PERSON_NAME]" at bounding box center [535, 58] width 72 height 7
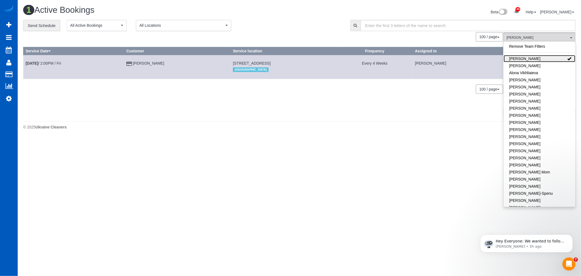
click at [535, 59] on link "[PERSON_NAME]" at bounding box center [540, 58] width 72 height 7
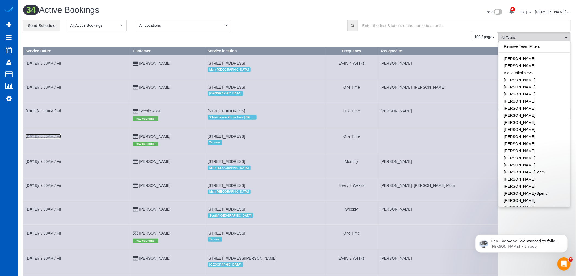
click at [51, 138] on link "Oct 10th / 8:00AM / Fri" at bounding box center [43, 136] width 35 height 4
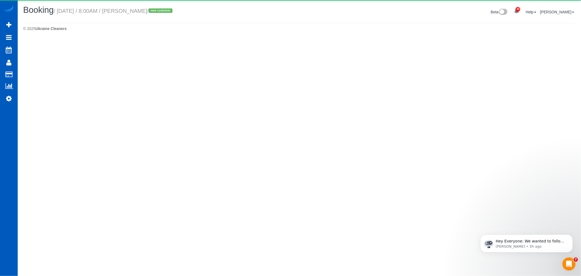
select select "WA"
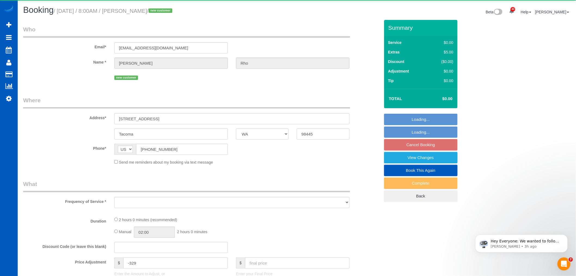
select select "string:fspay-acbac5f1-06af-4050-b6cc-0686950fb00b"
select select "199"
select select "1501"
select select "3"
select select "2"
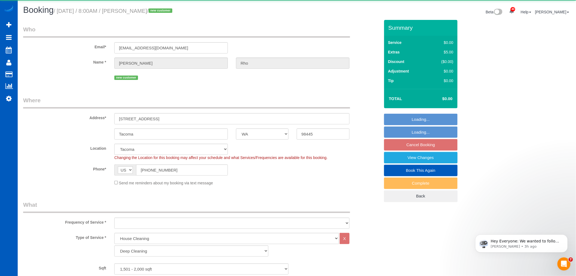
select select "object:32640"
select select "spot54"
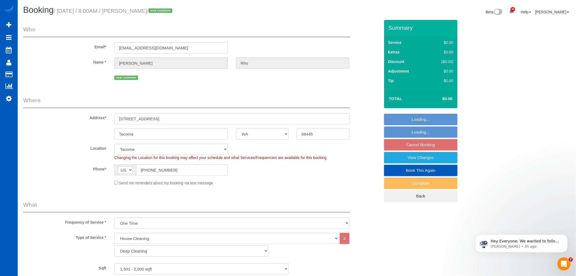
select select "object:32706"
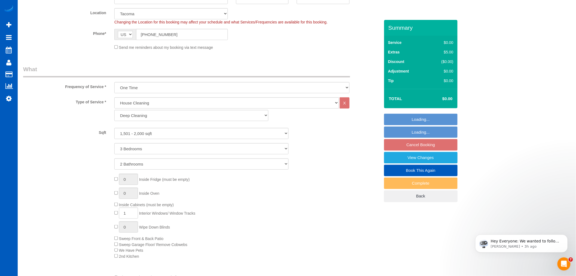
scroll to position [151, 0]
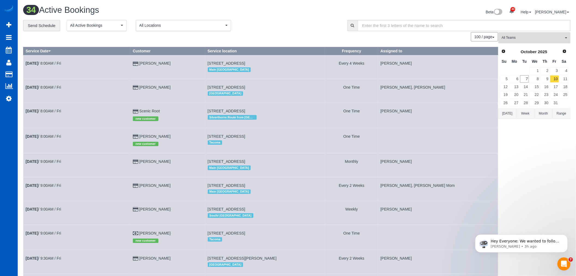
click at [517, 42] on button "All Teams" at bounding box center [535, 37] width 72 height 11
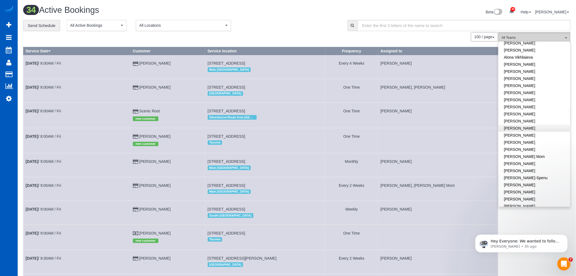
scroll to position [30, 0]
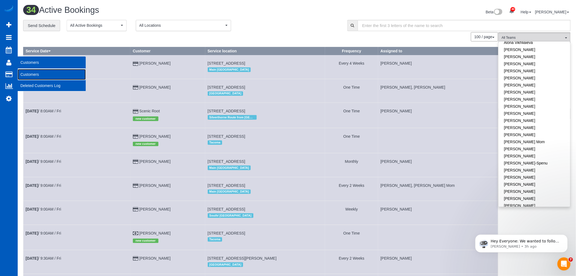
click at [25, 73] on link "Customers" at bounding box center [52, 74] width 68 height 11
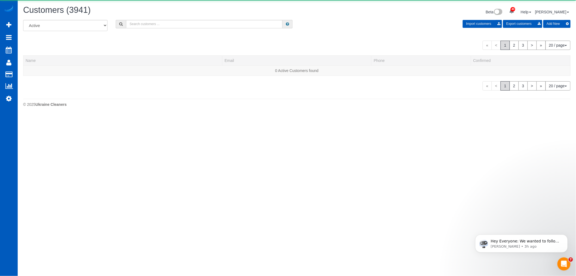
drag, startPoint x: 151, startPoint y: 29, endPoint x: 151, endPoint y: 25, distance: 3.6
click at [151, 28] on div "All Active Archived Import customers Export customers Add New" at bounding box center [297, 27] width 556 height 15
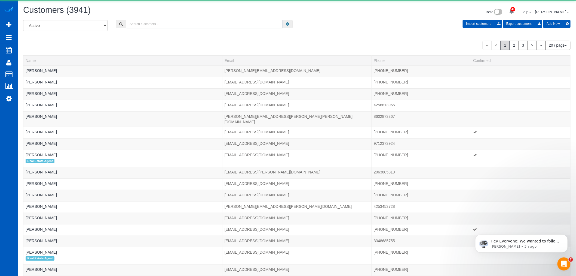
click at [151, 25] on input "text" at bounding box center [204, 24] width 157 height 8
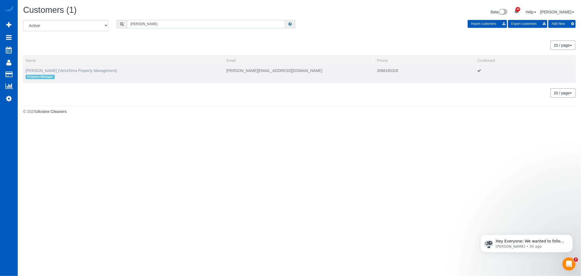
type input "jessica welch"
click at [93, 69] on link "Jessica Welch (VerraTerra Property Management)" at bounding box center [72, 70] width 92 height 4
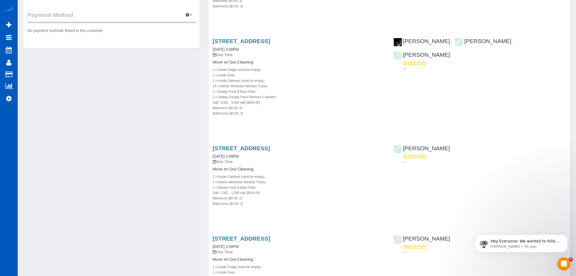
scroll to position [181, 0]
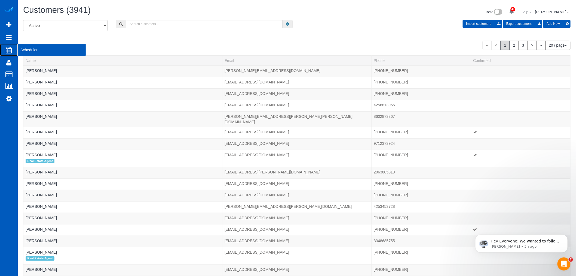
drag, startPoint x: 22, startPoint y: 48, endPoint x: 19, endPoint y: 47, distance: 3.0
click at [22, 48] on span "Scheduler" at bounding box center [52, 50] width 68 height 13
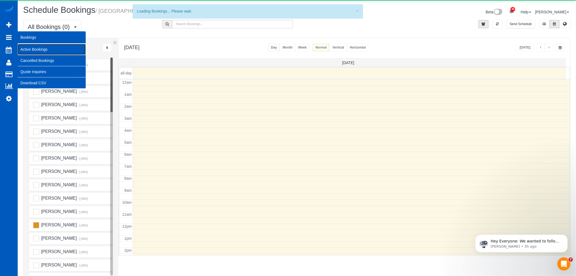
scroll to position [72, 0]
click at [32, 47] on link "Active Bookings" at bounding box center [52, 49] width 68 height 11
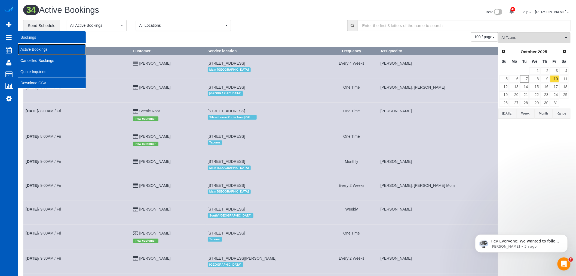
click at [35, 52] on link "Active Bookings" at bounding box center [52, 49] width 68 height 11
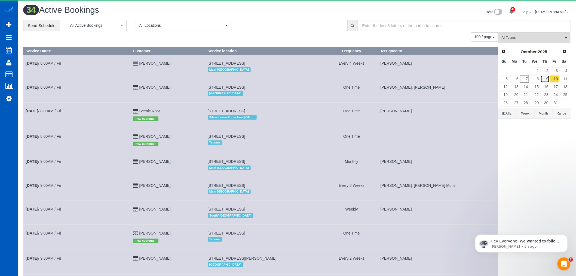
click at [545, 80] on link "9" at bounding box center [545, 78] width 9 height 7
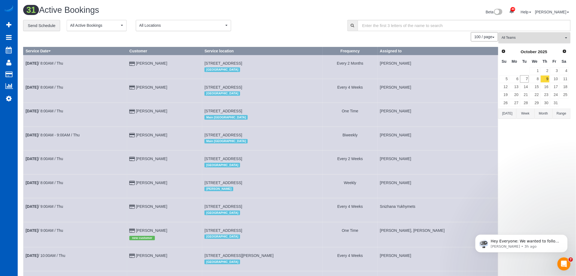
click at [545, 41] on button "All Teams" at bounding box center [535, 37] width 72 height 11
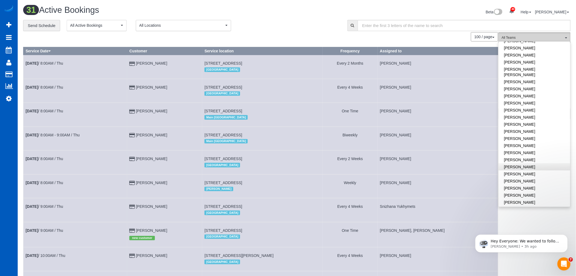
scroll to position [272, 0]
click at [528, 149] on link "Olha Rusnak" at bounding box center [535, 152] width 72 height 7
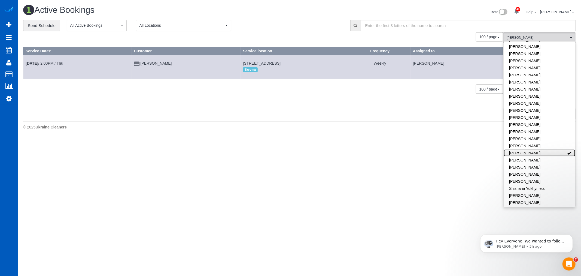
click at [528, 149] on link "Olha Rusnak" at bounding box center [540, 152] width 72 height 7
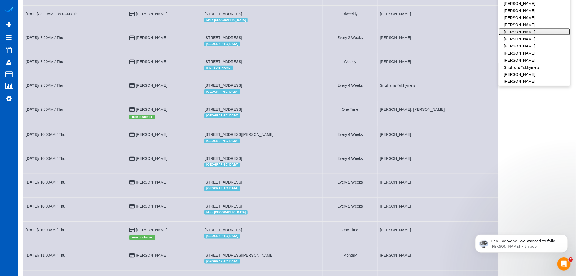
scroll to position [0, 0]
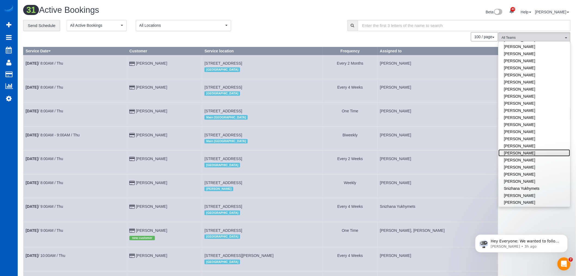
click at [532, 149] on link "Olha Rusnak" at bounding box center [535, 152] width 72 height 7
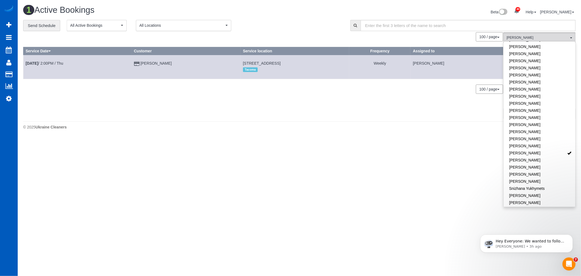
click at [360, 155] on body "40 Beta Your Notifications You have 0 alerts × You have 3 to charge for 10/04/2…" at bounding box center [290, 138] width 581 height 276
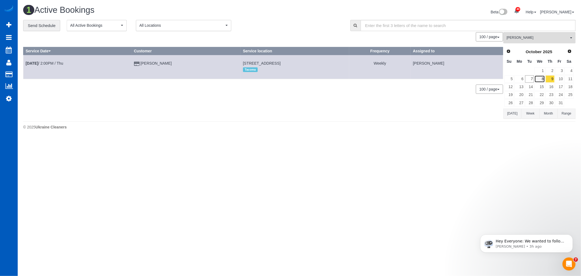
click at [540, 80] on link "8" at bounding box center [540, 78] width 10 height 7
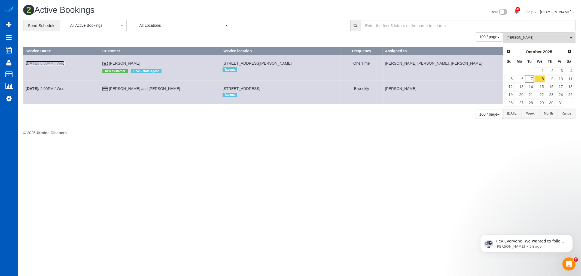
click at [50, 63] on link "[DATE] 8:00AM / Wed" at bounding box center [45, 63] width 39 height 4
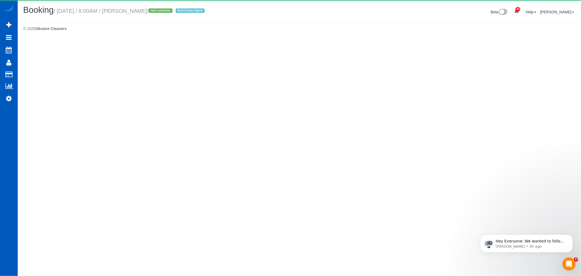
select select "WA"
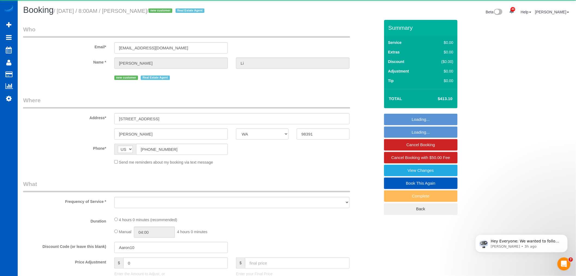
select select "object:39091"
select select "199"
select select "1501"
select select "3"
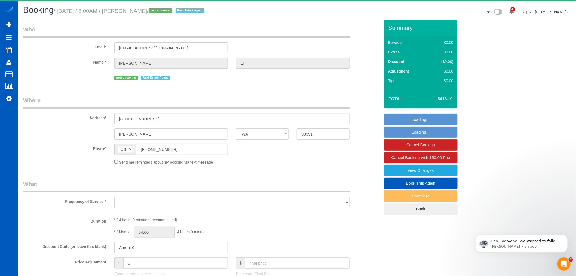
select select "spot64"
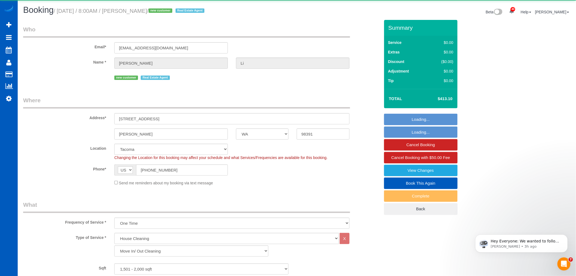
select select "object:39394"
select select "1501"
select select "3"
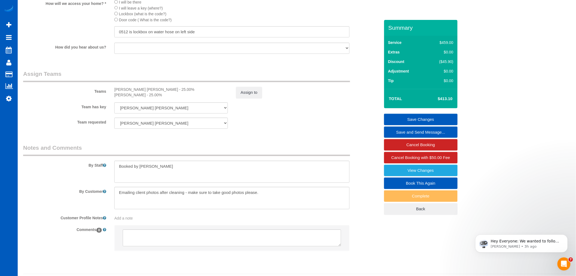
scroll to position [666, 0]
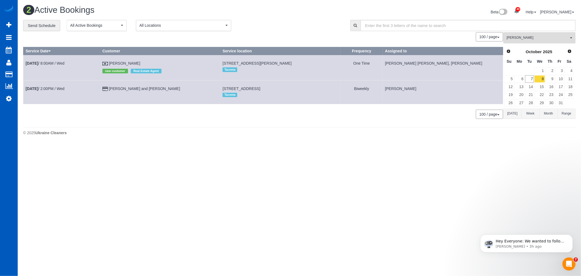
click at [537, 38] on span "[PERSON_NAME]" at bounding box center [538, 37] width 62 height 5
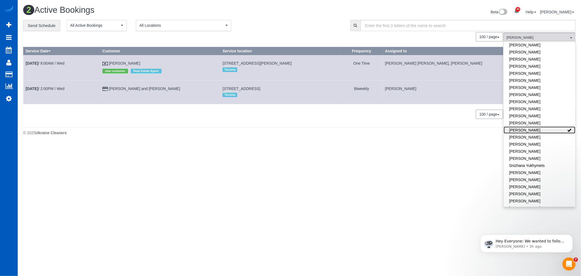
scroll to position [324, 0]
click at [534, 98] on link "[PERSON_NAME]" at bounding box center [540, 101] width 72 height 7
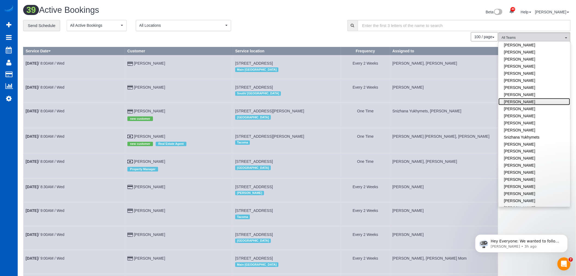
click at [534, 98] on link "[PERSON_NAME]" at bounding box center [535, 101] width 72 height 7
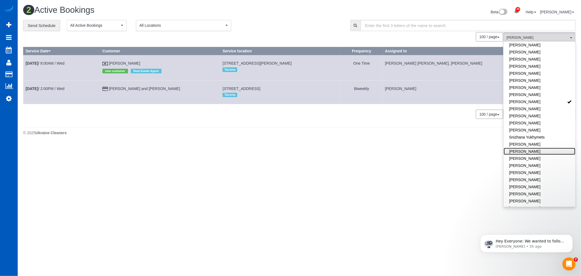
click at [538, 148] on link "[PERSON_NAME]" at bounding box center [540, 151] width 72 height 7
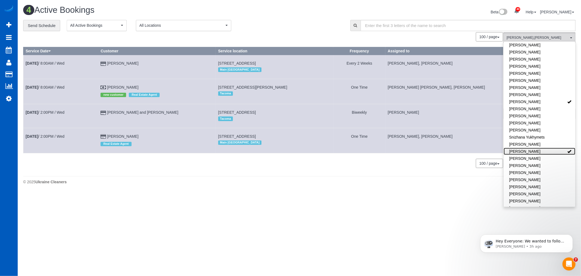
click at [538, 148] on link "[PERSON_NAME]" at bounding box center [540, 151] width 72 height 7
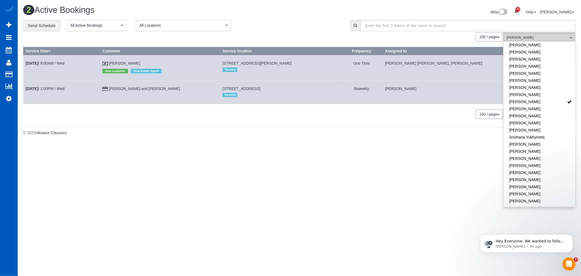
click at [519, 34] on button "Olha Rusnak All Teams" at bounding box center [539, 37] width 72 height 11
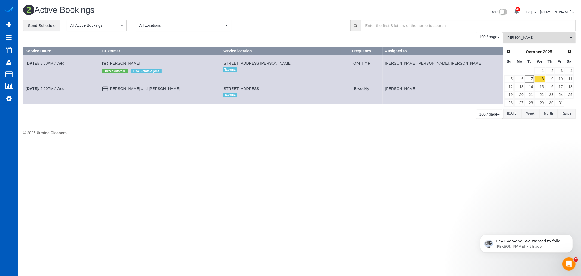
click at [520, 41] on button "Olha Rusnak All Teams" at bounding box center [539, 37] width 72 height 11
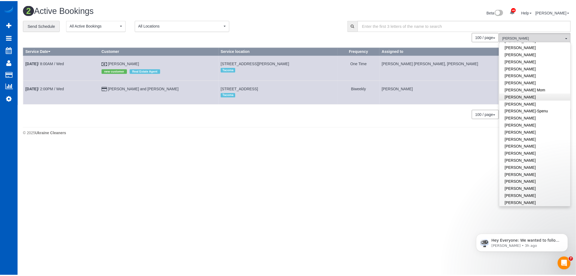
scroll to position [0, 0]
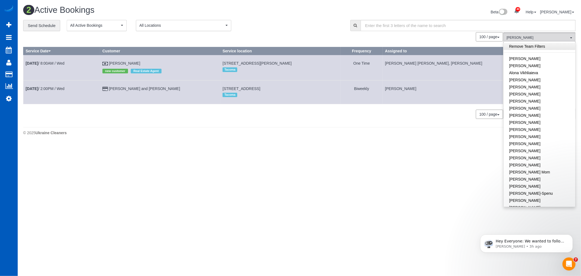
click at [522, 47] on link "Remove Team Filters" at bounding box center [540, 46] width 72 height 7
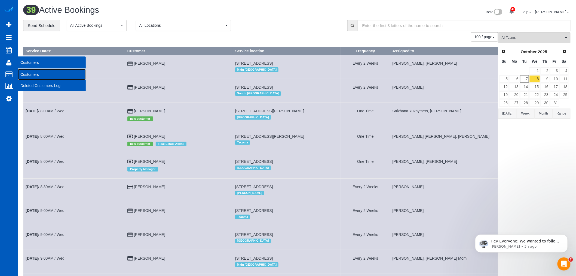
click at [28, 73] on link "Customers" at bounding box center [52, 74] width 68 height 11
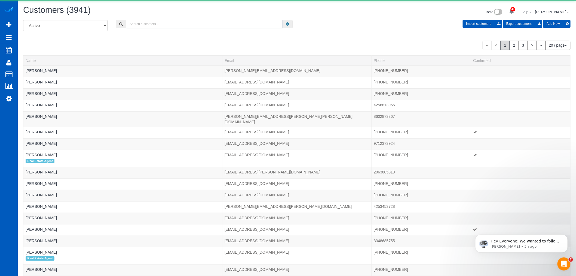
click at [145, 28] on input "text" at bounding box center [204, 24] width 157 height 8
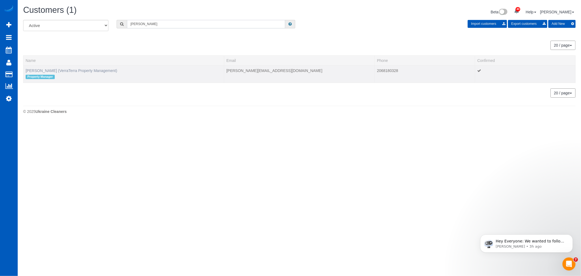
type input "jessica welch"
click at [78, 69] on link "Jessica Welch (VerraTerra Property Management)" at bounding box center [72, 70] width 92 height 4
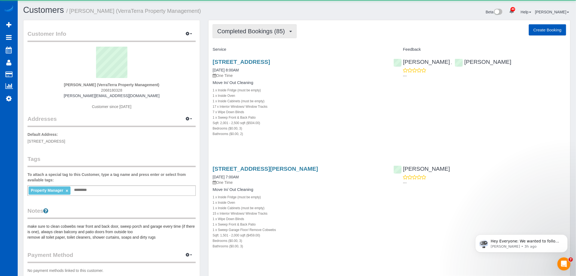
click at [278, 34] on span "Completed Bookings (85)" at bounding box center [252, 31] width 70 height 7
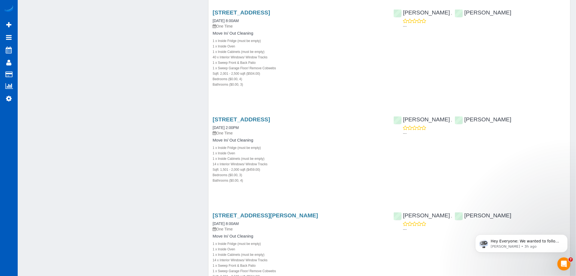
scroll to position [757, 0]
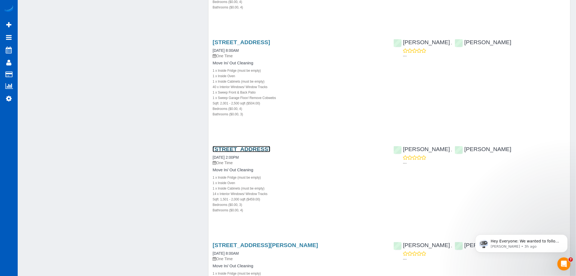
click at [257, 148] on link "911a N 104th St, Seattle, WA 98133" at bounding box center [241, 149] width 57 height 6
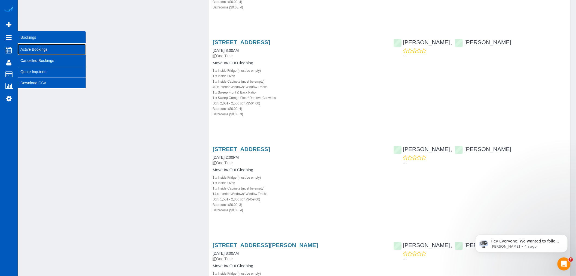
click at [38, 52] on link "Active Bookings" at bounding box center [52, 49] width 68 height 11
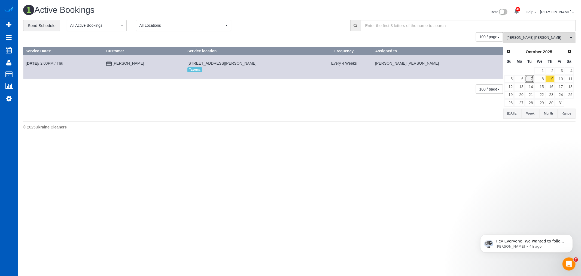
click at [526, 81] on link "7" at bounding box center [529, 78] width 9 height 7
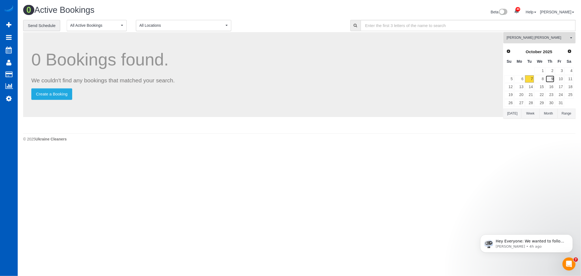
click at [549, 80] on link "9" at bounding box center [550, 78] width 9 height 7
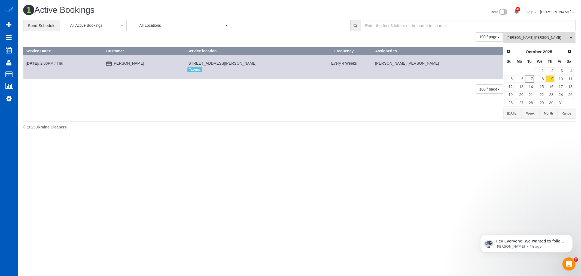
click at [532, 40] on span "[PERSON_NAME] [PERSON_NAME]" at bounding box center [538, 37] width 62 height 5
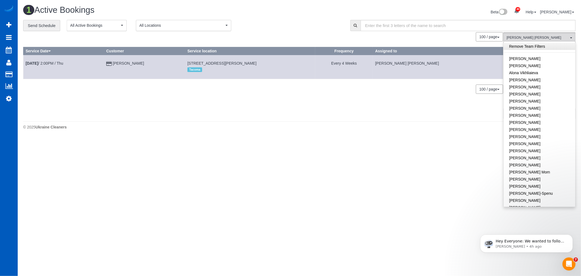
click at [531, 47] on link "Remove Team Filters" at bounding box center [540, 46] width 72 height 7
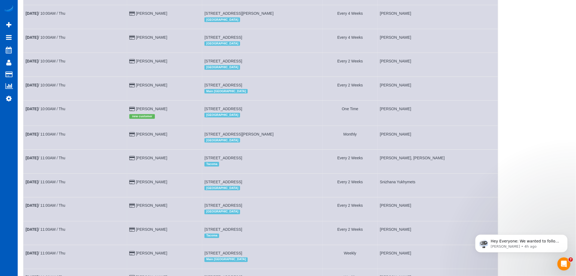
click at [487, 173] on td "[PERSON_NAME], [PERSON_NAME]" at bounding box center [438, 162] width 120 height 24
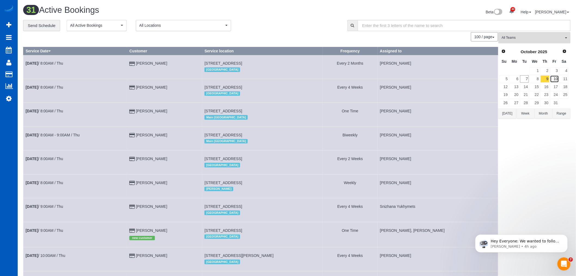
click at [559, 82] on link "10" at bounding box center [555, 78] width 9 height 7
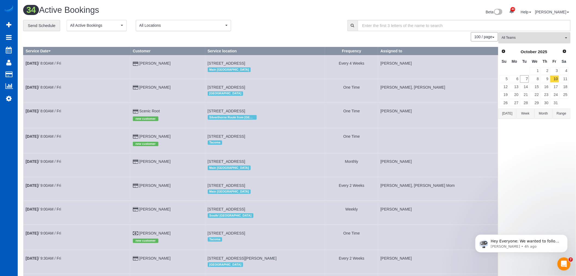
click at [537, 41] on button "All Teams" at bounding box center [535, 37] width 72 height 11
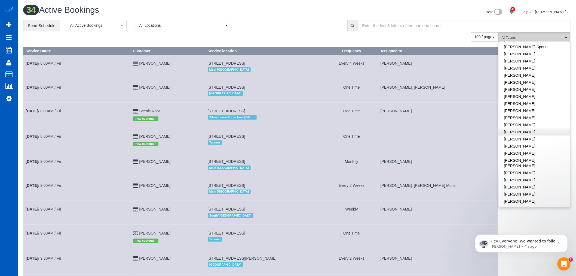
scroll to position [212, 0]
click at [535, 139] on link "[PERSON_NAME]" at bounding box center [535, 142] width 72 height 7
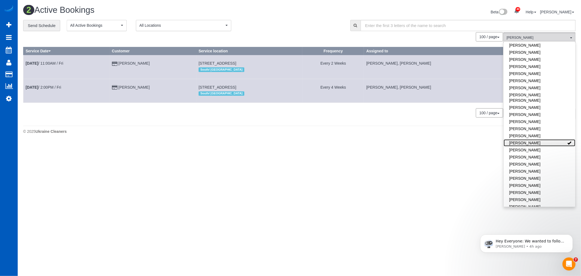
click at [535, 139] on link "[PERSON_NAME]" at bounding box center [540, 142] width 72 height 7
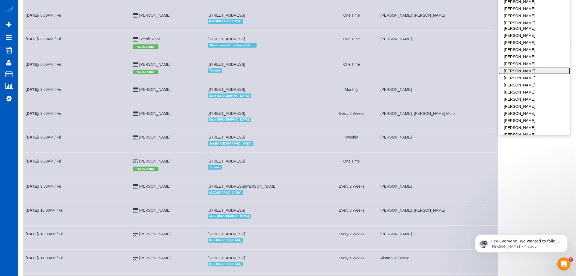
scroll to position [91, 0]
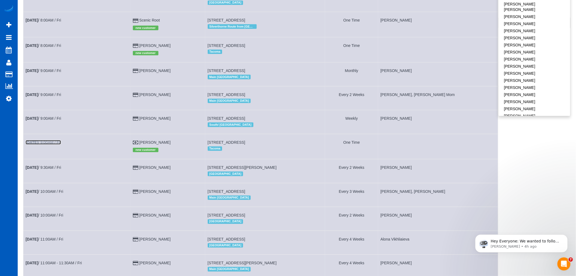
click at [50, 144] on link "[DATE] 9:00AM / Fri" at bounding box center [43, 142] width 35 height 4
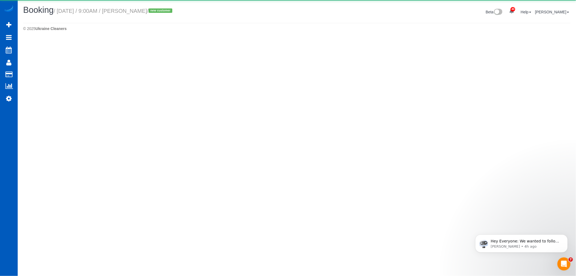
select select "WA"
select select "number:33"
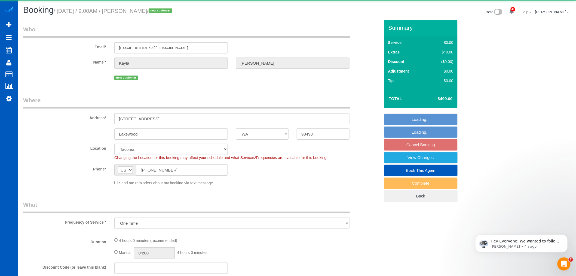
select select "object:45252"
select select "199"
select select "1501"
select select "3"
select select "2"
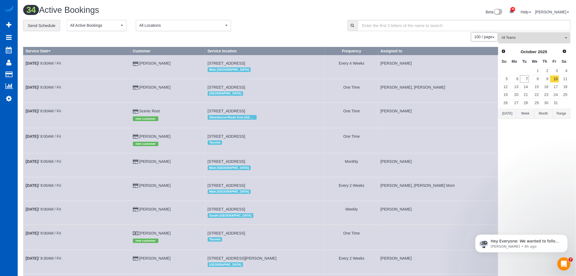
click at [524, 40] on span "All Teams" at bounding box center [533, 37] width 62 height 5
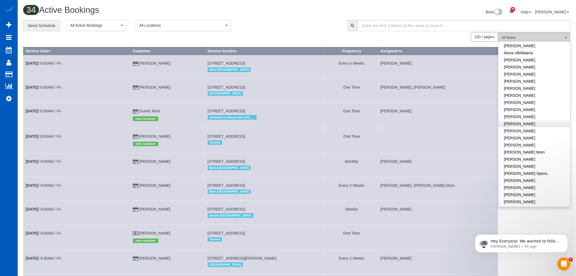
scroll to position [30, 0]
click at [538, 96] on link "[PERSON_NAME]" at bounding box center [535, 99] width 72 height 7
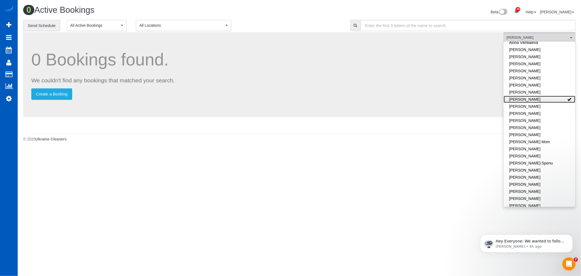
click at [538, 97] on link "[PERSON_NAME]" at bounding box center [540, 99] width 72 height 7
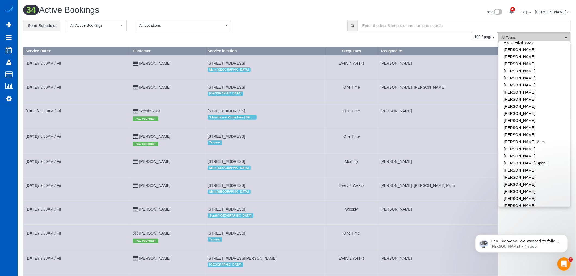
click at [538, 37] on span "All Teams" at bounding box center [533, 37] width 62 height 5
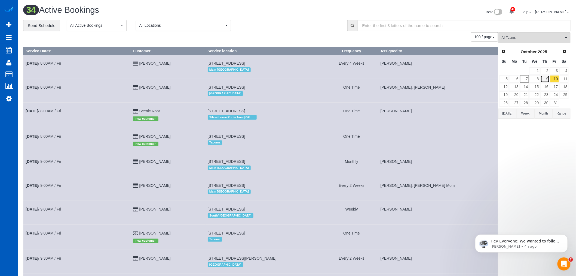
click at [548, 80] on link "9" at bounding box center [545, 78] width 9 height 7
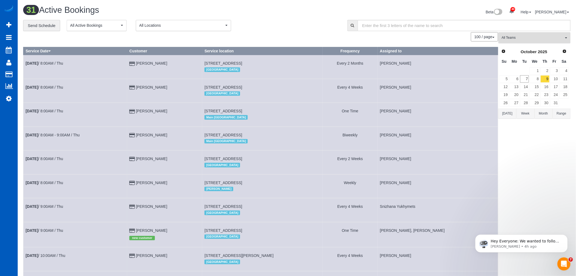
click at [535, 36] on span "All Teams" at bounding box center [533, 37] width 62 height 5
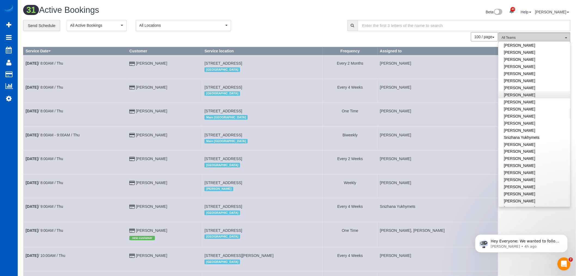
scroll to position [324, 0]
click at [524, 91] on link "[PERSON_NAME]" at bounding box center [535, 94] width 72 height 7
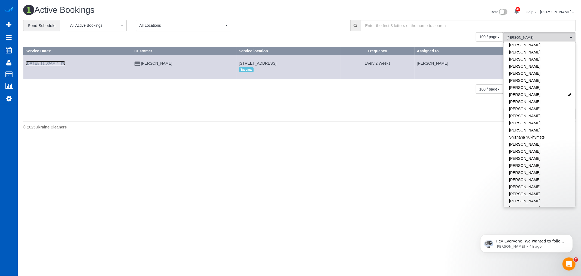
click at [55, 62] on link "Oct 9th / 11:00AM / Thu" at bounding box center [46, 63] width 40 height 4
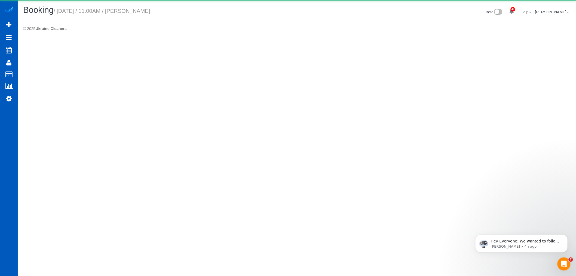
select select "WA"
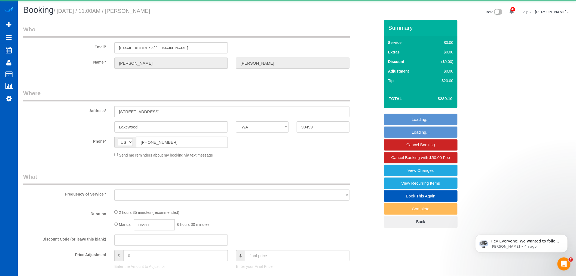
select select "object:47503"
select select "199"
select select "spot82"
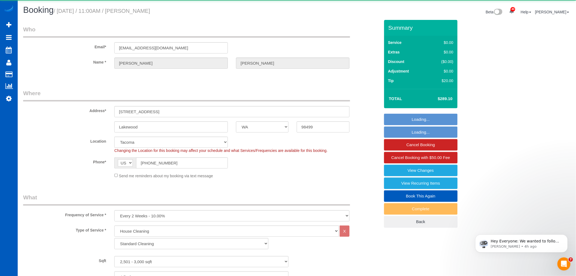
select select "2501"
select select "4"
select select "3"
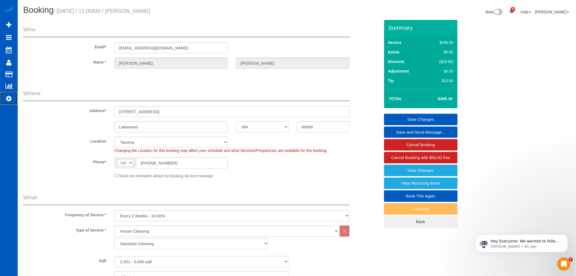
click at [4, 99] on link "Settings" at bounding box center [9, 98] width 18 height 13
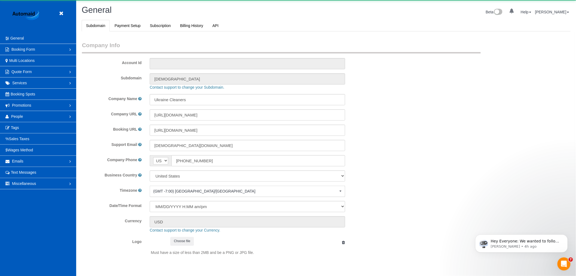
select select "1"
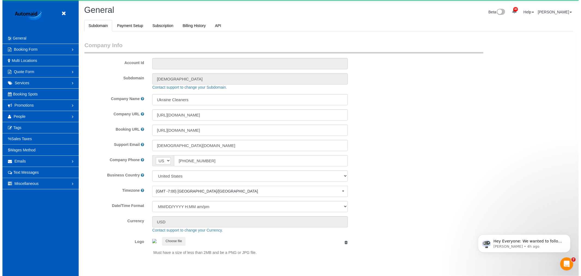
scroll to position [1191, 576]
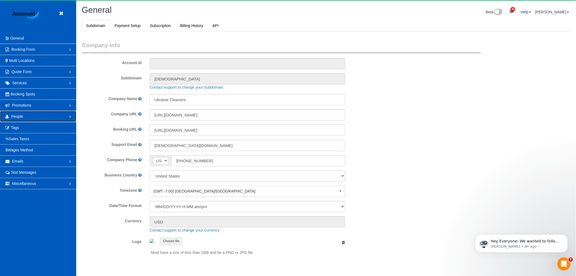
drag, startPoint x: 25, startPoint y: 117, endPoint x: 24, endPoint y: 126, distance: 9.0
click at [25, 117] on link "People" at bounding box center [38, 116] width 76 height 11
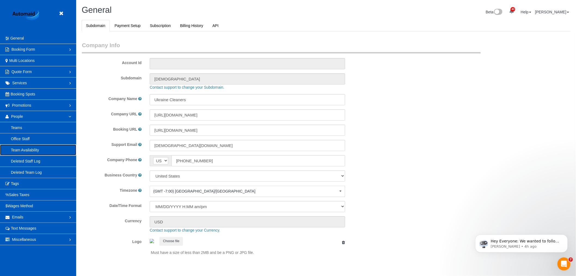
click at [23, 148] on link "Team Availability" at bounding box center [38, 149] width 76 height 11
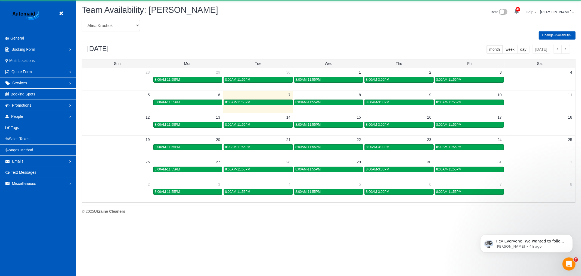
scroll to position [222, 581]
click at [109, 24] on select "Alina Kruchok Alona Tarasiuk Alona Vikhliaieva Anastasiia Demchenko Anastasiia …" at bounding box center [111, 25] width 58 height 11
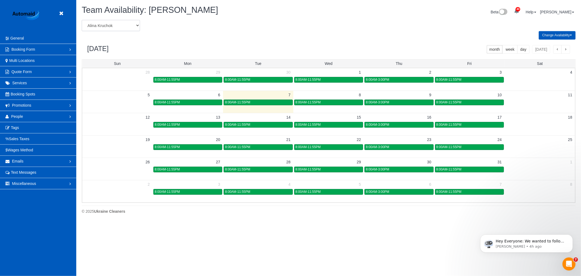
select select "number:27194"
click at [82, 20] on select "Alina Kruchok Alona Tarasiuk Alona Vikhliaieva Anastasiia Demchenko Anastasiia …" at bounding box center [111, 25] width 58 height 11
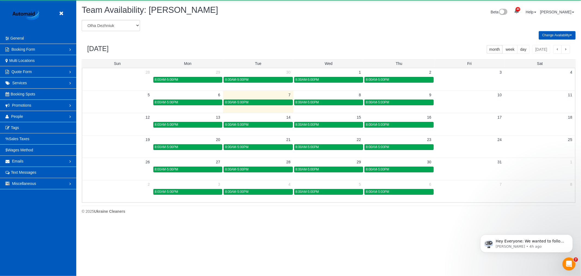
scroll to position [27022, 26663]
click at [410, 100] on link "8:00AM-5:00PM" at bounding box center [399, 102] width 69 height 6
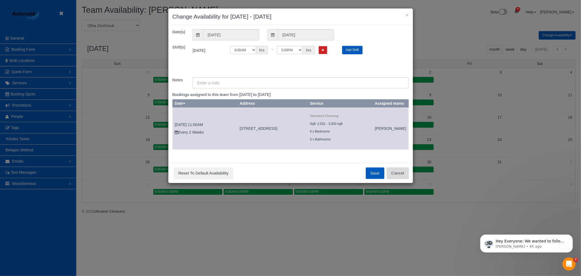
click at [402, 179] on button "Cancel" at bounding box center [398, 172] width 22 height 11
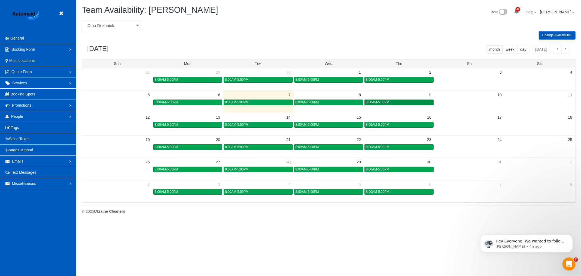
click at [393, 100] on link "8:00AM-5:00PM" at bounding box center [399, 102] width 69 height 6
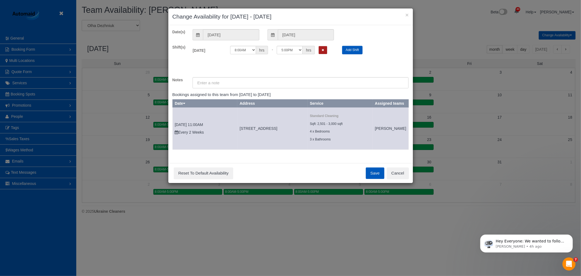
click at [323, 52] on button "Remove Shift" at bounding box center [323, 50] width 8 height 8
click at [377, 179] on button "Save" at bounding box center [375, 172] width 19 height 11
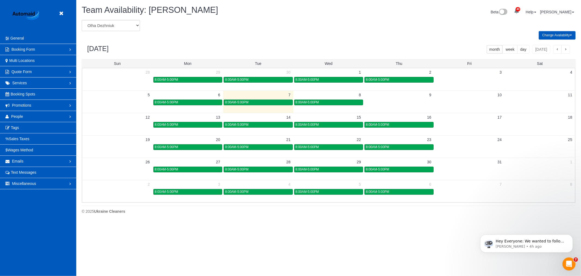
click at [55, 11] on header "Beta" at bounding box center [38, 16] width 76 height 33
click at [62, 12] on icon at bounding box center [61, 13] width 7 height 7
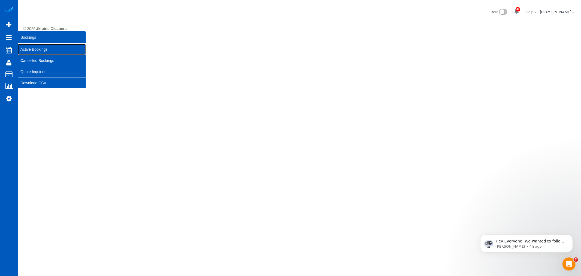
click at [30, 46] on link "Active Bookings" at bounding box center [52, 49] width 68 height 11
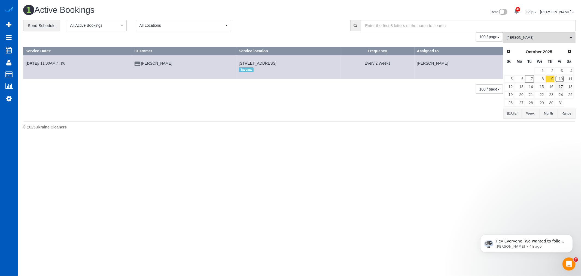
click at [560, 81] on link "10" at bounding box center [559, 78] width 9 height 7
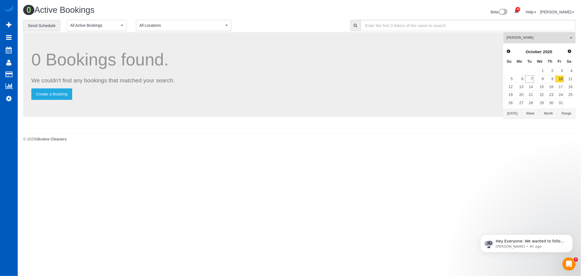
click at [540, 31] on div "**********" at bounding box center [299, 25] width 561 height 11
click at [537, 35] on button "[PERSON_NAME] All Teams" at bounding box center [539, 37] width 72 height 11
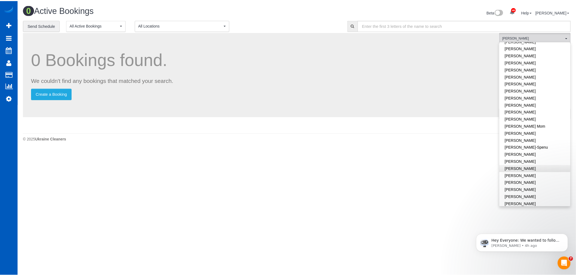
scroll to position [0, 0]
click at [535, 48] on link "Remove Team Filters" at bounding box center [540, 46] width 72 height 7
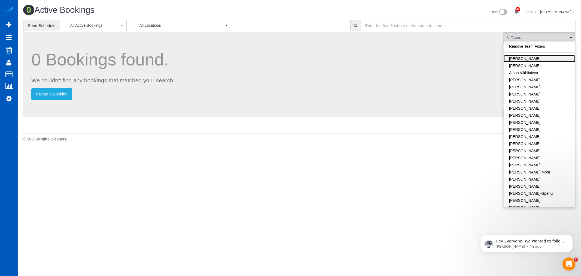
click at [530, 60] on link "[PERSON_NAME]" at bounding box center [540, 58] width 72 height 7
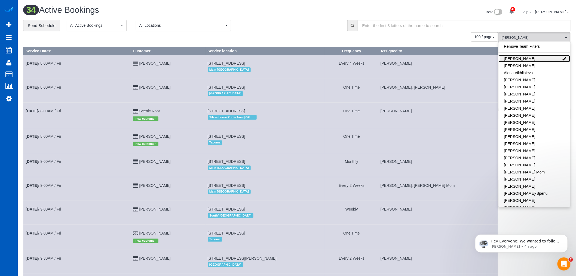
click at [530, 60] on link "[PERSON_NAME]" at bounding box center [535, 58] width 72 height 7
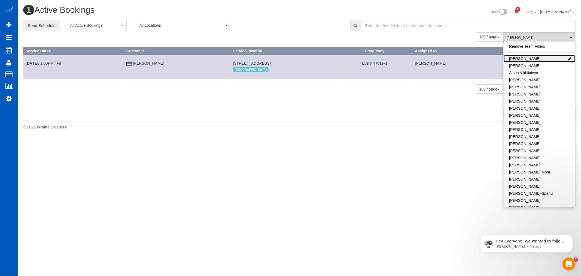
click at [530, 60] on link "[PERSON_NAME]" at bounding box center [540, 58] width 72 height 7
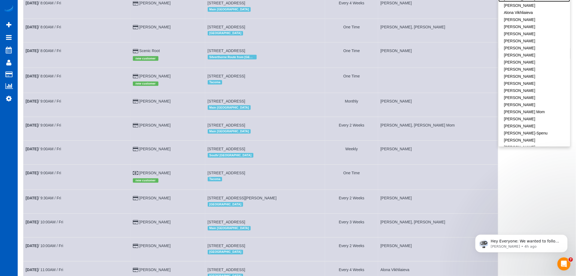
scroll to position [60, 0]
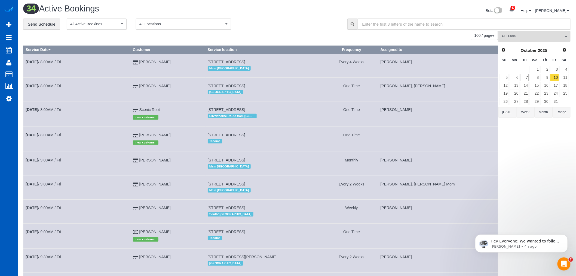
scroll to position [0, 0]
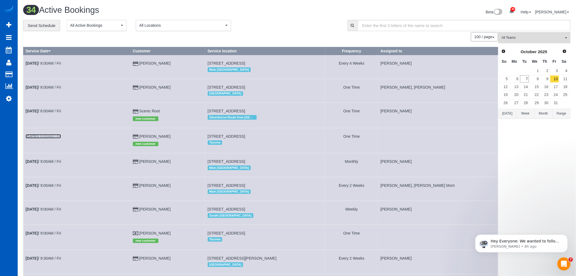
click at [48, 135] on td "Oct 10th / 8:00AM / Fri" at bounding box center [76, 140] width 107 height 25
click at [47, 137] on link "Oct 10th / 8:00AM / Fri" at bounding box center [43, 136] width 35 height 4
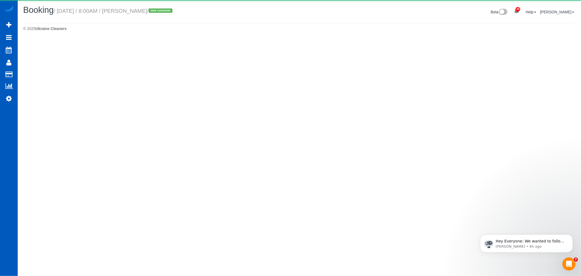
select select "WA"
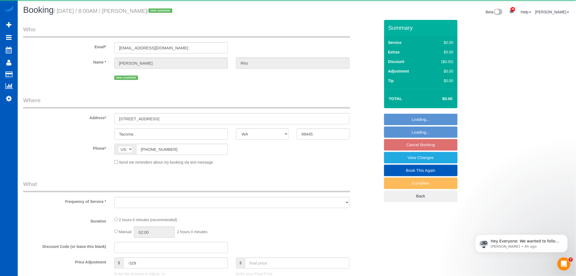
select select "object:51559"
select select "string:fspay-acbac5f1-06af-4050-b6cc-0686950fb00b"
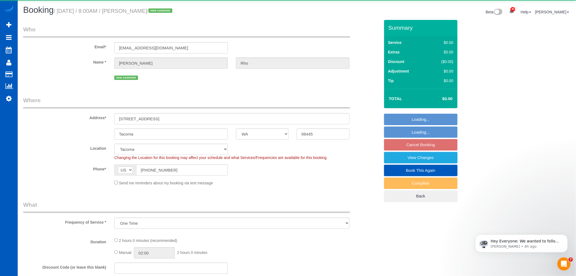
select select "object:51861"
select select "199"
select select "1501"
select select "3"
select select "2"
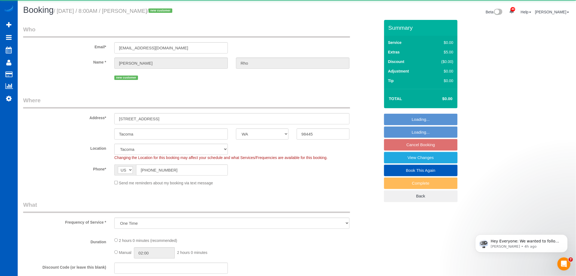
select select "spot91"
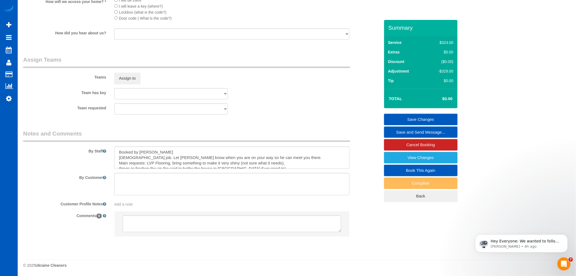
scroll to position [676, 0]
click at [135, 72] on button "Assign to" at bounding box center [127, 77] width 26 height 11
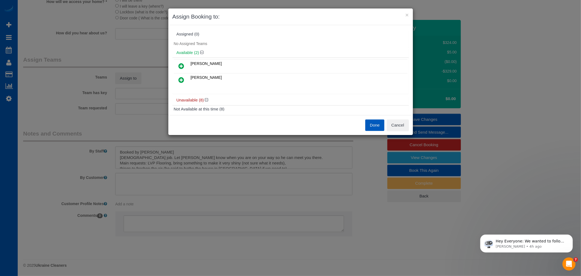
click at [184, 62] on link at bounding box center [181, 66] width 13 height 11
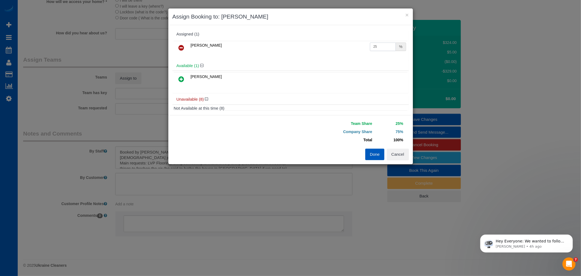
drag, startPoint x: 378, startPoint y: 45, endPoint x: 355, endPoint y: 51, distance: 23.6
click at [355, 51] on tr "Alina Kruchok 25 %" at bounding box center [291, 48] width 234 height 14
type input "55"
click at [369, 155] on button "Done" at bounding box center [374, 153] width 19 height 11
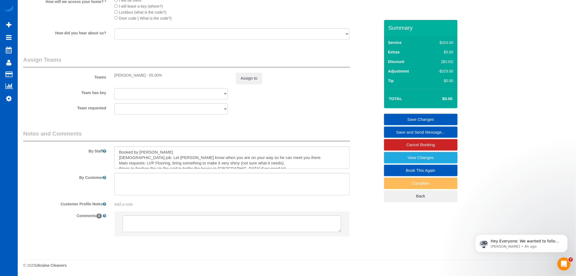
click at [420, 123] on link "Save Changes" at bounding box center [421, 119] width 74 height 11
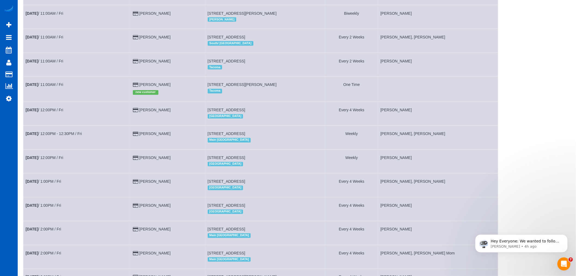
scroll to position [363, 0]
click at [56, 88] on link "Oct 10th / 11:00AM / Fri" at bounding box center [45, 85] width 38 height 4
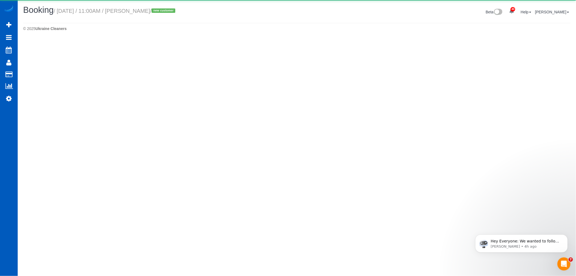
select select "WA"
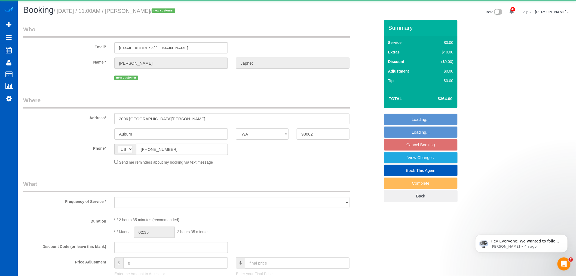
select select "object:53573"
select select "199"
select select "1501"
select select "4"
select select "2"
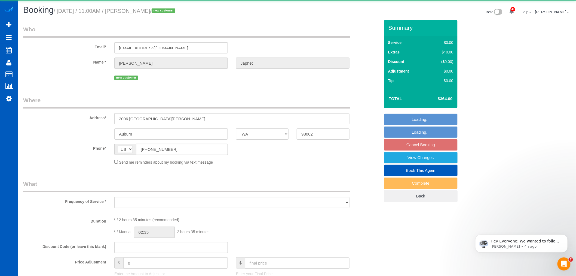
select select "spot101"
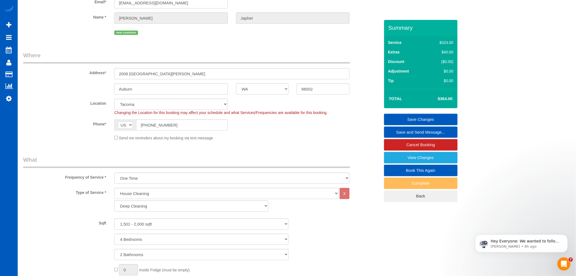
scroll to position [40, 0]
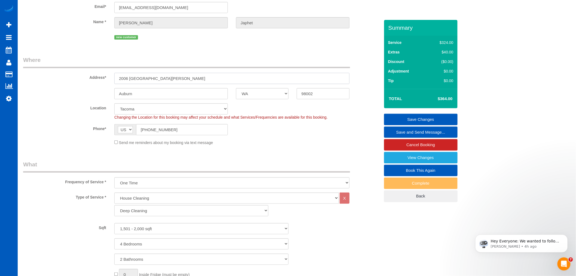
drag, startPoint x: 165, startPoint y: 75, endPoint x: 102, endPoint y: 79, distance: 63.4
click at [102, 79] on div "Address* 2006 Riverview Dr NE" at bounding box center [201, 70] width 365 height 28
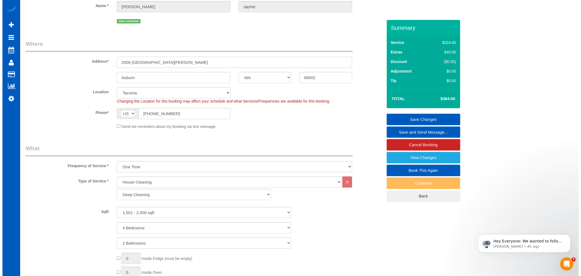
scroll to position [0, 0]
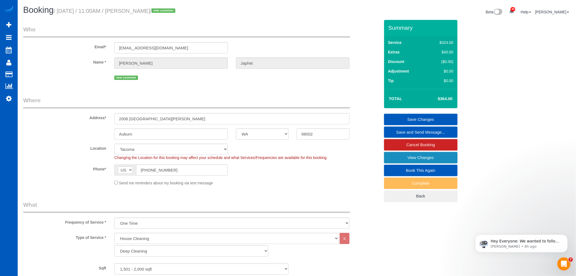
click at [408, 159] on link "View Changes" at bounding box center [421, 157] width 74 height 11
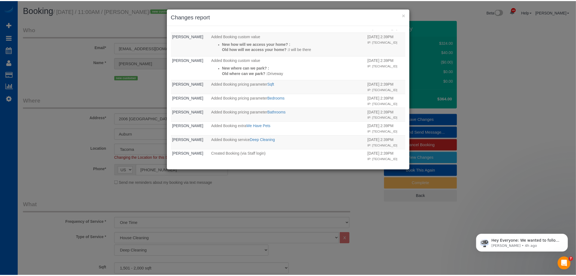
scroll to position [30, 0]
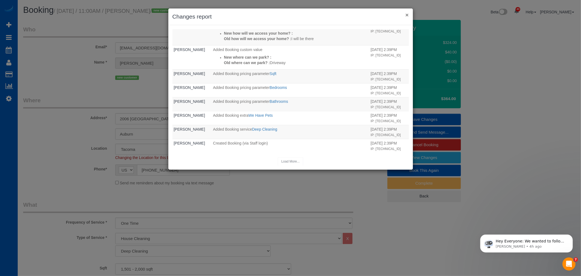
click at [406, 14] on button "×" at bounding box center [406, 15] width 3 height 6
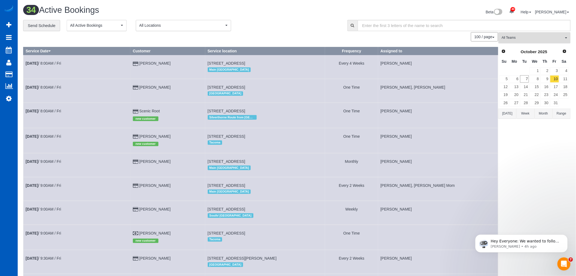
click at [543, 39] on span "All Teams" at bounding box center [533, 37] width 62 height 5
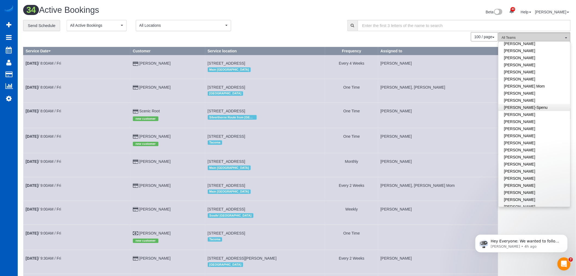
scroll to position [121, 0]
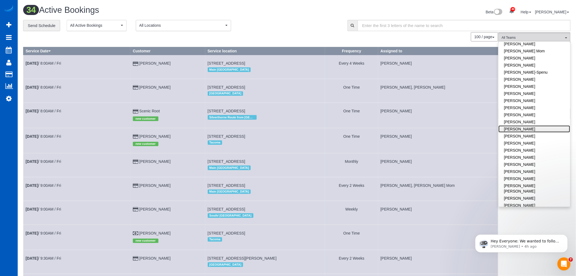
click at [540, 127] on link "[PERSON_NAME]" at bounding box center [535, 128] width 72 height 7
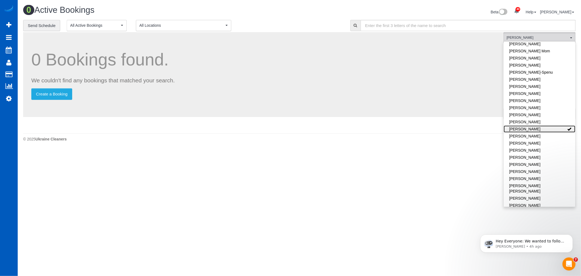
click at [540, 127] on link "[PERSON_NAME]" at bounding box center [540, 128] width 72 height 7
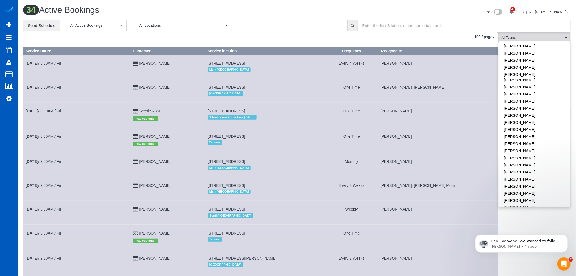
scroll to position [242, 0]
click at [532, 173] on link "[PERSON_NAME]" at bounding box center [535, 176] width 72 height 7
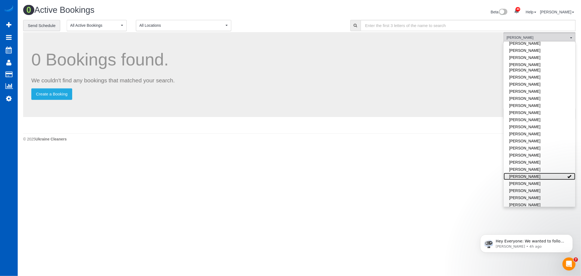
click at [532, 173] on link "[PERSON_NAME]" at bounding box center [540, 176] width 72 height 7
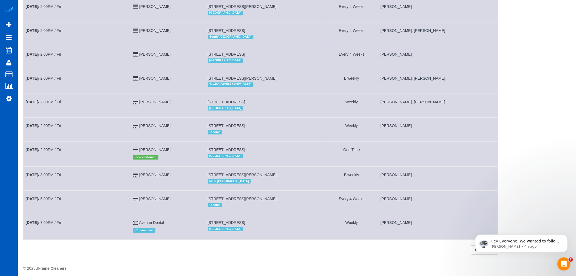
scroll to position [654, 0]
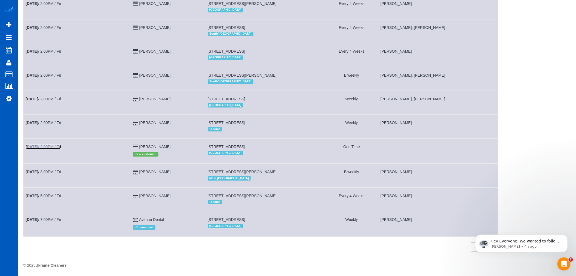
click at [52, 144] on link "Oct 10th / 2:00PM / Fri" at bounding box center [43, 146] width 35 height 4
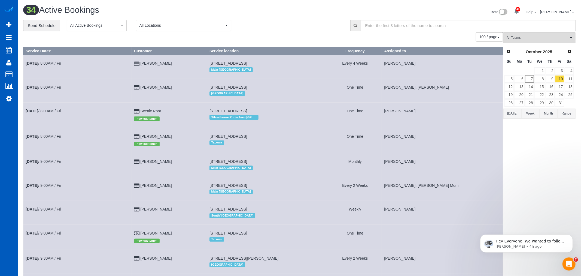
select select "OR"
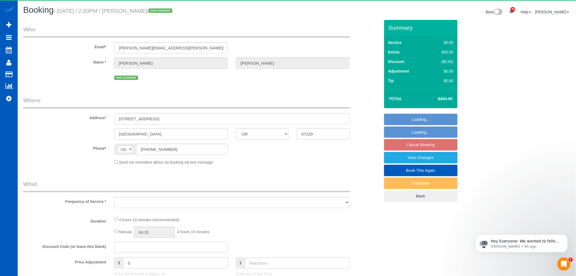
select select "object:55606"
select select "string:fspay-edd12000-423e-4a90-8d9c-a113351b9b6c"
select select "199"
select select "1001"
select select "2"
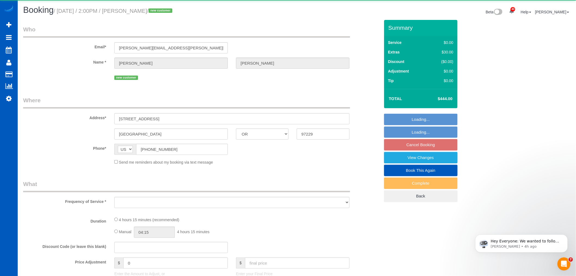
select select "2"
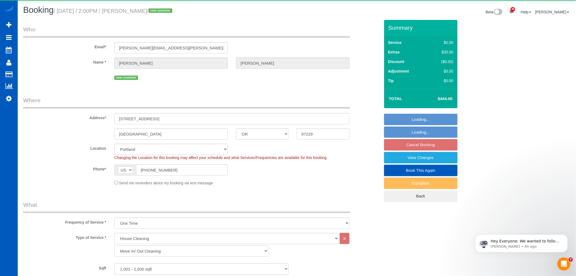
select select "object:55911"
select select "spot111"
select select "1001"
select select "2"
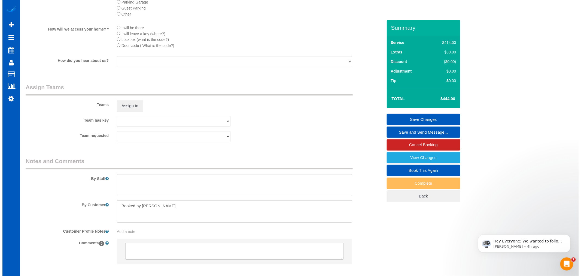
scroll to position [636, 0]
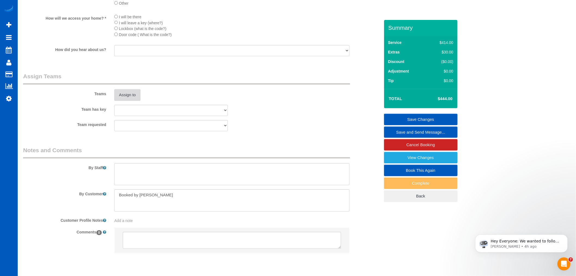
click at [133, 101] on button "Assign to" at bounding box center [127, 94] width 26 height 11
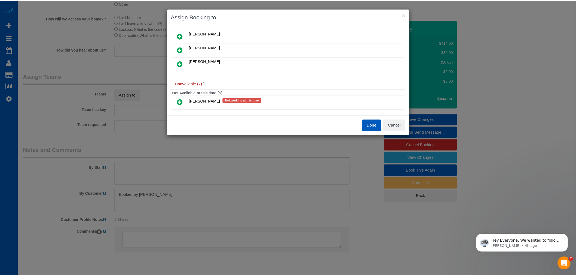
scroll to position [0, 0]
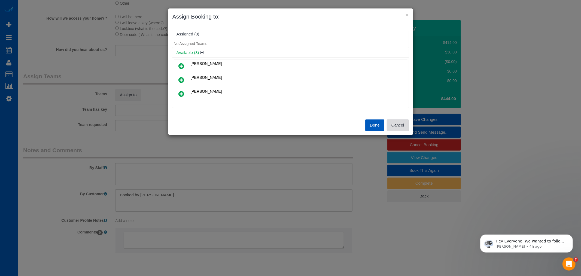
click at [404, 127] on button "Cancel" at bounding box center [398, 124] width 22 height 11
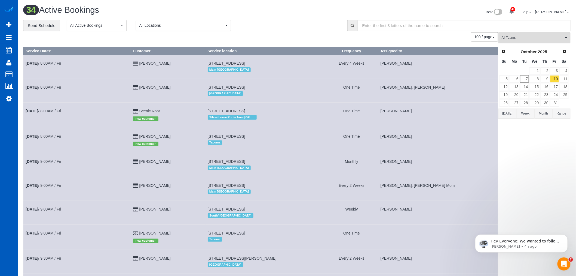
click at [538, 37] on span "All Teams" at bounding box center [533, 37] width 62 height 5
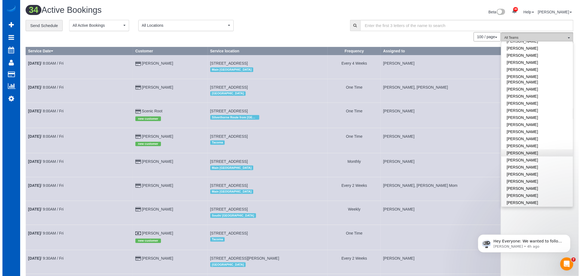
scroll to position [242, 0]
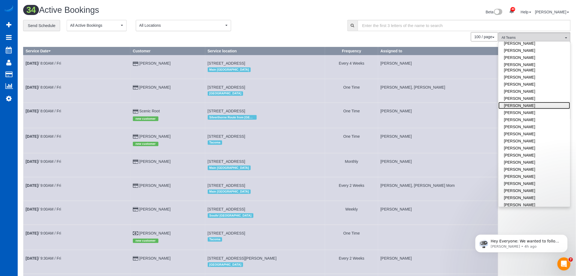
click at [527, 102] on link "[PERSON_NAME]" at bounding box center [535, 105] width 72 height 7
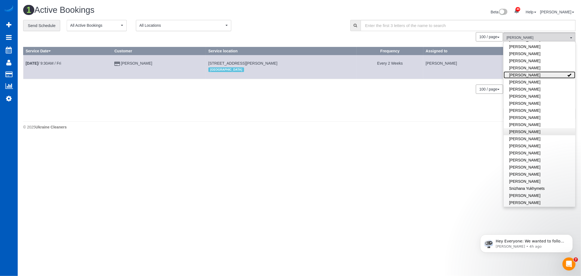
scroll to position [324, 0]
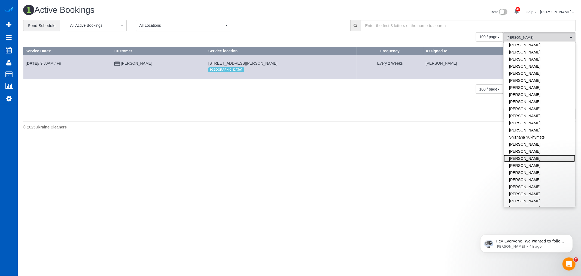
click at [539, 155] on link "[PERSON_NAME]" at bounding box center [540, 158] width 72 height 7
click at [538, 155] on link "[PERSON_NAME]" at bounding box center [540, 158] width 72 height 7
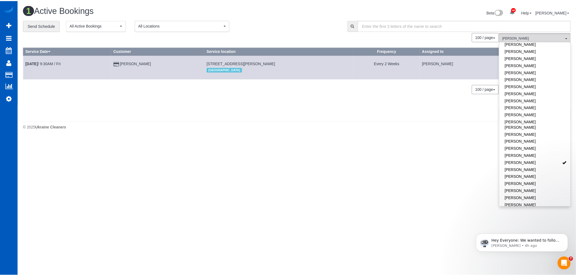
scroll to position [172, 0]
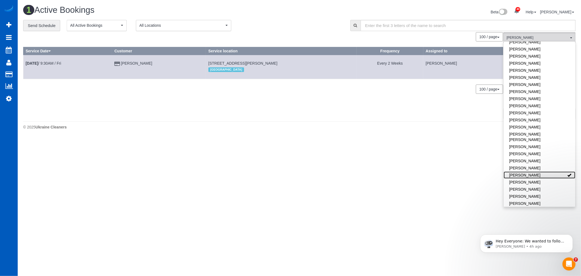
click at [541, 171] on link "[PERSON_NAME]" at bounding box center [540, 174] width 72 height 7
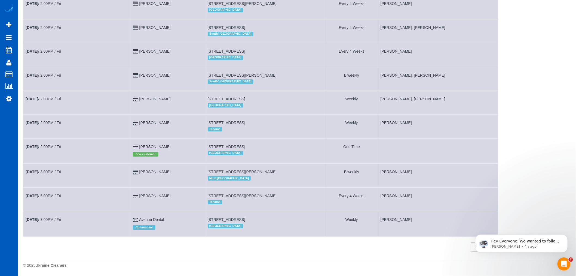
scroll to position [654, 0]
click at [42, 144] on link "Oct 10th / 2:00PM / Fri" at bounding box center [43, 146] width 35 height 4
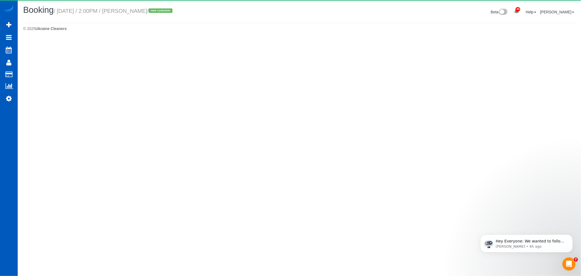
select select "OR"
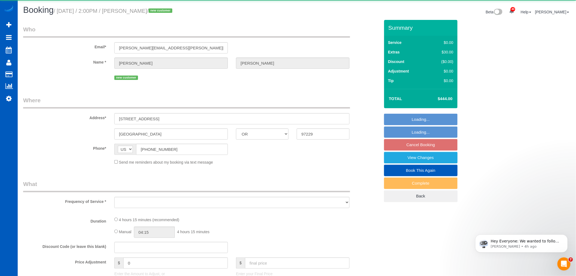
select select "object:57961"
select select "string:fspay-edd12000-423e-4a90-8d9c-a113351b9b6c"
select select "199"
select select "1001"
select select "2"
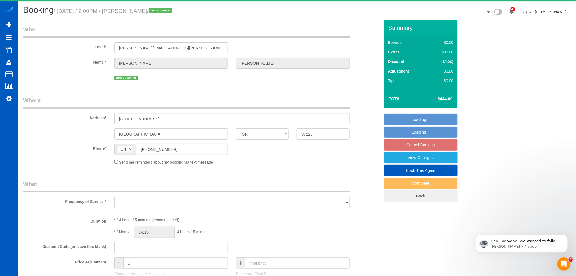
select select "2"
select select "spot124"
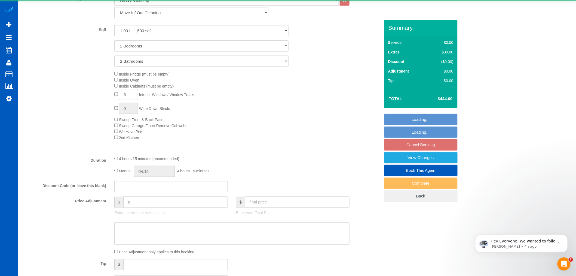
select select "1001"
select select "2"
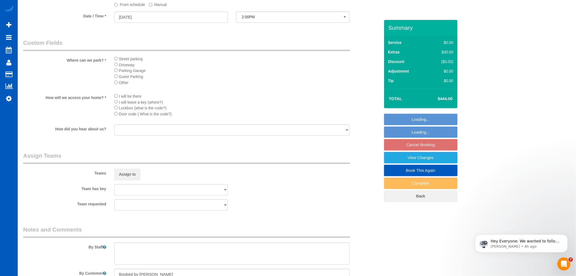
scroll to position [575, 0]
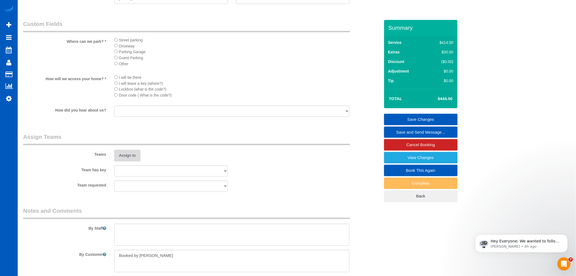
click at [124, 161] on button "Assign to" at bounding box center [127, 155] width 26 height 11
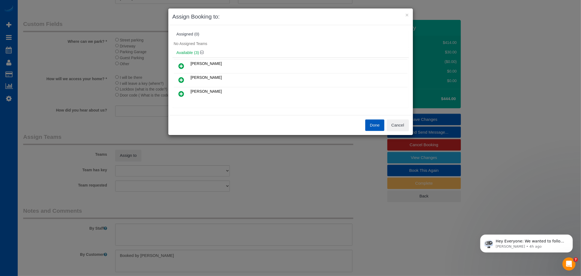
click at [179, 93] on icon at bounding box center [182, 93] width 6 height 7
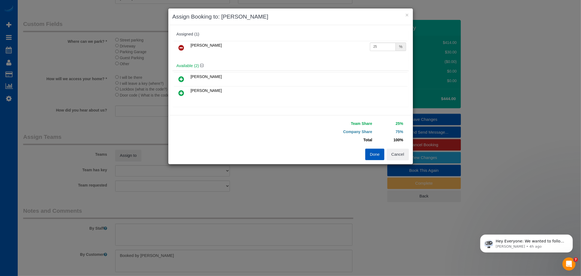
click at [181, 90] on icon at bounding box center [182, 93] width 6 height 7
click at [370, 157] on button "Done" at bounding box center [374, 153] width 19 height 11
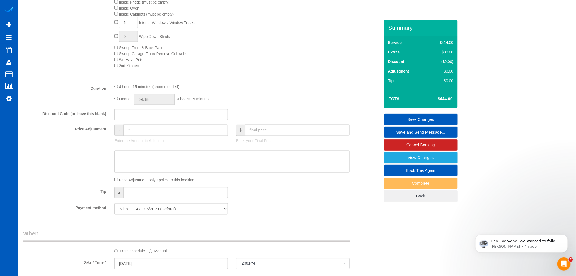
scroll to position [272, 0]
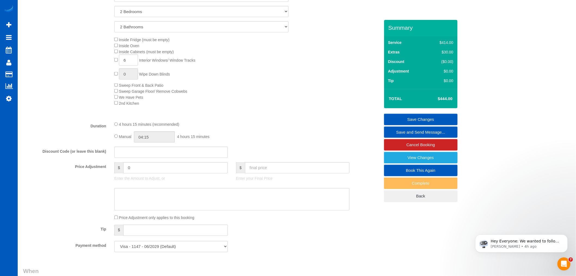
click at [412, 117] on link "Save Changes" at bounding box center [421, 119] width 74 height 11
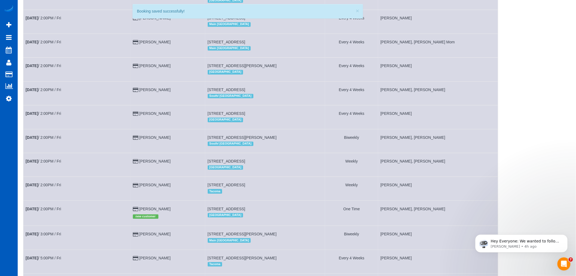
scroll to position [654, 0]
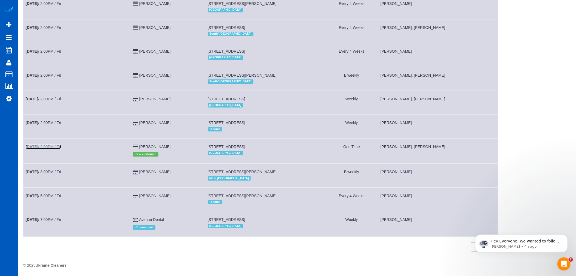
click at [44, 144] on link "Oct 10th / 2:00PM / Fri" at bounding box center [43, 146] width 35 height 4
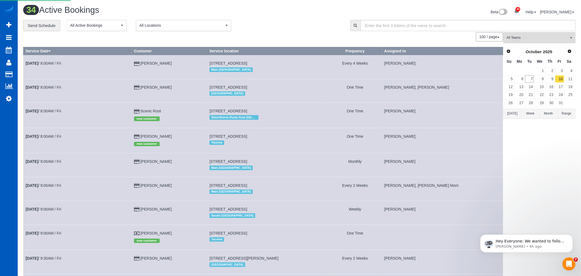
select select "OR"
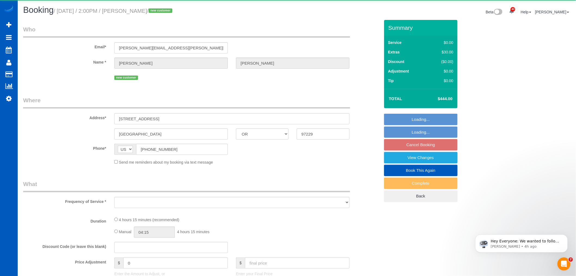
select select "object:59301"
select select "string:fspay-edd12000-423e-4a90-8d9c-a113351b9b6c"
select select "199"
select select "1001"
select select "2"
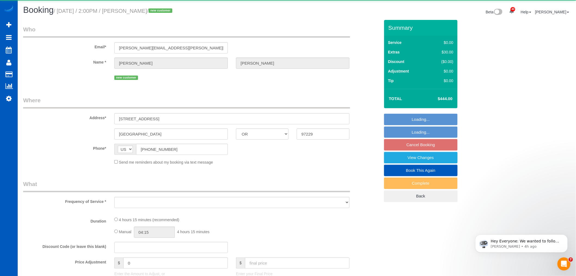
select select "2"
select select "spot137"
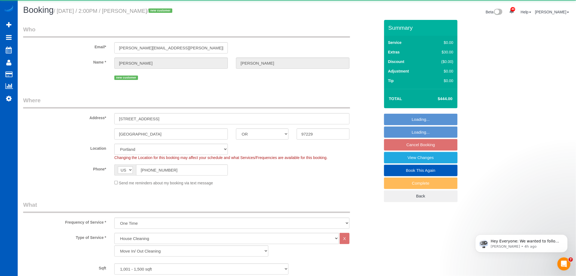
select select "object:59606"
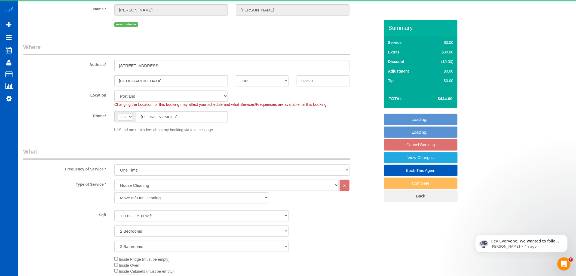
select select "1001"
select select "2"
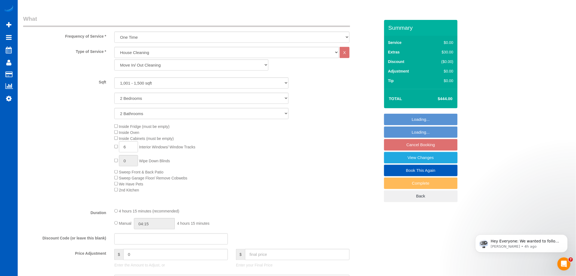
scroll to position [272, 0]
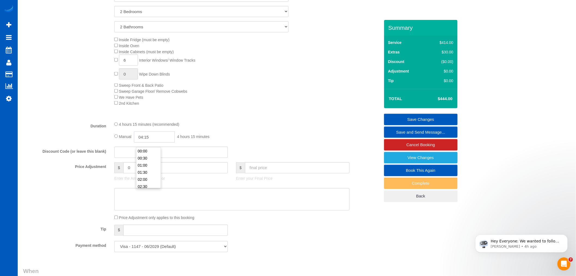
drag, startPoint x: 154, startPoint y: 141, endPoint x: 155, endPoint y: 145, distance: 3.7
click at [154, 141] on input "04:15" at bounding box center [154, 136] width 41 height 11
type input "04:30"
click at [144, 185] on li "04:30" at bounding box center [148, 184] width 24 height 7
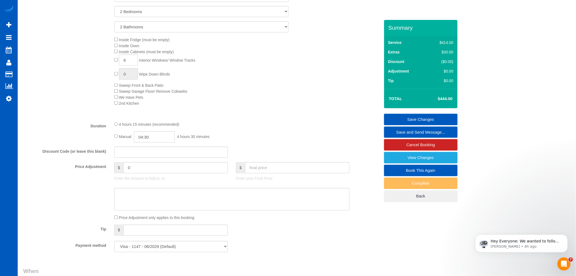
select select "spot150"
click at [398, 121] on link "Save Changes" at bounding box center [421, 119] width 74 height 11
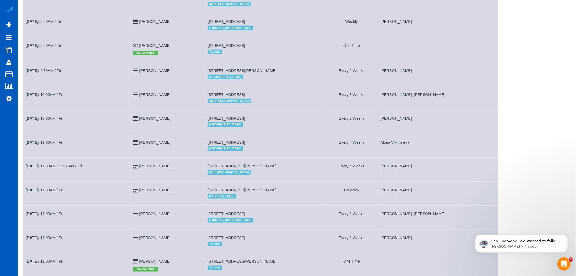
scroll to position [78, 0]
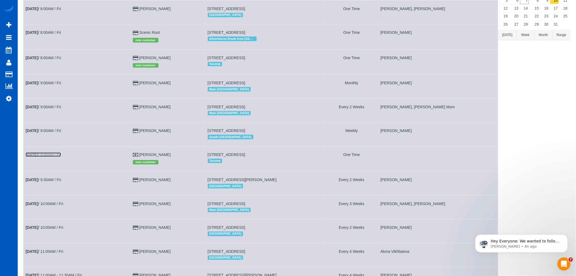
click at [51, 157] on link "Oct 10th / 9:00AM / Fri" at bounding box center [43, 154] width 35 height 4
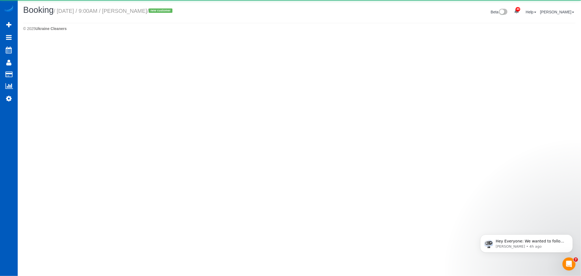
select select "WA"
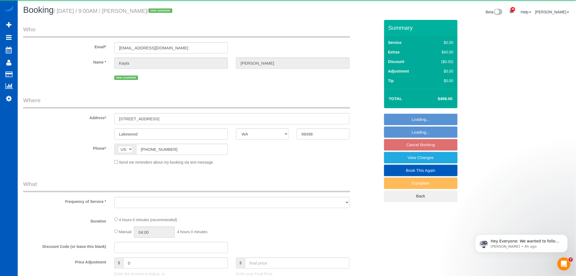
select select "object:60845"
select select "199"
select select "1501"
select select "3"
select select "2"
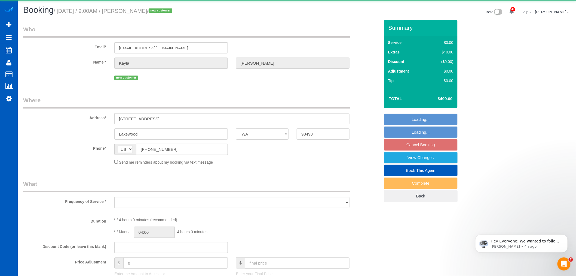
select select "number:33"
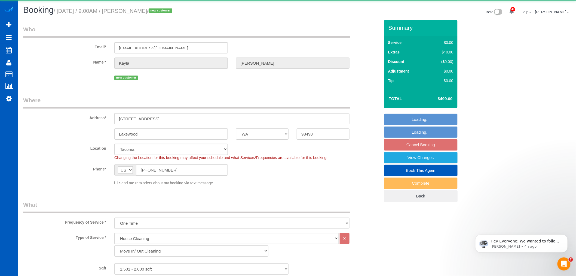
select select "object:61092"
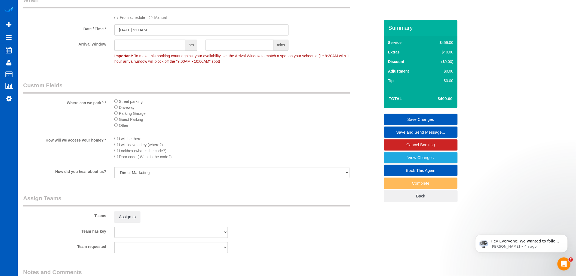
scroll to position [545, 0]
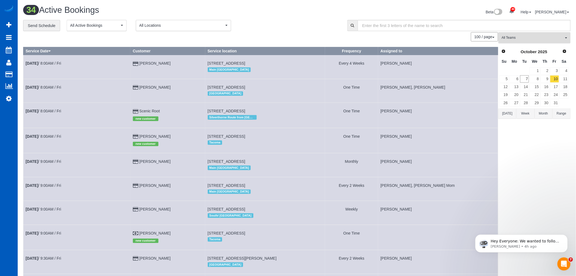
click at [533, 34] on button "All Teams" at bounding box center [535, 37] width 72 height 11
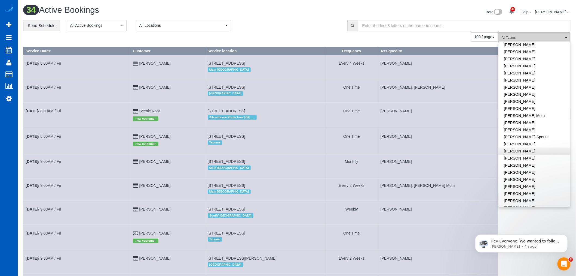
scroll to position [60, 0]
click at [543, 131] on link "Iryna Kuzmenko-Spenu" at bounding box center [535, 132] width 72 height 7
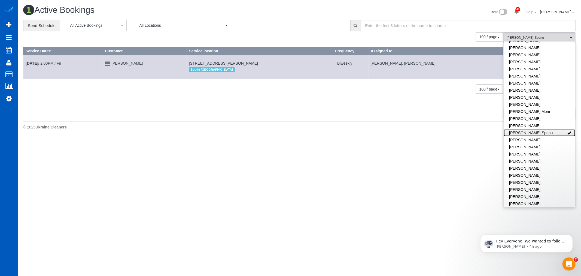
click at [543, 131] on link "Iryna Kuzmenko-Spenu" at bounding box center [540, 132] width 72 height 7
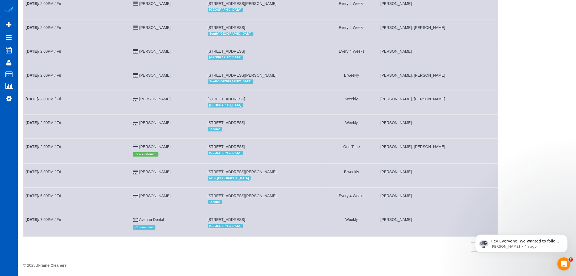
scroll to position [654, 0]
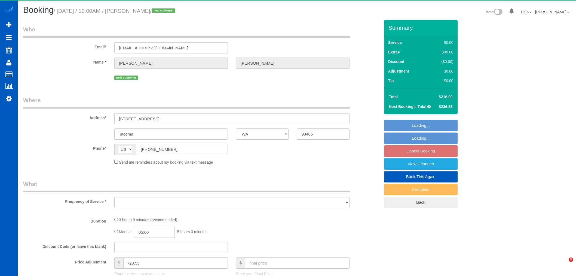
select select "WA"
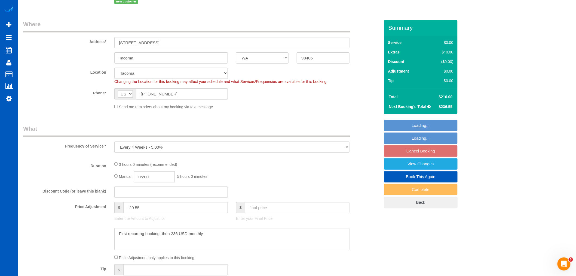
select select "object:916"
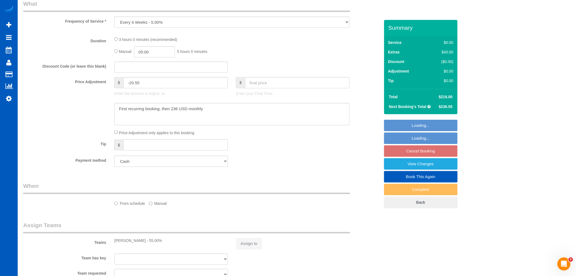
select select "199"
select select "1501"
select select "4"
select select "3"
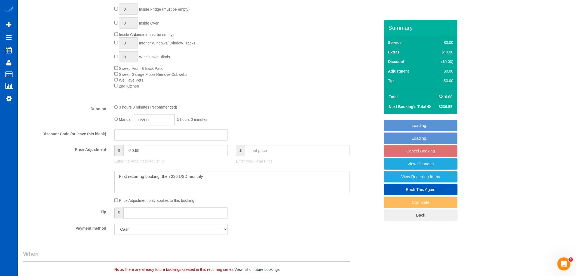
select select "1501"
select select "4"
select select "3"
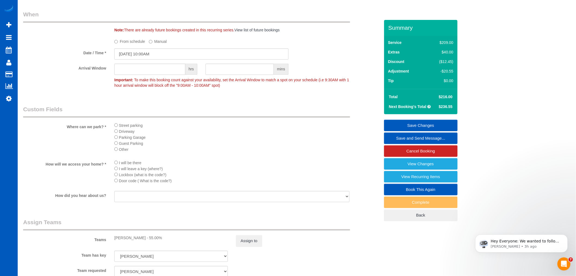
scroll to position [454, 0]
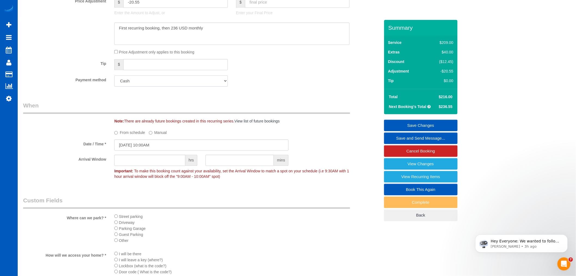
click at [154, 84] on select "Add Credit Card Cash Check Paypal" at bounding box center [171, 80] width 114 height 11
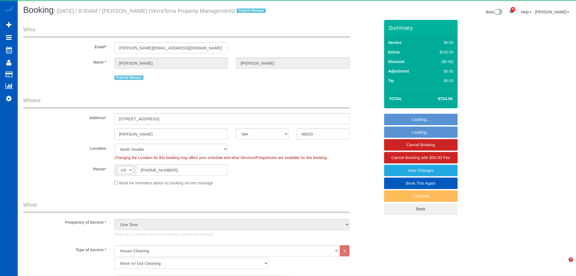
select select "WA"
select select "199"
select select "3001"
select select "4"
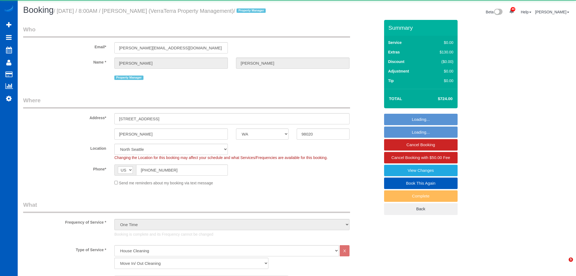
select select "spot1"
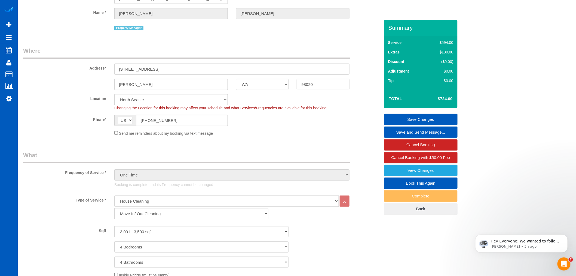
scroll to position [60, 0]
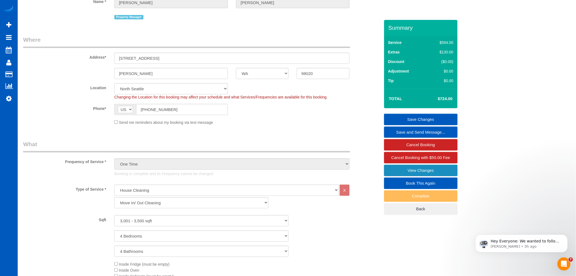
click at [405, 168] on link "View Changes" at bounding box center [421, 170] width 74 height 11
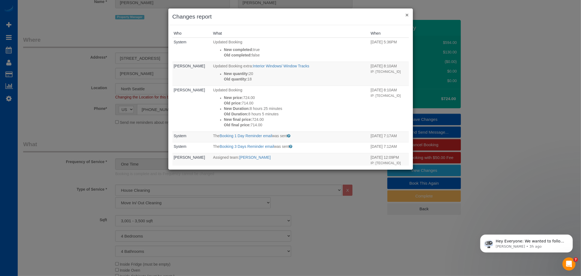
click at [408, 13] on button "×" at bounding box center [406, 15] width 3 height 6
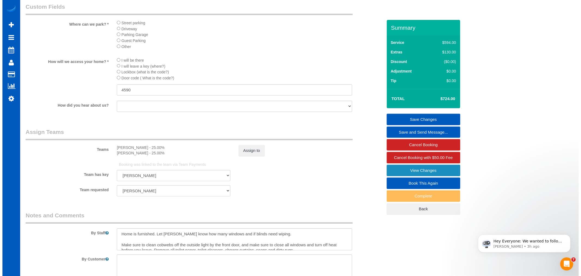
scroll to position [718, 0]
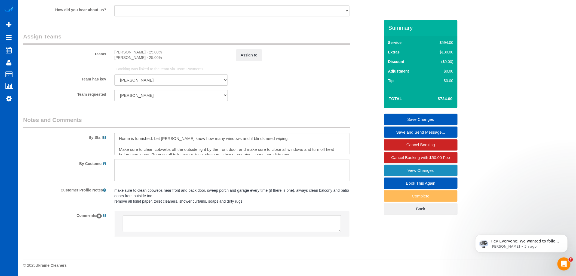
click at [436, 169] on link "View Changes" at bounding box center [421, 170] width 74 height 11
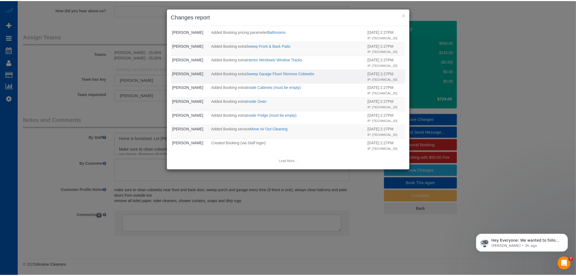
scroll to position [259, 0]
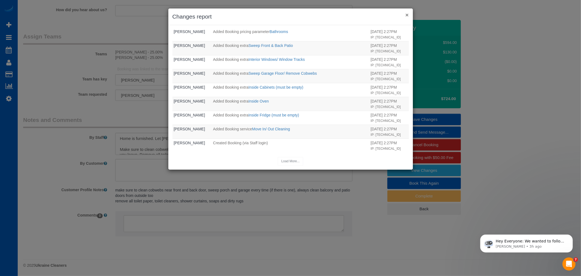
click at [409, 14] on button "×" at bounding box center [406, 15] width 3 height 6
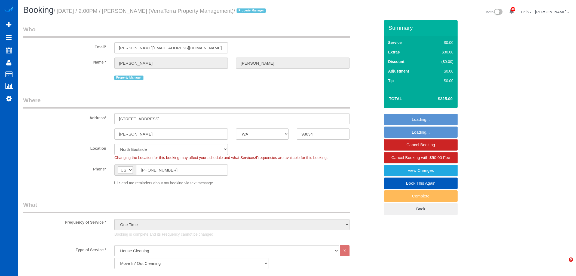
select select "WA"
select select "199"
select select "spot1"
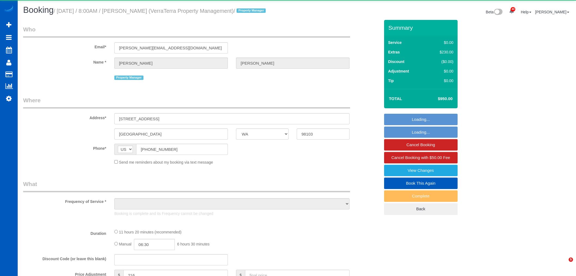
select select "WA"
select select "object:1008"
select select "199"
select select "spot1"
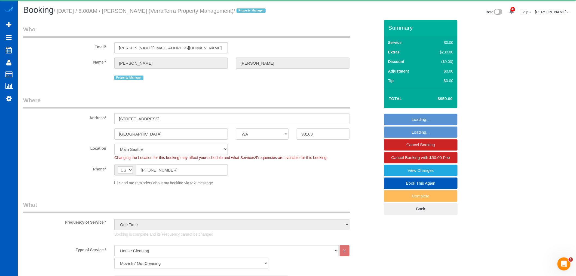
select select "object:1157"
select select "2001"
select select "4"
select select "3"
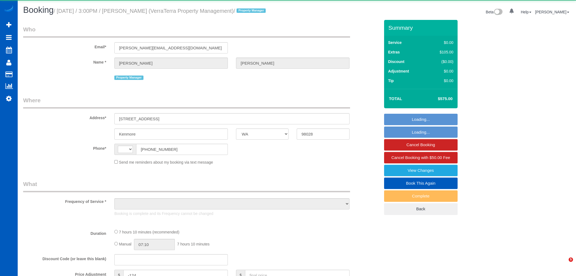
select select "WA"
select select "string:[GEOGRAPHIC_DATA]"
select select "object:1190"
select select "199"
select select "3001"
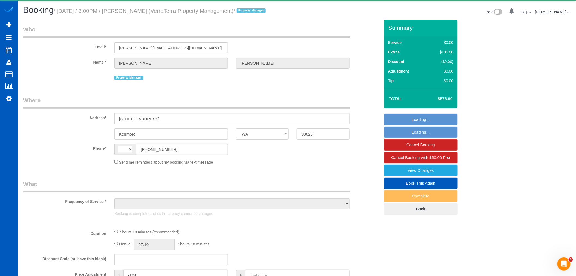
select select "4"
select select "3"
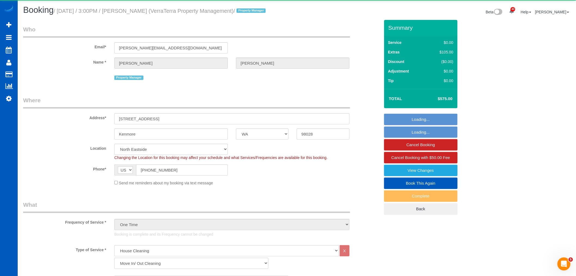
select select "3001"
select select "4"
select select "3"
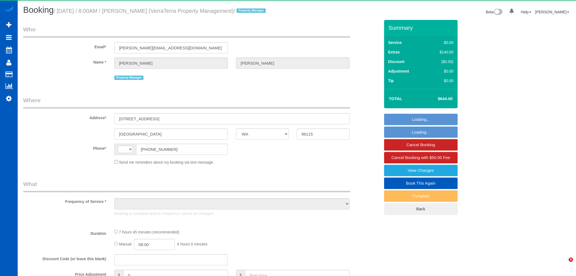
select select "WA"
select select "string:[GEOGRAPHIC_DATA]"
select select "object:1266"
select select "199"
select select "2001"
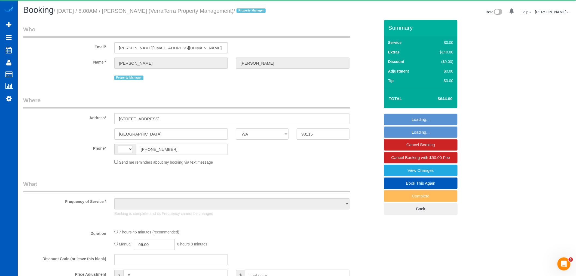
select select "3"
select select "2"
select select "spot1"
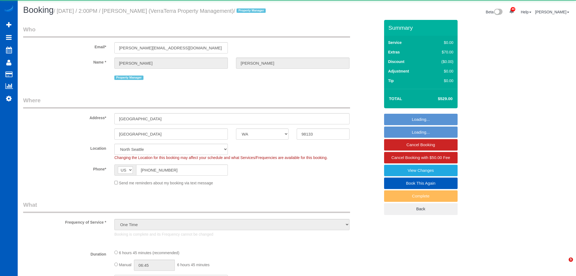
select select "WA"
select select "object:1182"
select select "199"
select select "1501"
select select "3"
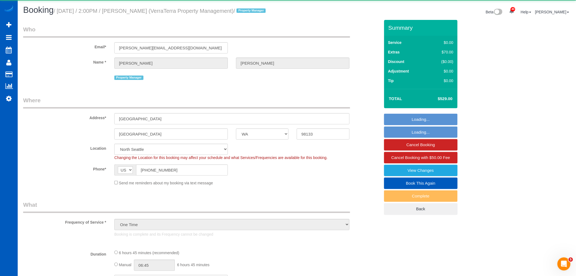
select select "4"
select select "spot1"
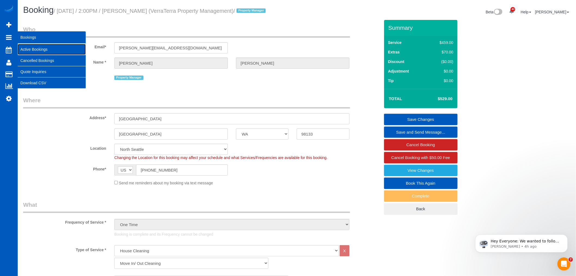
click at [43, 50] on link "Active Bookings" at bounding box center [52, 49] width 68 height 11
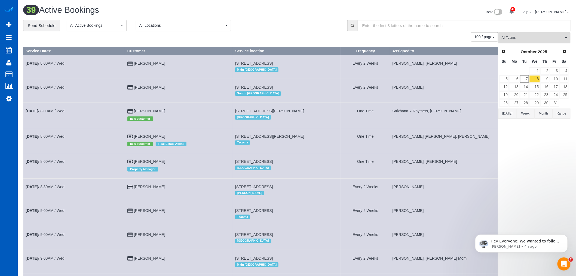
click at [550, 36] on span "All Teams" at bounding box center [533, 37] width 62 height 5
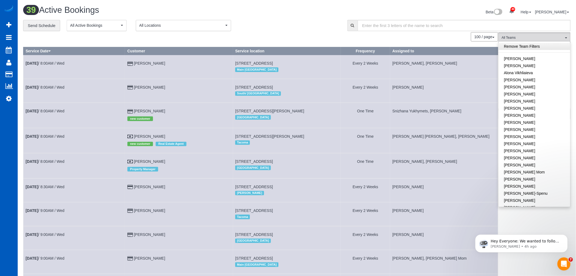
click at [533, 47] on link "Remove Team Filters" at bounding box center [535, 46] width 72 height 7
click at [537, 38] on span "All Teams" at bounding box center [533, 37] width 62 height 5
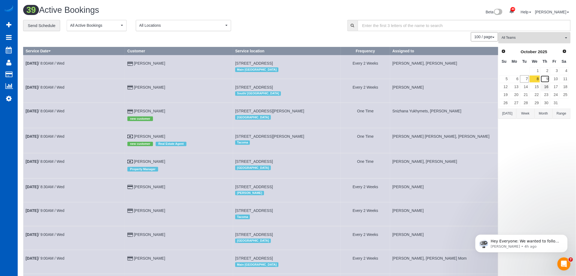
click at [549, 82] on link "9" at bounding box center [545, 78] width 9 height 7
click at [552, 80] on link "10" at bounding box center [555, 78] width 9 height 7
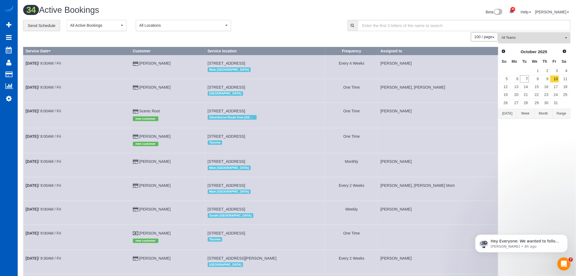
click at [528, 39] on span "All Teams" at bounding box center [533, 37] width 62 height 5
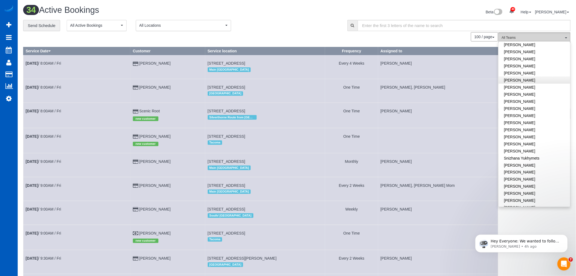
scroll to position [272, 0]
click at [526, 142] on link "[PERSON_NAME]" at bounding box center [535, 145] width 72 height 7
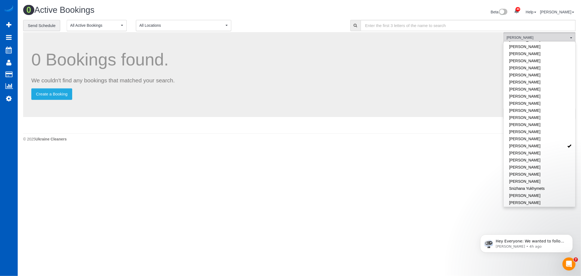
click at [387, 163] on body "40 Beta Your Notifications You have 0 alerts × You have 3 to charge for [DATE] …" at bounding box center [290, 138] width 581 height 276
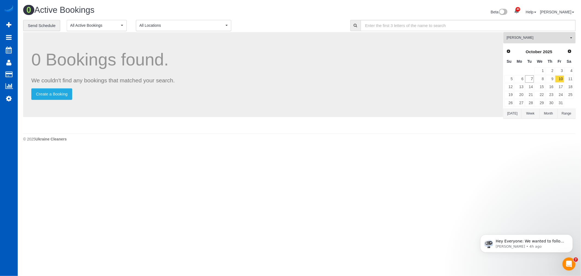
click at [550, 75] on td "9" at bounding box center [550, 79] width 10 height 8
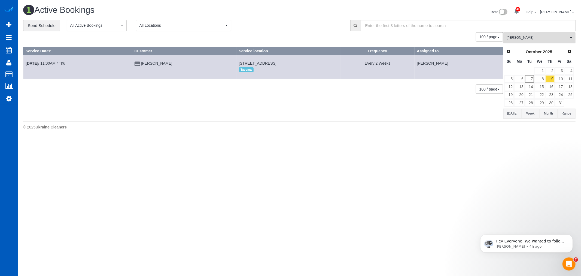
click at [530, 39] on span "[PERSON_NAME]" at bounding box center [538, 37] width 62 height 5
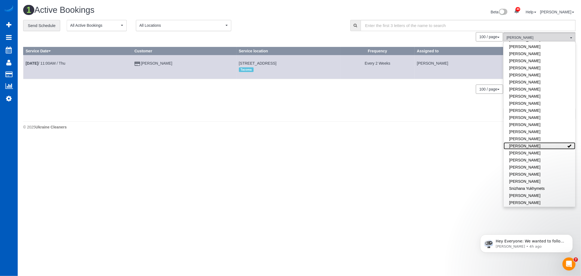
click at [527, 142] on link "[PERSON_NAME]" at bounding box center [540, 145] width 72 height 7
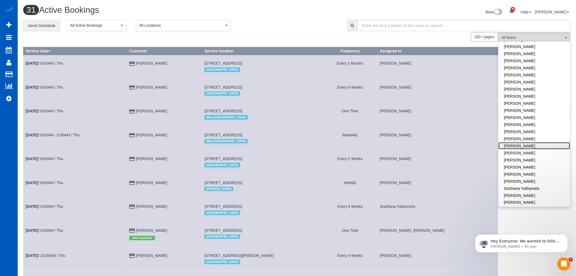
click at [527, 142] on link "[PERSON_NAME]" at bounding box center [535, 145] width 72 height 7
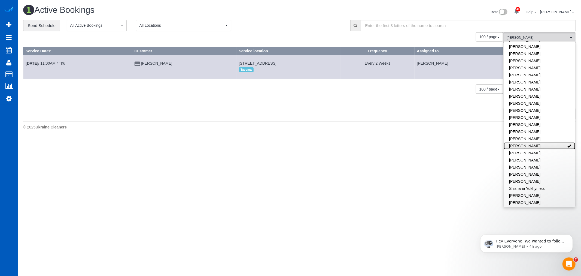
click at [530, 142] on link "[PERSON_NAME]" at bounding box center [540, 145] width 72 height 7
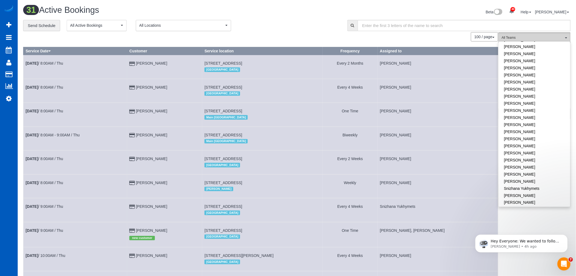
click at [543, 40] on span "All Teams" at bounding box center [533, 37] width 62 height 5
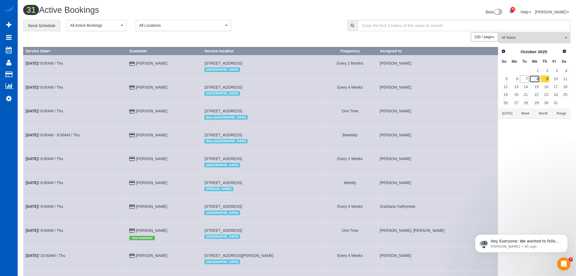
click at [535, 80] on link "8" at bounding box center [535, 78] width 10 height 7
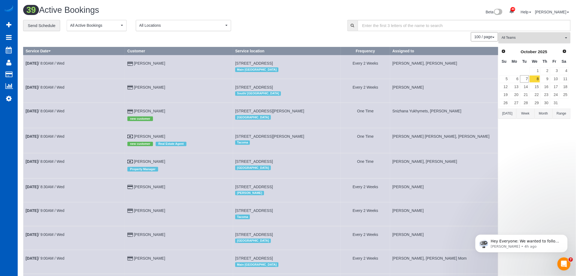
click at [541, 40] on span "All Teams" at bounding box center [533, 37] width 62 height 5
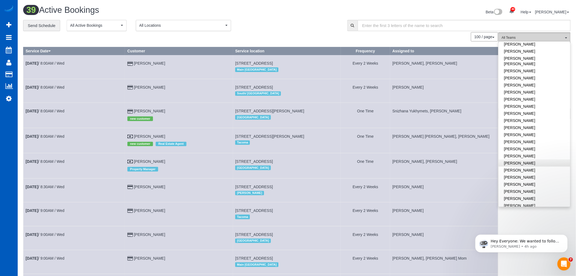
scroll to position [263, 0]
click at [523, 102] on link "[PERSON_NAME]" at bounding box center [535, 105] width 72 height 7
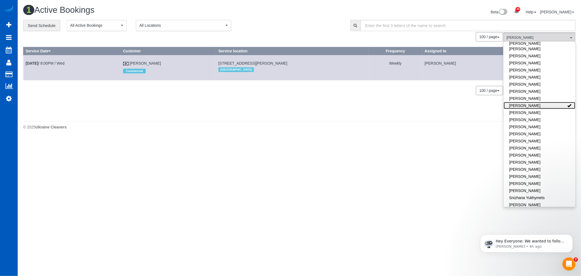
click at [523, 102] on link "[PERSON_NAME]" at bounding box center [540, 105] width 72 height 7
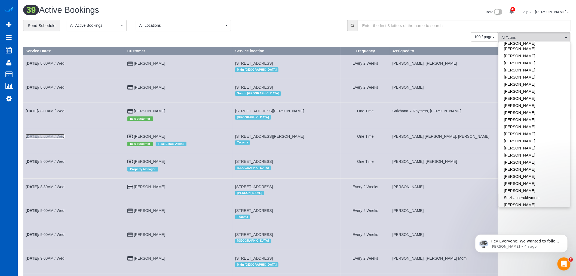
click at [37, 137] on b "[DATE]" at bounding box center [32, 136] width 13 height 4
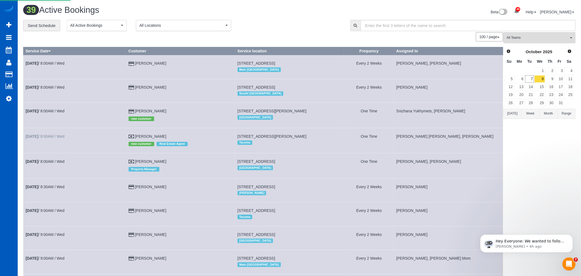
select select "WA"
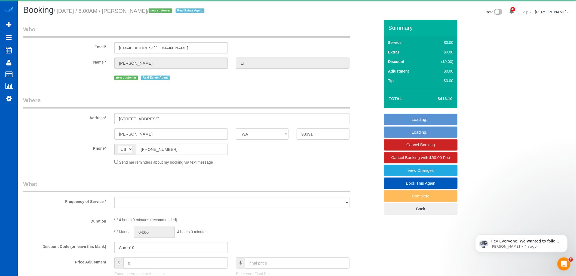
select select "object:6079"
select select "199"
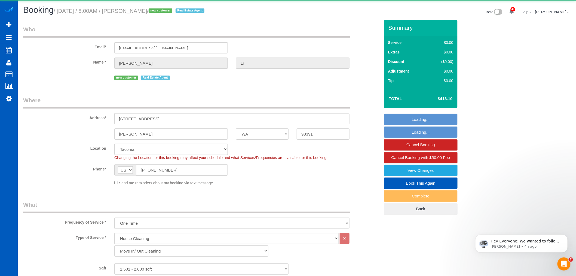
select select "object:6331"
select select "spot6"
select select "1501"
select select "3"
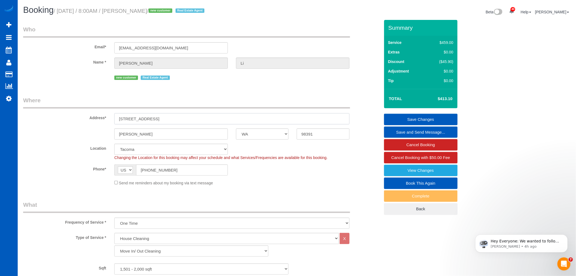
drag, startPoint x: 170, startPoint y: 116, endPoint x: 136, endPoint y: 120, distance: 34.1
click at [98, 112] on div "Address* [STREET_ADDRESS]" at bounding box center [201, 110] width 365 height 28
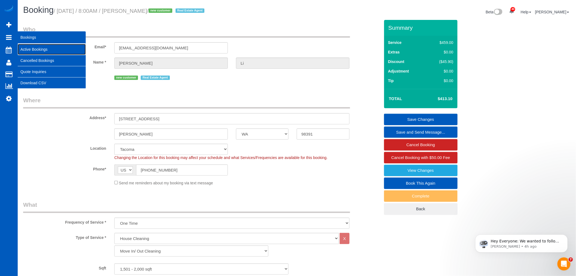
click at [29, 45] on link "Active Bookings" at bounding box center [52, 49] width 68 height 11
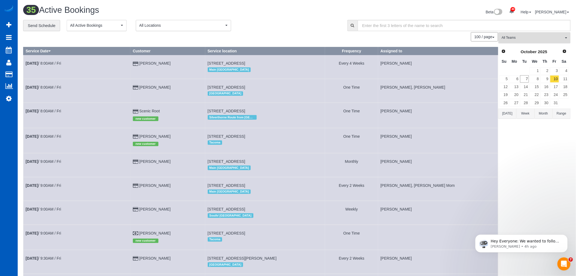
click at [542, 39] on span "All Teams" at bounding box center [533, 37] width 62 height 5
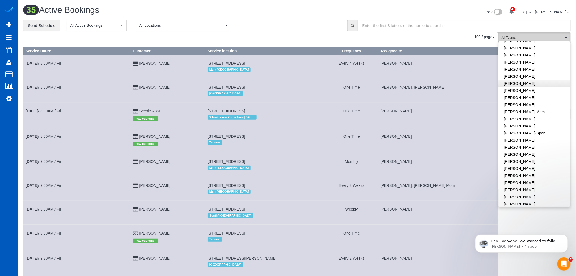
scroll to position [60, 0]
click at [539, 69] on link "[PERSON_NAME]" at bounding box center [535, 68] width 72 height 7
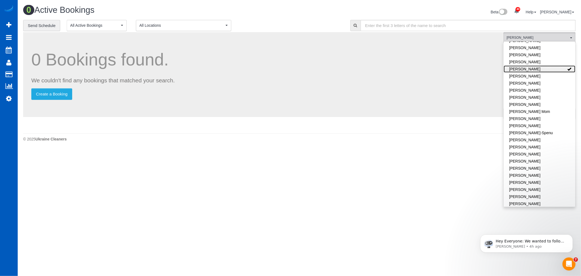
click at [539, 69] on link "[PERSON_NAME]" at bounding box center [540, 68] width 72 height 7
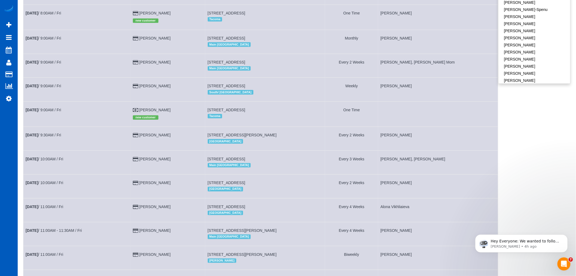
scroll to position [151, 0]
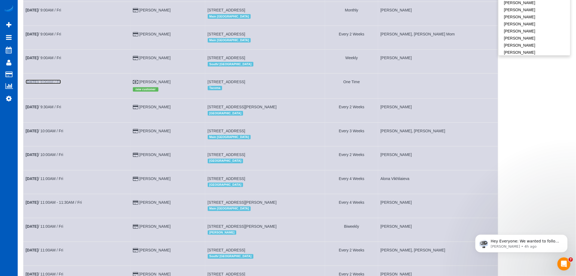
click at [49, 83] on link "[DATE] 9:00AM / Fri" at bounding box center [43, 82] width 35 height 4
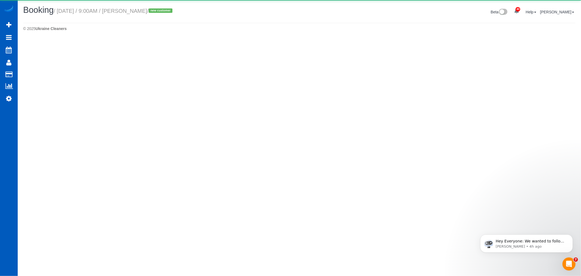
select select "WA"
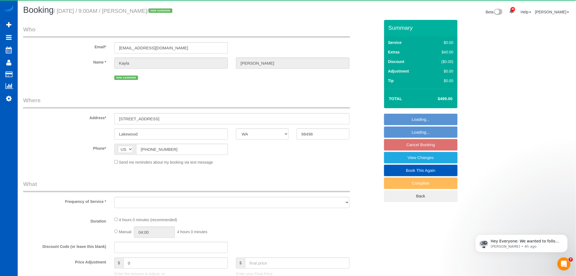
select select "object:8233"
select select "199"
select select "1501"
select select "3"
select select "2"
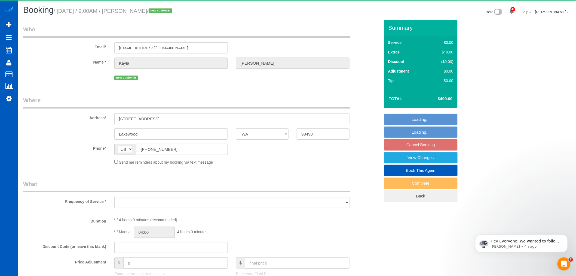
select select "number:33"
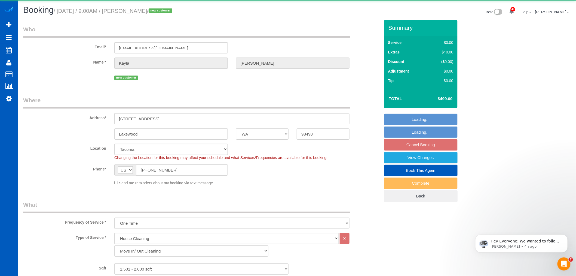
select select "1501"
select select "3"
select select "2"
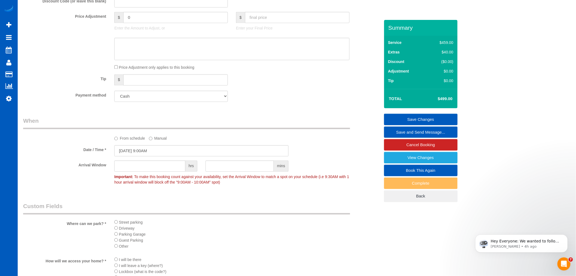
scroll to position [418, 0]
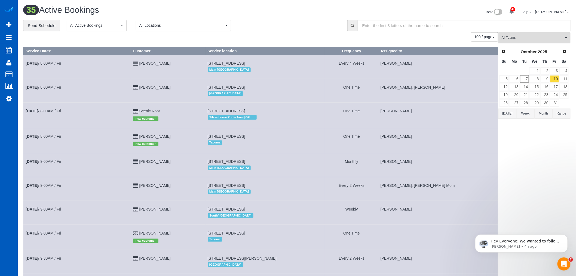
click at [512, 39] on span "All Teams" at bounding box center [533, 37] width 62 height 5
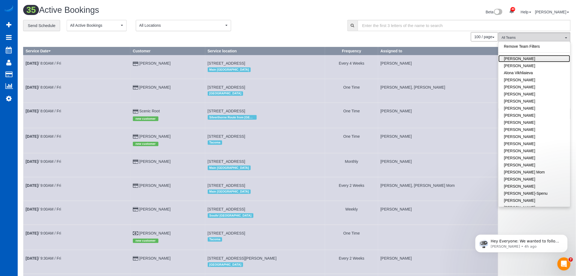
click at [526, 57] on link "[PERSON_NAME]" at bounding box center [535, 58] width 72 height 7
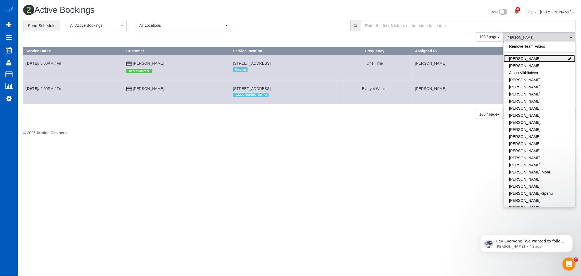
click at [526, 57] on link "[PERSON_NAME]" at bounding box center [540, 58] width 72 height 7
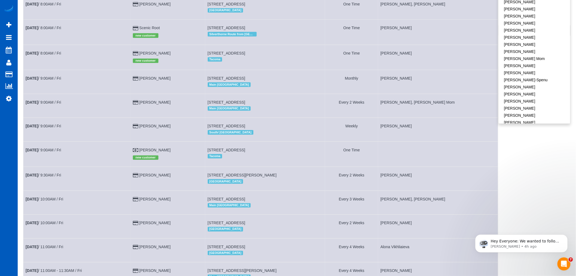
scroll to position [91, 0]
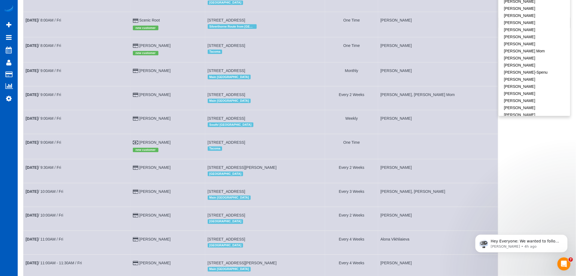
click at [48, 149] on td "[DATE] 9:00AM / Fri" at bounding box center [76, 146] width 107 height 25
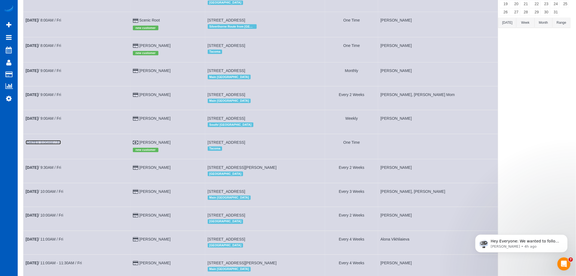
click at [50, 144] on link "[DATE] 9:00AM / Fri" at bounding box center [43, 142] width 35 height 4
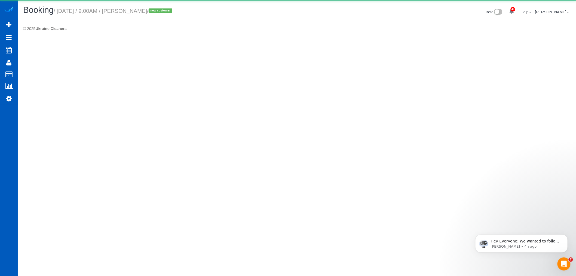
select select "WA"
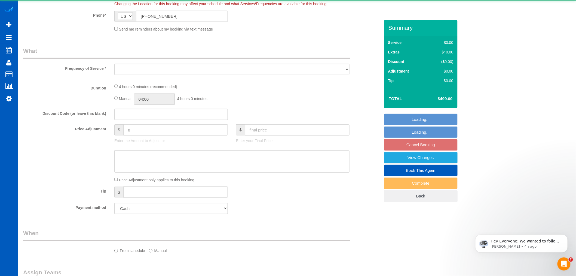
select select "object:10154"
select select "199"
select select "1501"
select select "3"
select select "2"
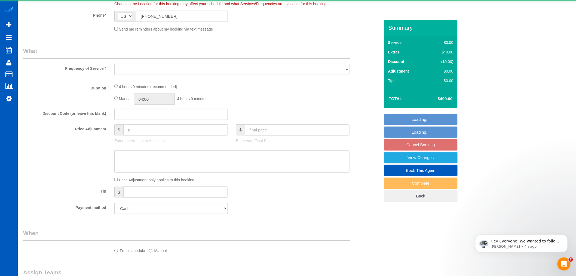
select select "number:33"
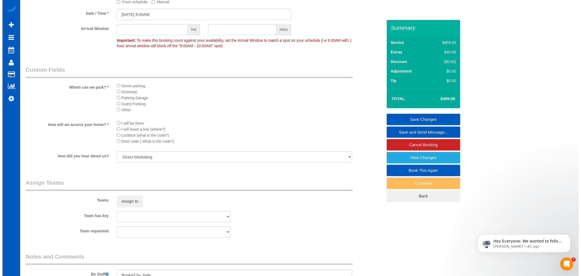
scroll to position [605, 0]
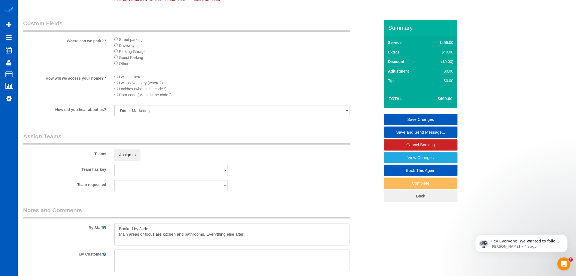
click at [132, 144] on legend "Assign Teams" at bounding box center [186, 138] width 327 height 12
click at [131, 160] on button "Assign to" at bounding box center [127, 154] width 26 height 11
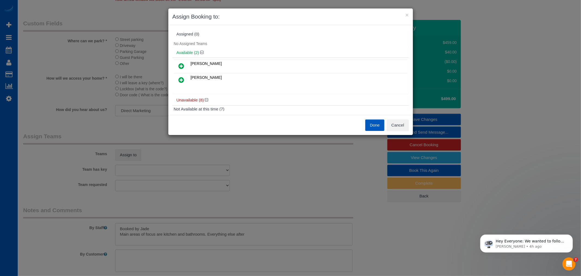
click at [183, 79] on icon at bounding box center [182, 80] width 6 height 7
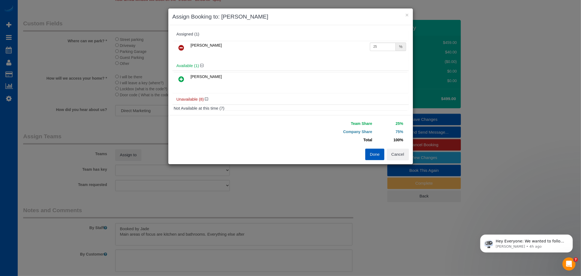
click at [179, 48] on icon at bounding box center [182, 47] width 6 height 7
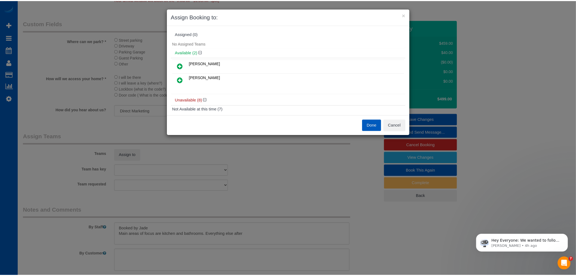
scroll to position [0, 0]
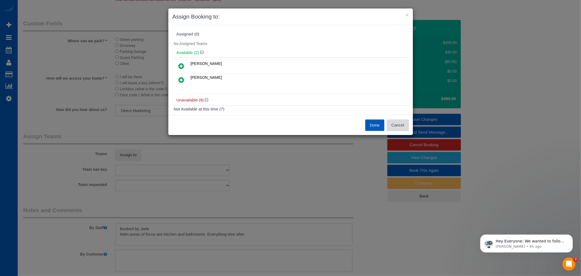
click at [398, 126] on button "Cancel" at bounding box center [398, 124] width 22 height 11
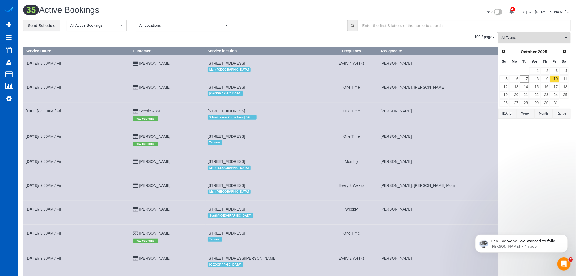
click at [517, 36] on span "All Teams" at bounding box center [533, 37] width 62 height 5
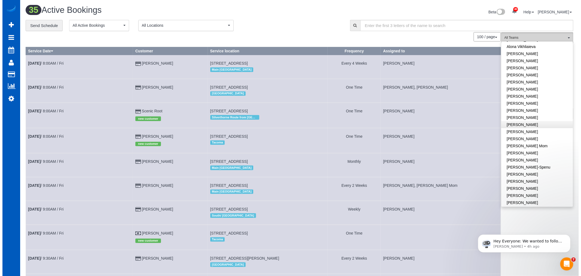
scroll to position [60, 0]
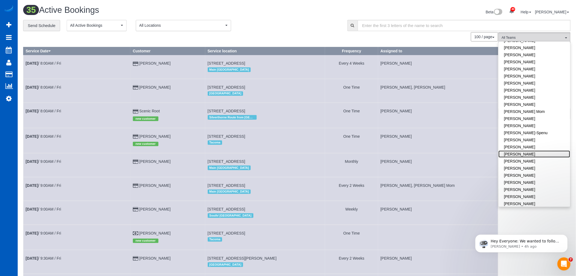
click at [540, 157] on link "[PERSON_NAME]" at bounding box center [535, 153] width 72 height 7
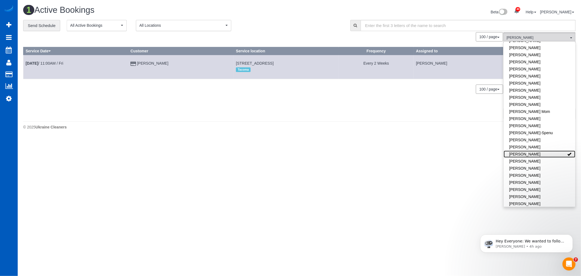
click at [534, 154] on link "[PERSON_NAME]" at bounding box center [540, 153] width 72 height 7
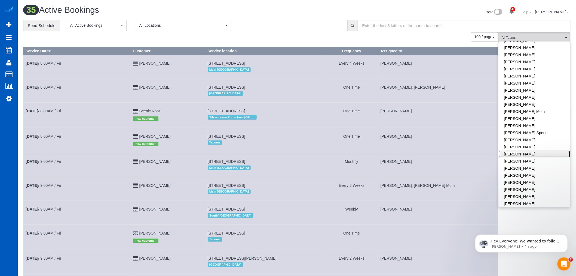
click at [534, 154] on link "[PERSON_NAME]" at bounding box center [535, 153] width 72 height 7
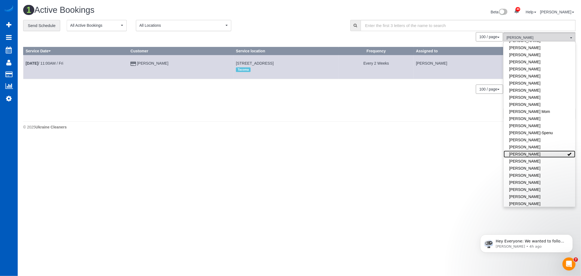
click at [534, 154] on link "[PERSON_NAME]" at bounding box center [540, 153] width 72 height 7
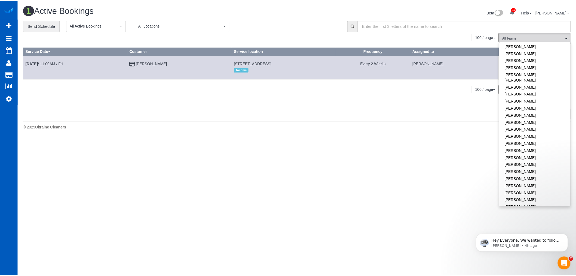
scroll to position [242, 0]
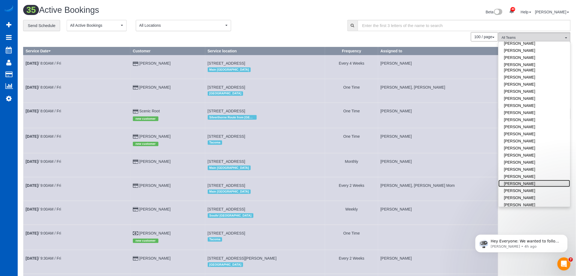
click at [529, 180] on link "[PERSON_NAME]" at bounding box center [535, 183] width 72 height 7
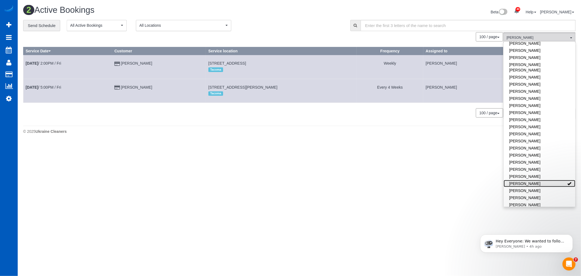
click at [526, 180] on link "[PERSON_NAME]" at bounding box center [540, 183] width 72 height 7
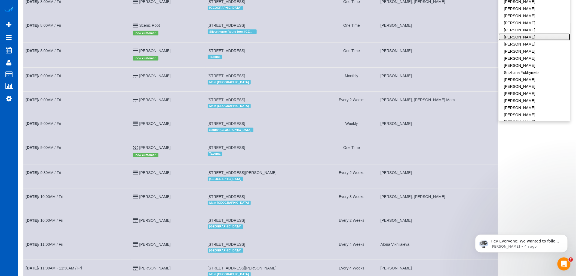
scroll to position [91, 0]
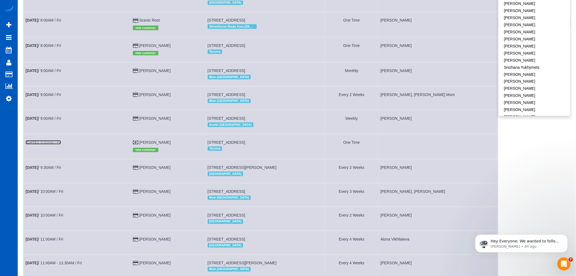
click at [56, 144] on link "[DATE] 9:00AM / Fri" at bounding box center [43, 142] width 35 height 4
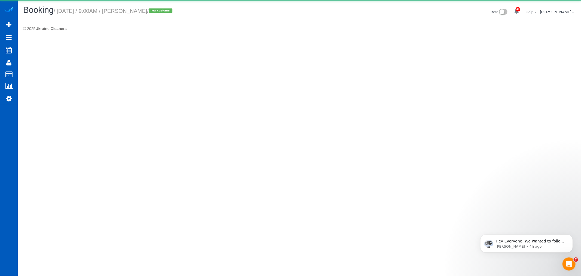
select select "WA"
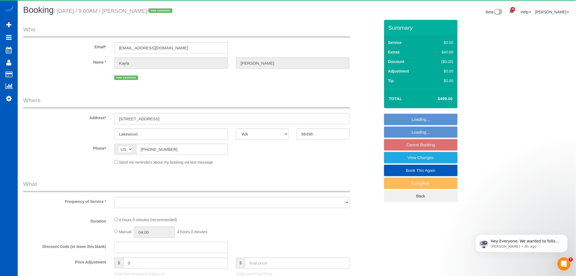
select select "object:13045"
select select "number:33"
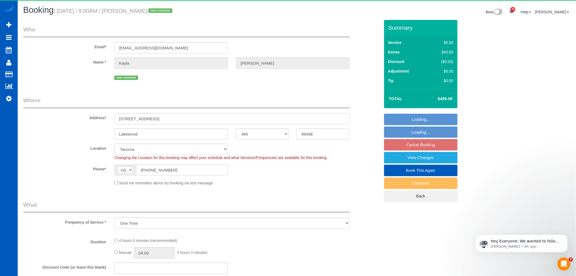
select select "object:13255"
select select "199"
select select "1501"
select select "3"
select select "2"
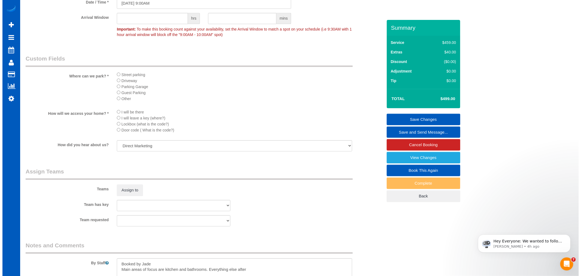
scroll to position [605, 0]
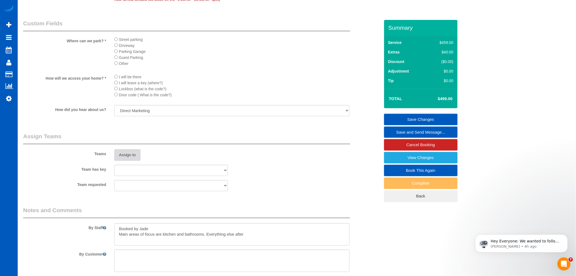
click at [125, 160] on button "Assign to" at bounding box center [127, 154] width 26 height 11
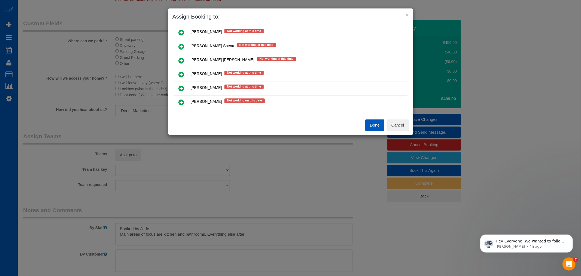
click at [186, 89] on link at bounding box center [181, 88] width 13 height 11
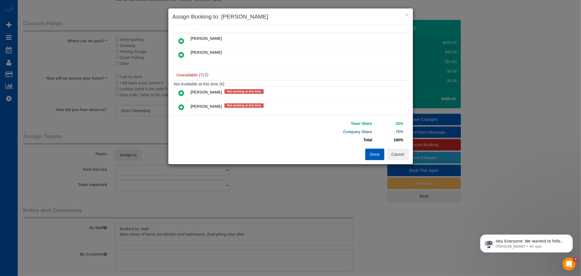
click at [178, 102] on link at bounding box center [181, 107] width 13 height 11
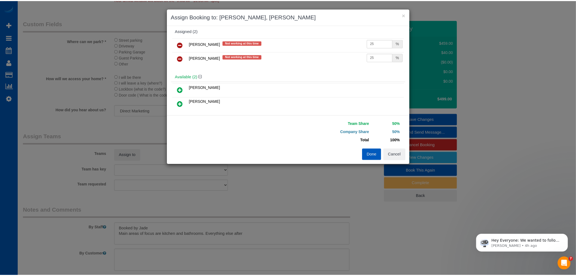
scroll to position [0, 0]
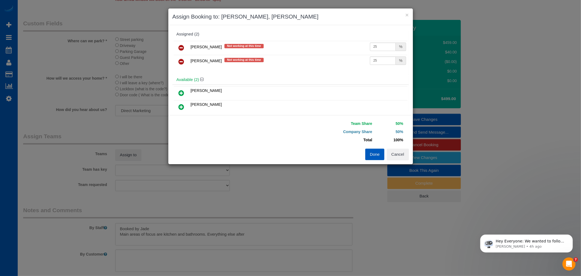
click at [377, 155] on button "Done" at bounding box center [374, 153] width 19 height 11
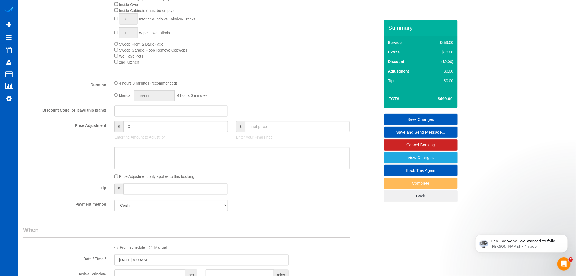
scroll to position [303, 0]
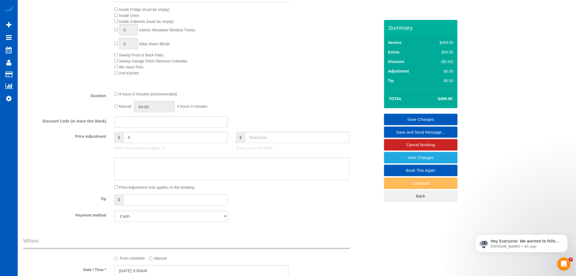
click at [117, 112] on div "Manual 04:00 4 hours 0 minutes" at bounding box center [231, 106] width 235 height 11
click at [155, 107] on input "04:00" at bounding box center [154, 106] width 41 height 11
type input "05:00"
click at [148, 141] on li "05:00" at bounding box center [148, 142] width 24 height 7
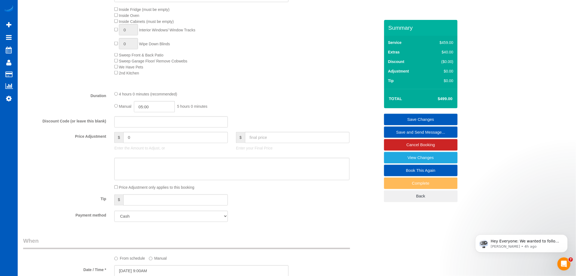
click at [301, 92] on fieldset "What Frequency of Service * One Time Weekly - 15.00% Every 2 Weeks - 10.00% Eve…" at bounding box center [201, 62] width 357 height 328
click at [416, 117] on link "Save Changes" at bounding box center [421, 119] width 74 height 11
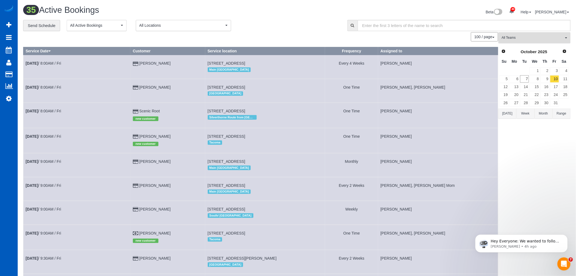
click at [528, 39] on span "All Teams" at bounding box center [533, 37] width 62 height 5
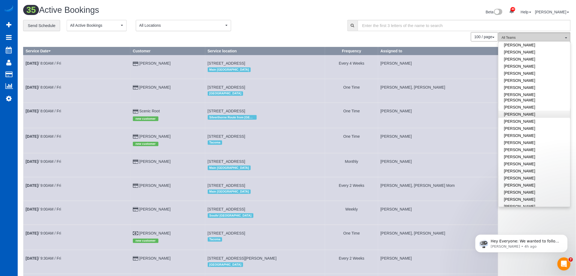
scroll to position [212, 0]
click at [529, 146] on link "[PERSON_NAME]" at bounding box center [535, 149] width 72 height 7
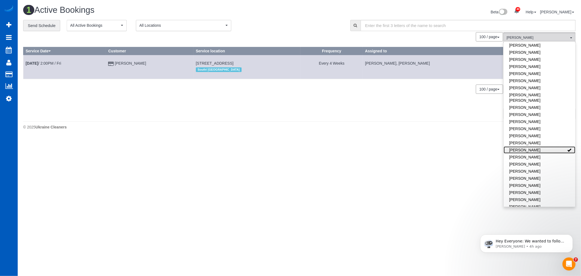
click at [529, 146] on link "[PERSON_NAME]" at bounding box center [540, 149] width 72 height 7
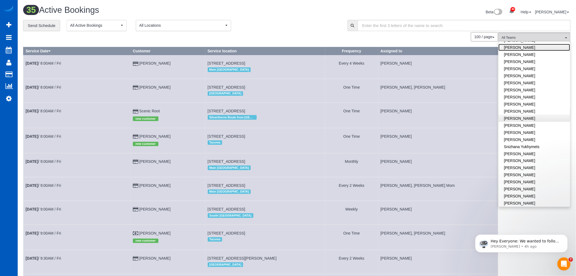
scroll to position [324, 0]
click at [530, 148] on link "[PERSON_NAME]" at bounding box center [535, 151] width 72 height 7
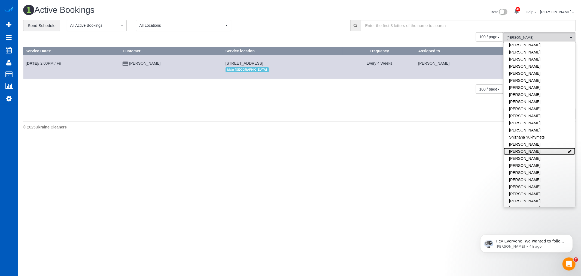
click at [530, 148] on link "[PERSON_NAME]" at bounding box center [540, 151] width 72 height 7
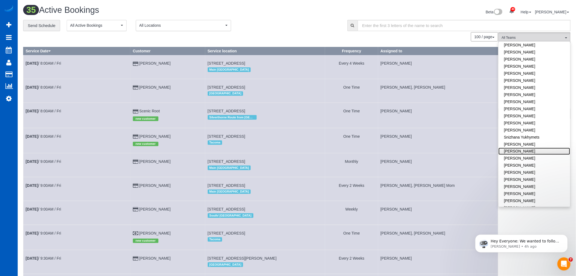
click at [532, 148] on link "[PERSON_NAME]" at bounding box center [535, 151] width 72 height 7
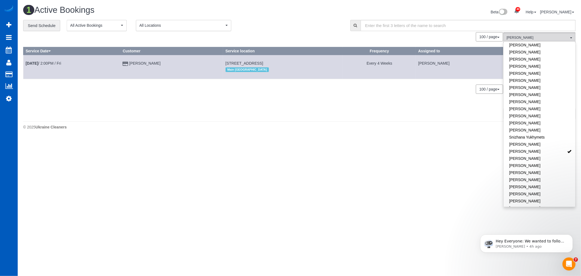
click at [353, 150] on body "40 Beta Your Notifications You have 0 alerts × You have 3 to charge for [DATE] …" at bounding box center [290, 138] width 581 height 276
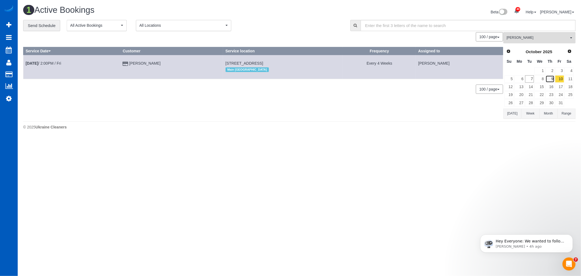
click at [554, 81] on link "9" at bounding box center [550, 78] width 9 height 7
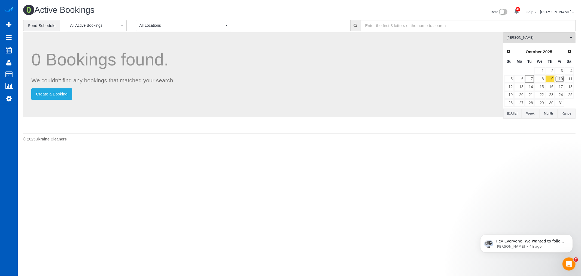
click at [559, 79] on link "10" at bounding box center [559, 78] width 9 height 7
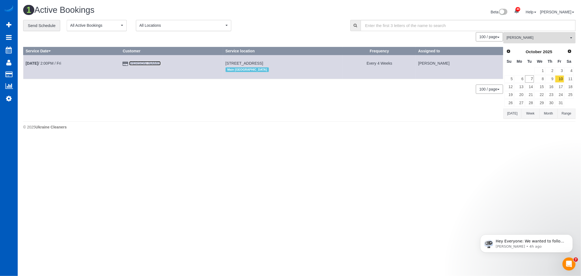
click at [147, 65] on link "[PERSON_NAME]" at bounding box center [144, 63] width 31 height 4
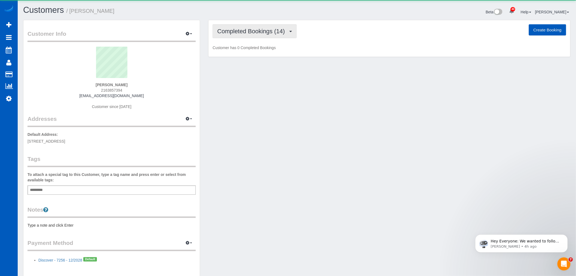
click at [223, 27] on button "Completed Bookings (14)" at bounding box center [255, 31] width 84 height 14
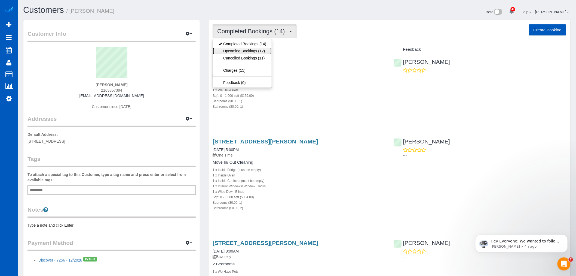
click at [239, 49] on link "Upcoming Bookings (12)" at bounding box center [242, 50] width 59 height 7
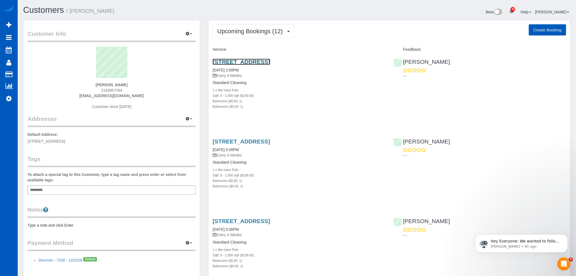
click at [228, 60] on link "[STREET_ADDRESS]" at bounding box center [241, 62] width 57 height 6
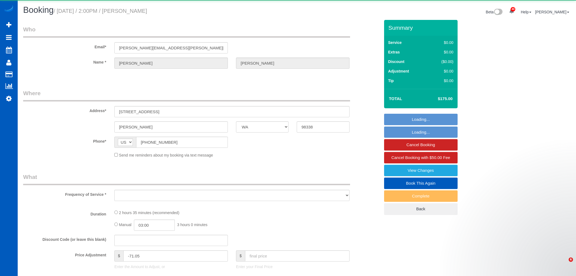
select select "WA"
select select "object:76877"
select select "string:fspay-67362a6d-4d8f-4c6e-a024-e2ba6148dcc3"
select select "199"
select select "2001"
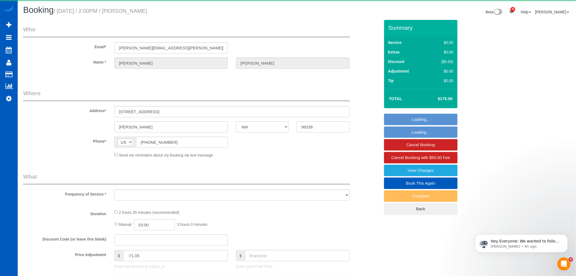
select select "4"
select select "3"
select select "spot324"
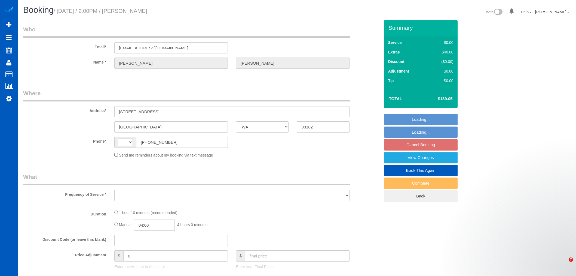
select select "WA"
select select "string:[GEOGRAPHIC_DATA]"
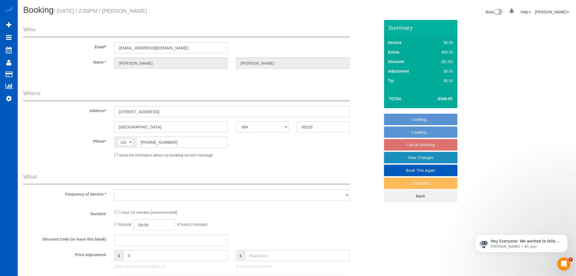
select select "object:805"
select select "string:fspay-44a8a8da-8fcb-4afd-ba58-f8ccca73867a"
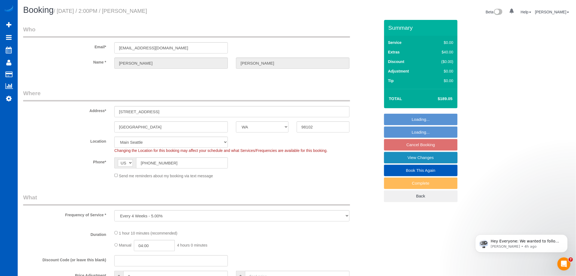
select select "199"
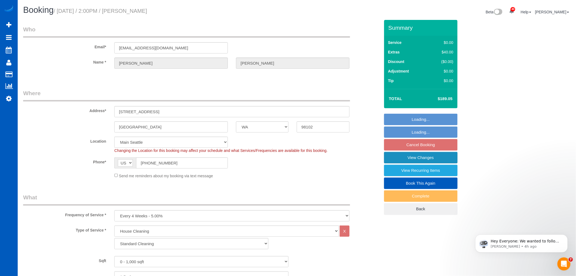
click at [427, 161] on link "View Changes" at bounding box center [421, 157] width 74 height 11
select select "spot3"
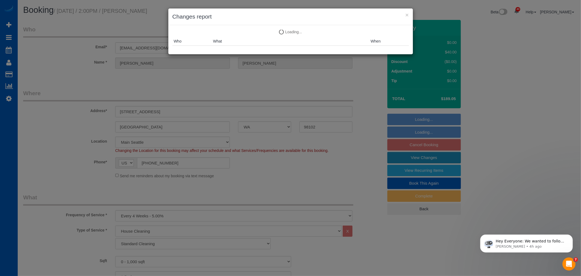
select select "object:1252"
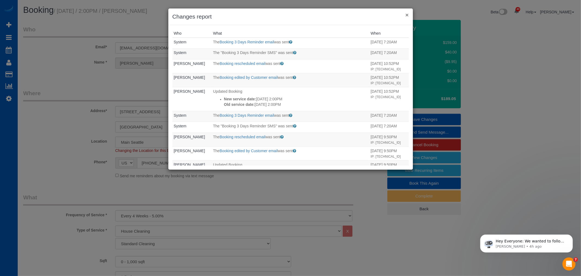
click at [405, 14] on button "×" at bounding box center [406, 15] width 3 height 6
